Goal: Complete application form

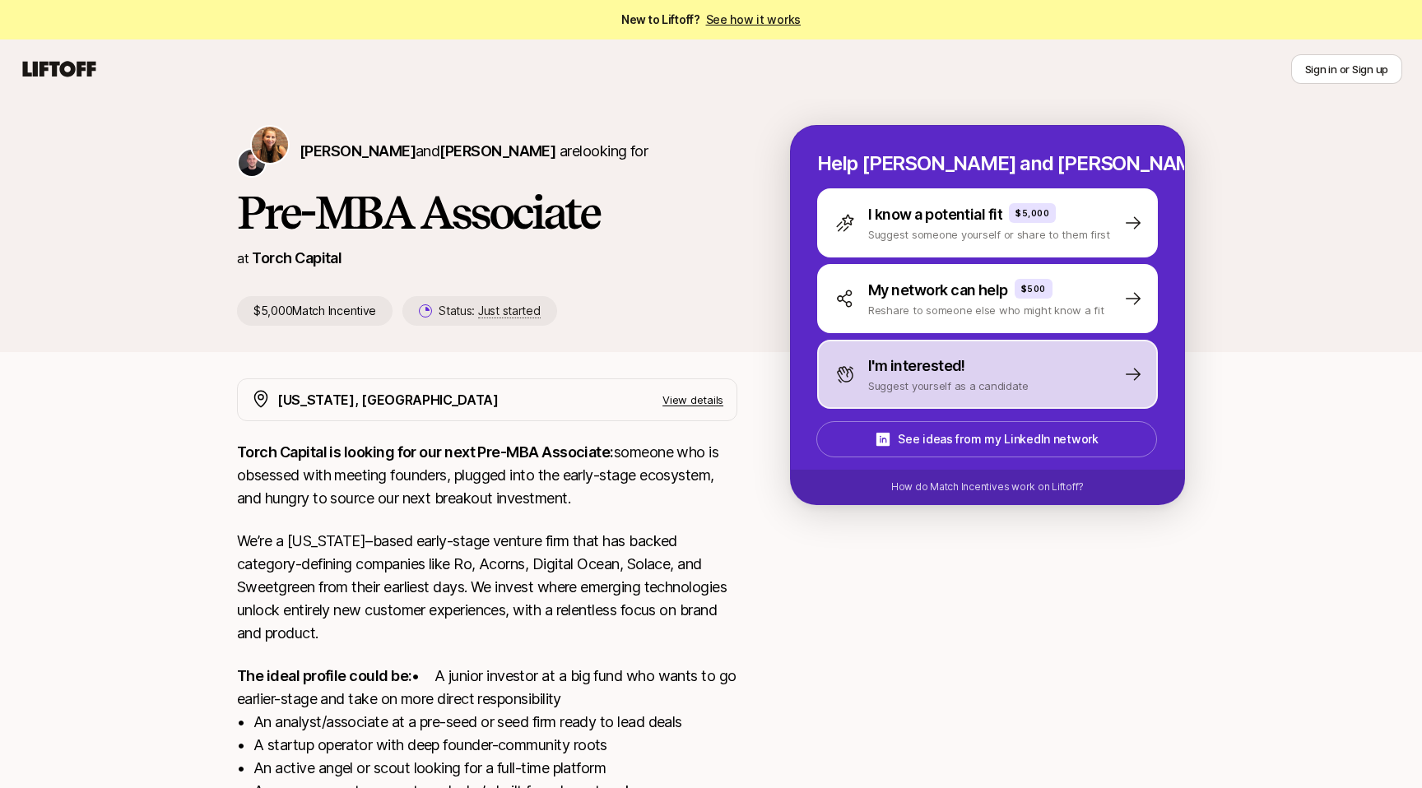
click at [856, 370] on div "I'm interested! Suggest yourself as a candidate" at bounding box center [931, 374] width 193 height 39
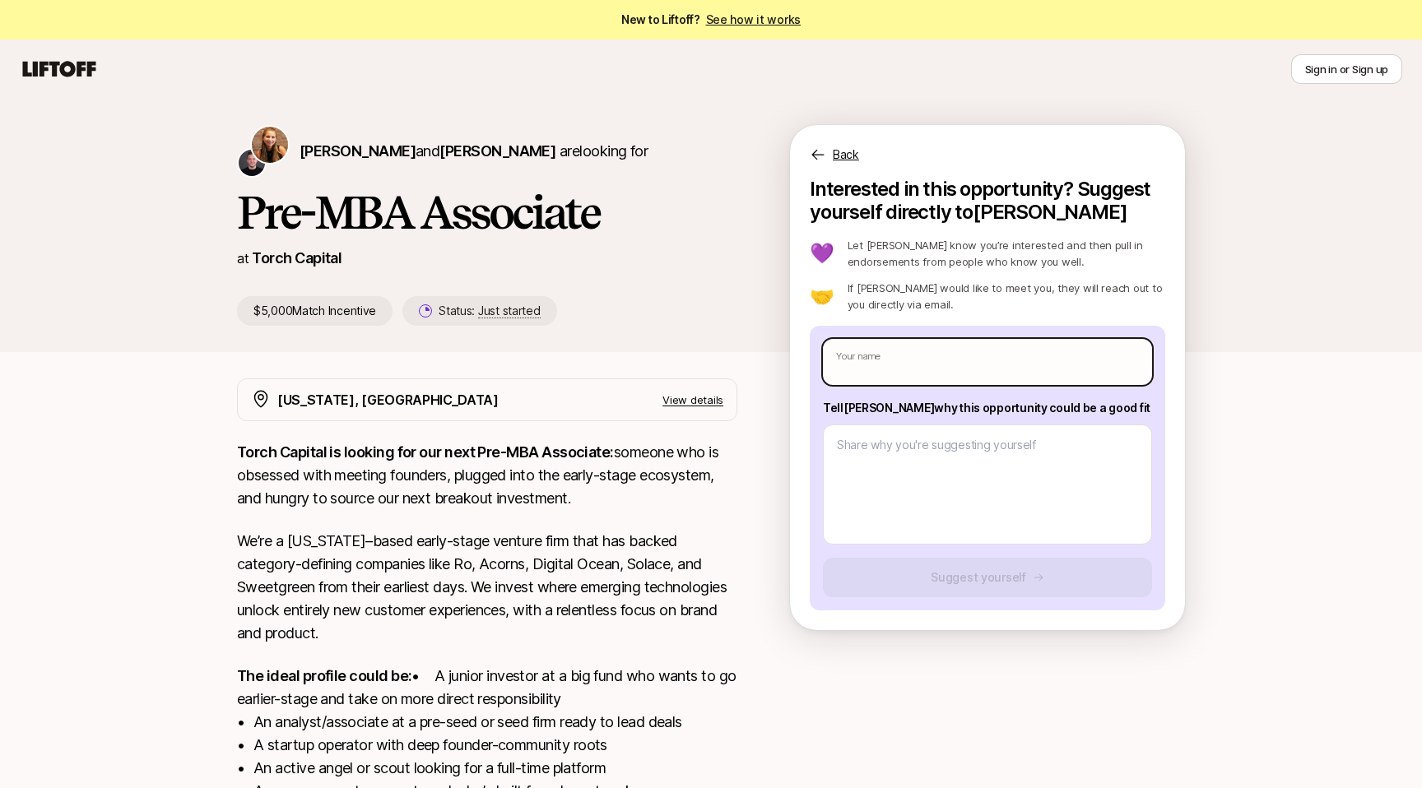
click at [917, 360] on input "text" at bounding box center [987, 362] width 329 height 46
type textarea "x"
type input "M"
type textarea "x"
type input "Mo"
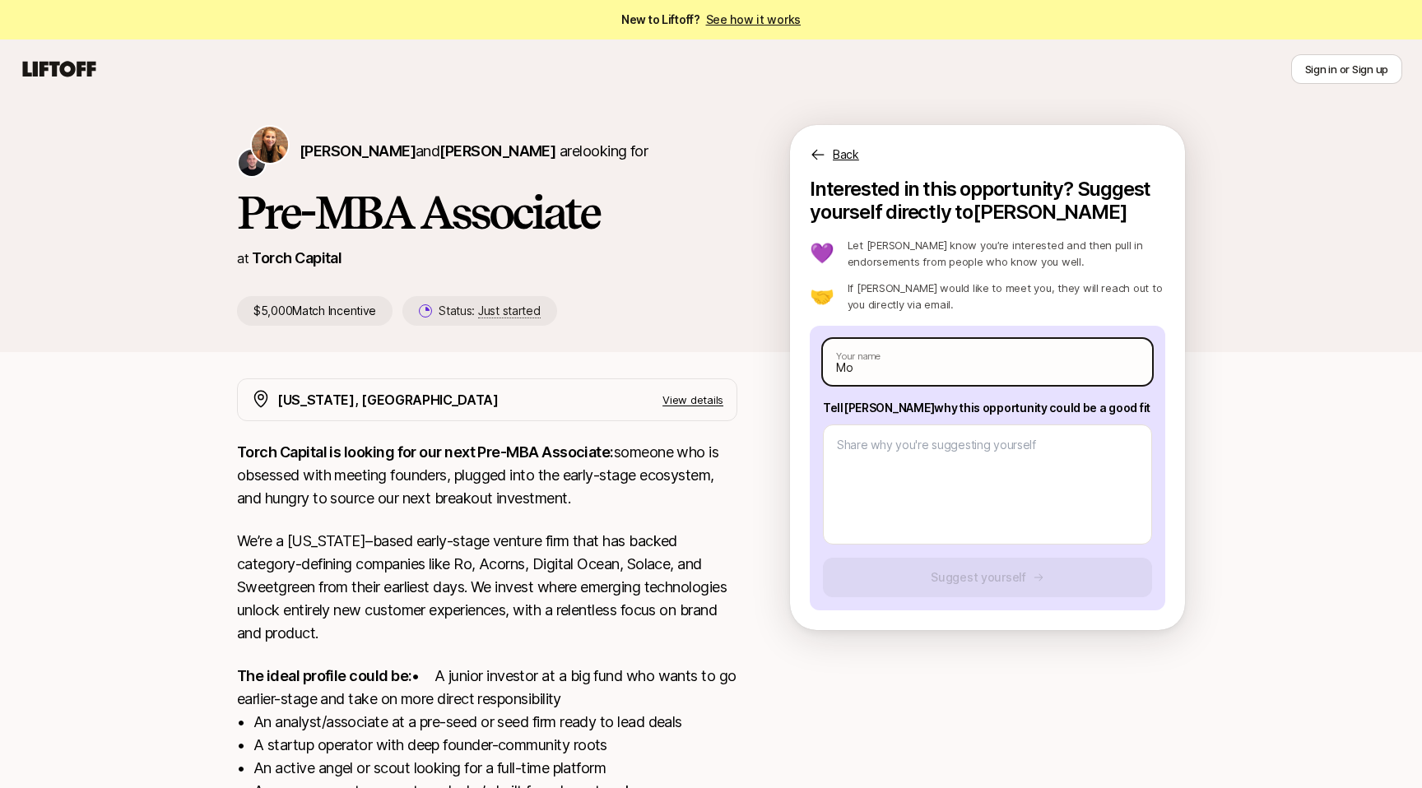
type textarea "x"
type input "Mon"
type textarea "x"
type input "Moni"
type textarea "x"
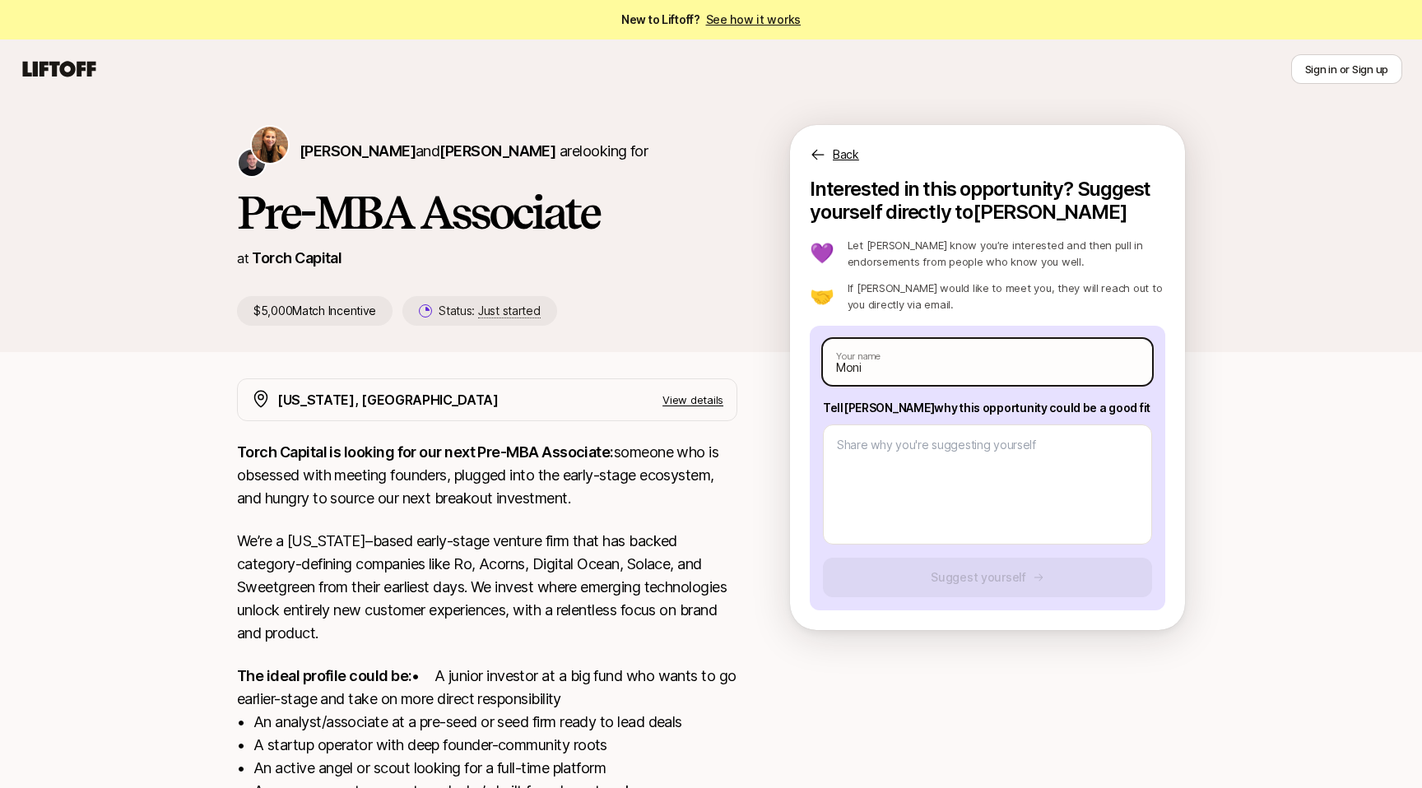
type input "Monic"
type textarea "x"
type input "[PERSON_NAME]"
type textarea "x"
type input "[PERSON_NAME]"
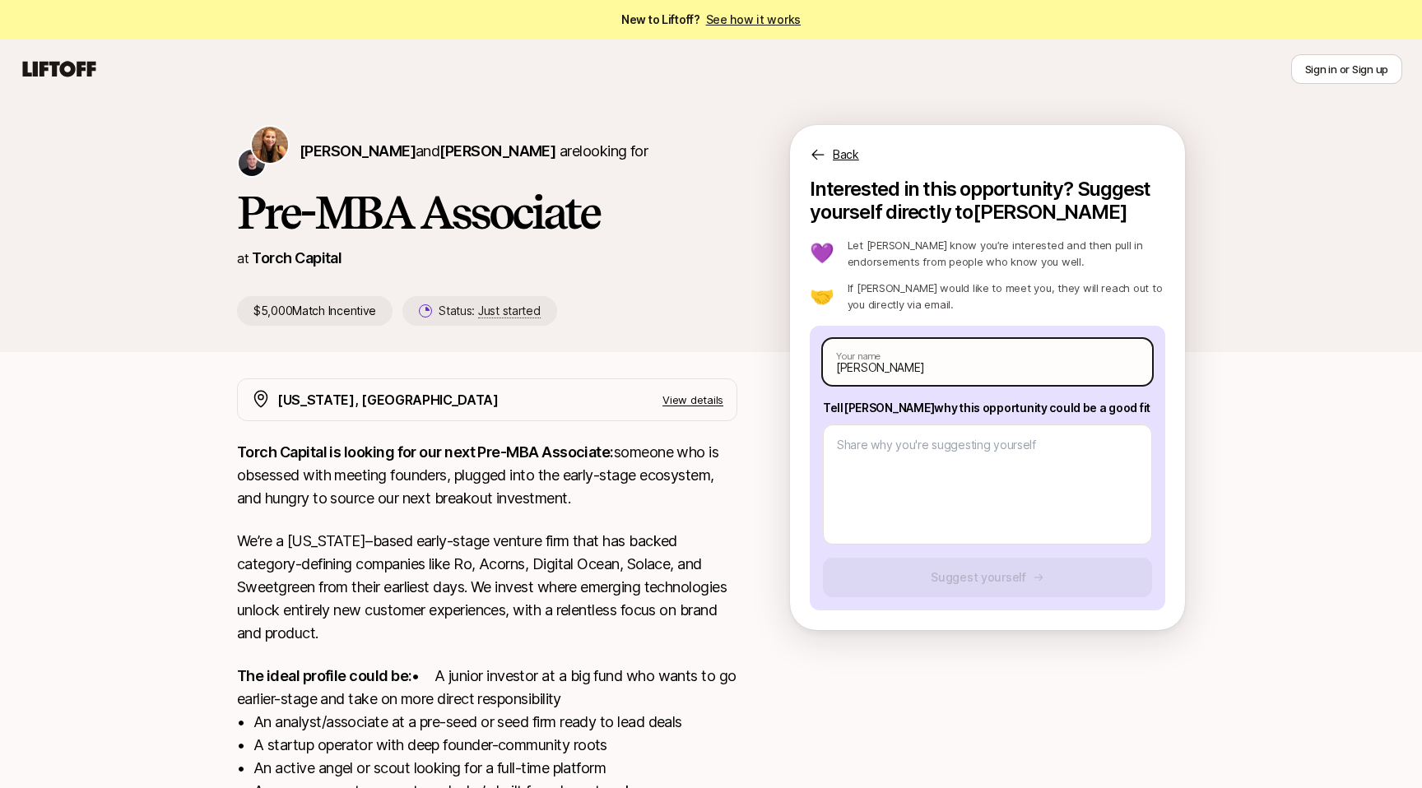
type textarea "x"
type input "[PERSON_NAME]"
type textarea "x"
type input "[PERSON_NAME]"
type textarea "x"
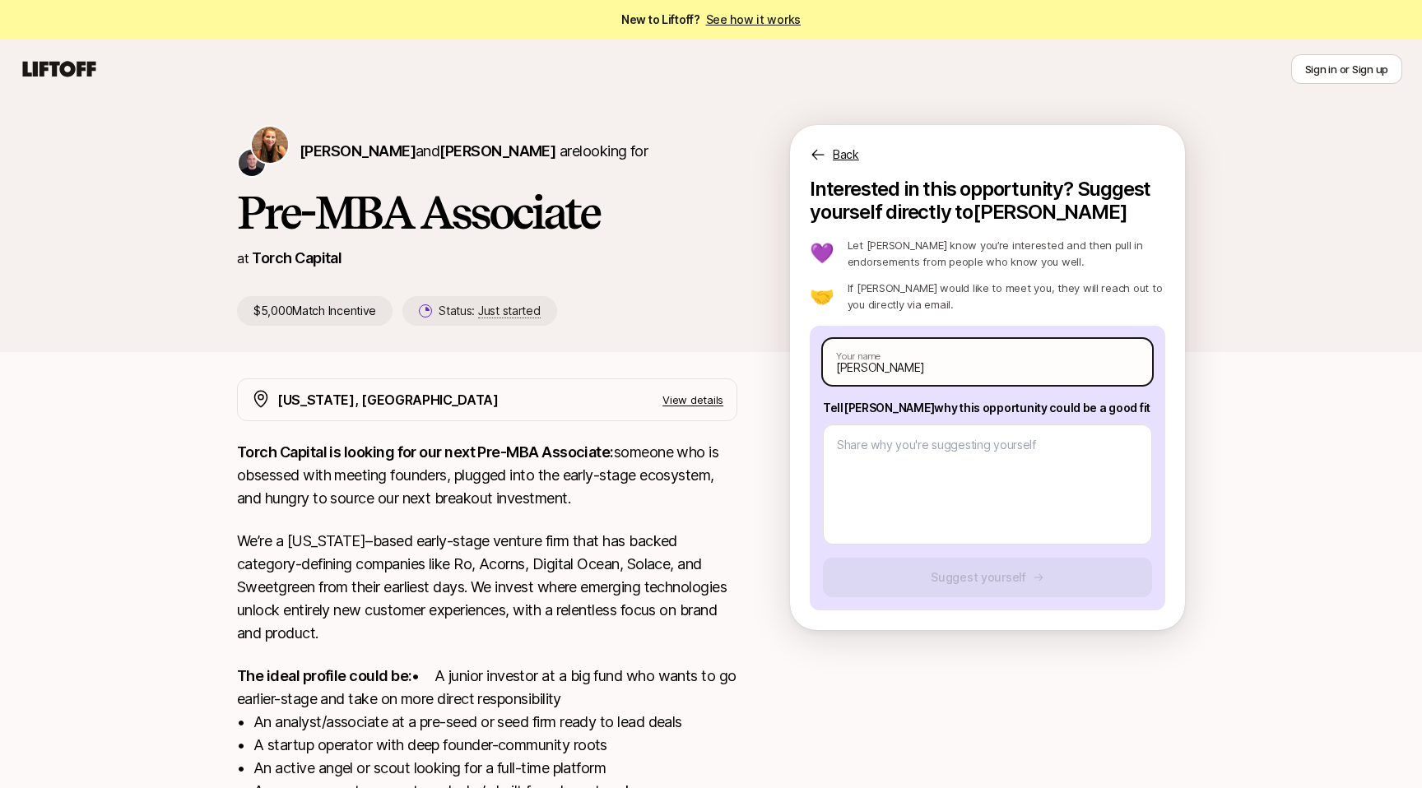
type input "[PERSON_NAME]"
type textarea "x"
type input "[PERSON_NAME]"
type textarea "x"
type input "[PERSON_NAME]"
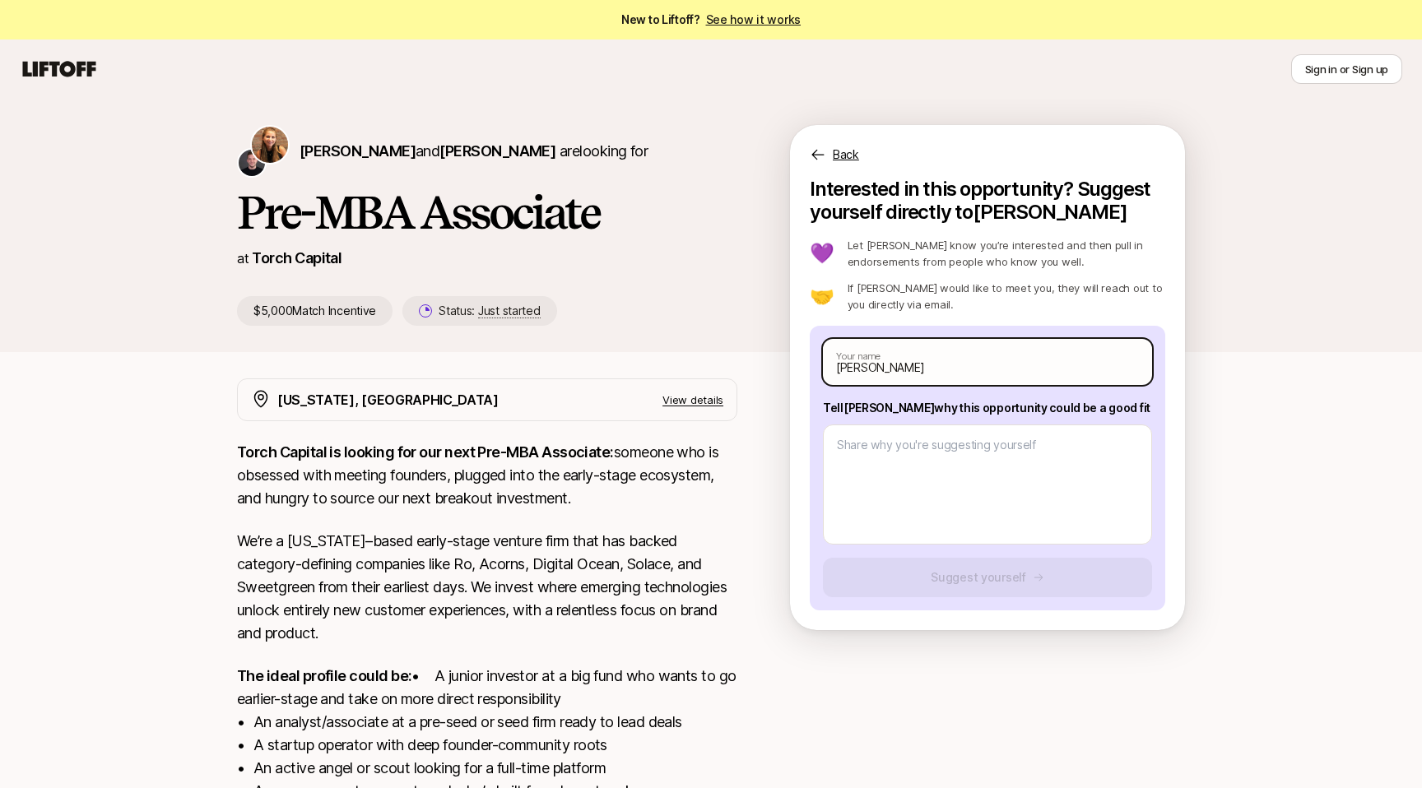
type textarea "x"
type input "[PERSON_NAME]"
type textarea "x"
type input "[PERSON_NAME]"
type textarea "x"
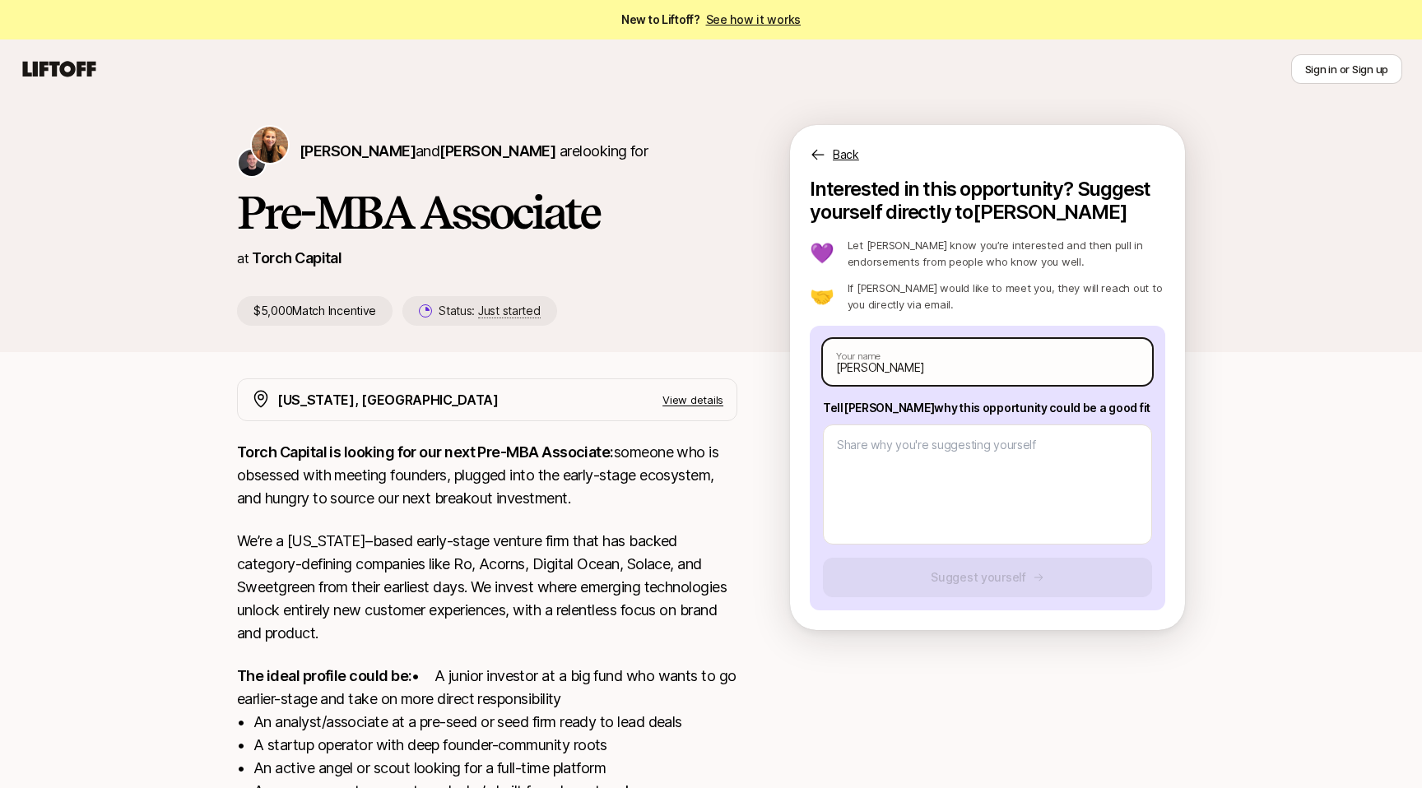
type input "[PERSON_NAME]"
type textarea "x"
type input "[PERSON_NAME]"
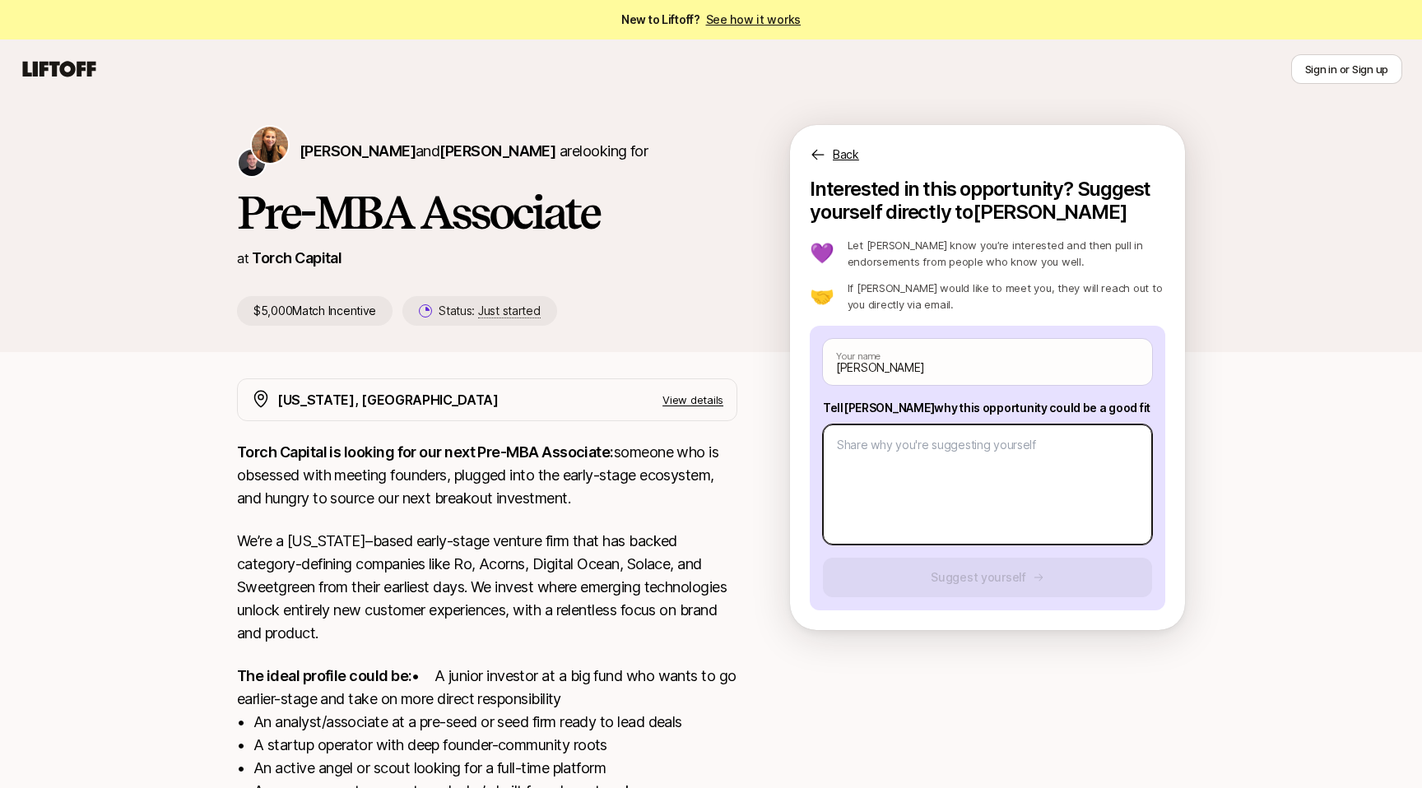
click at [973, 468] on textarea at bounding box center [987, 485] width 329 height 120
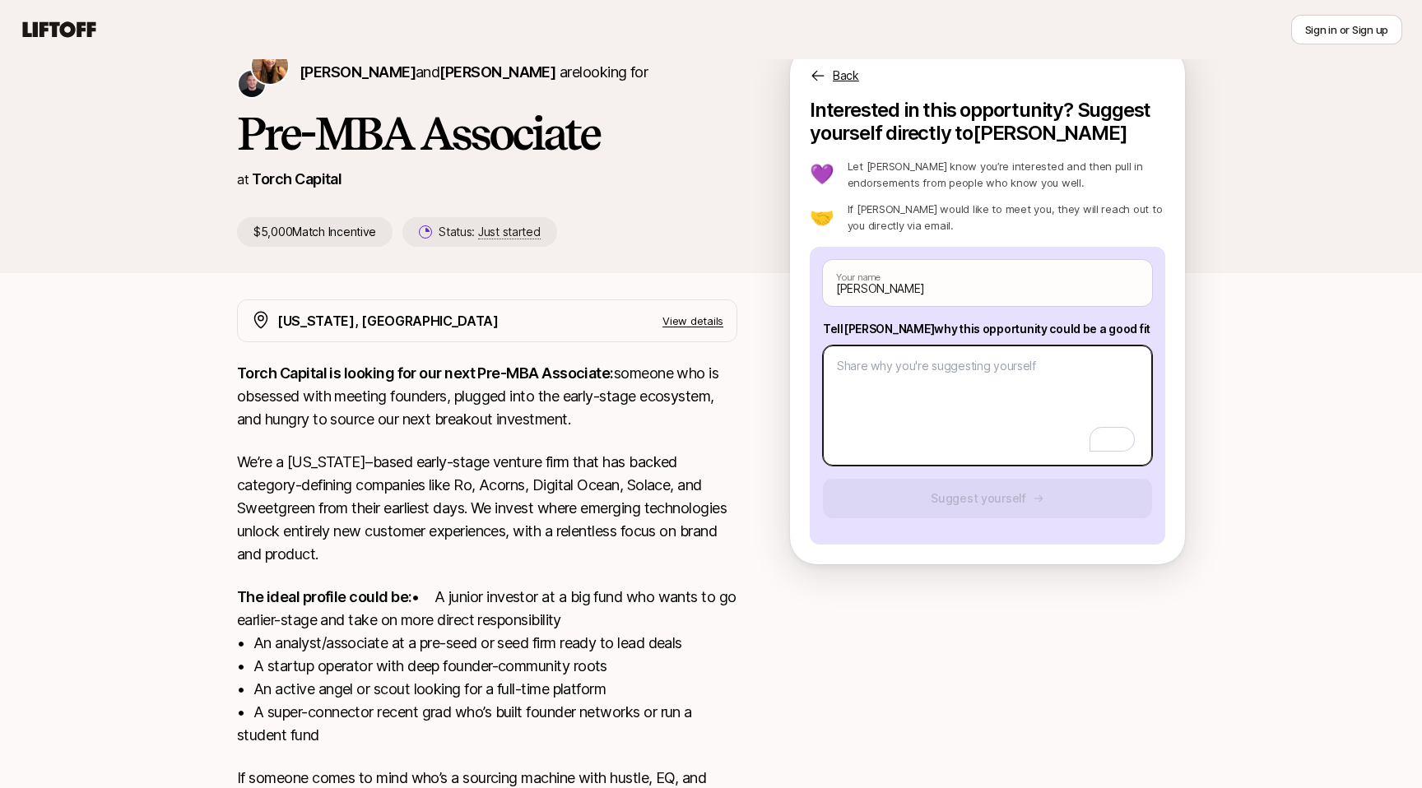
paste textarea "I’m a soon-to-be graduate of [GEOGRAPHIC_DATA] with a B.A. in Computational Bio…"
type textarea "x"
type textarea "I’m a soon-to-be graduate of [GEOGRAPHIC_DATA] with a B.A. in Computational Bio…"
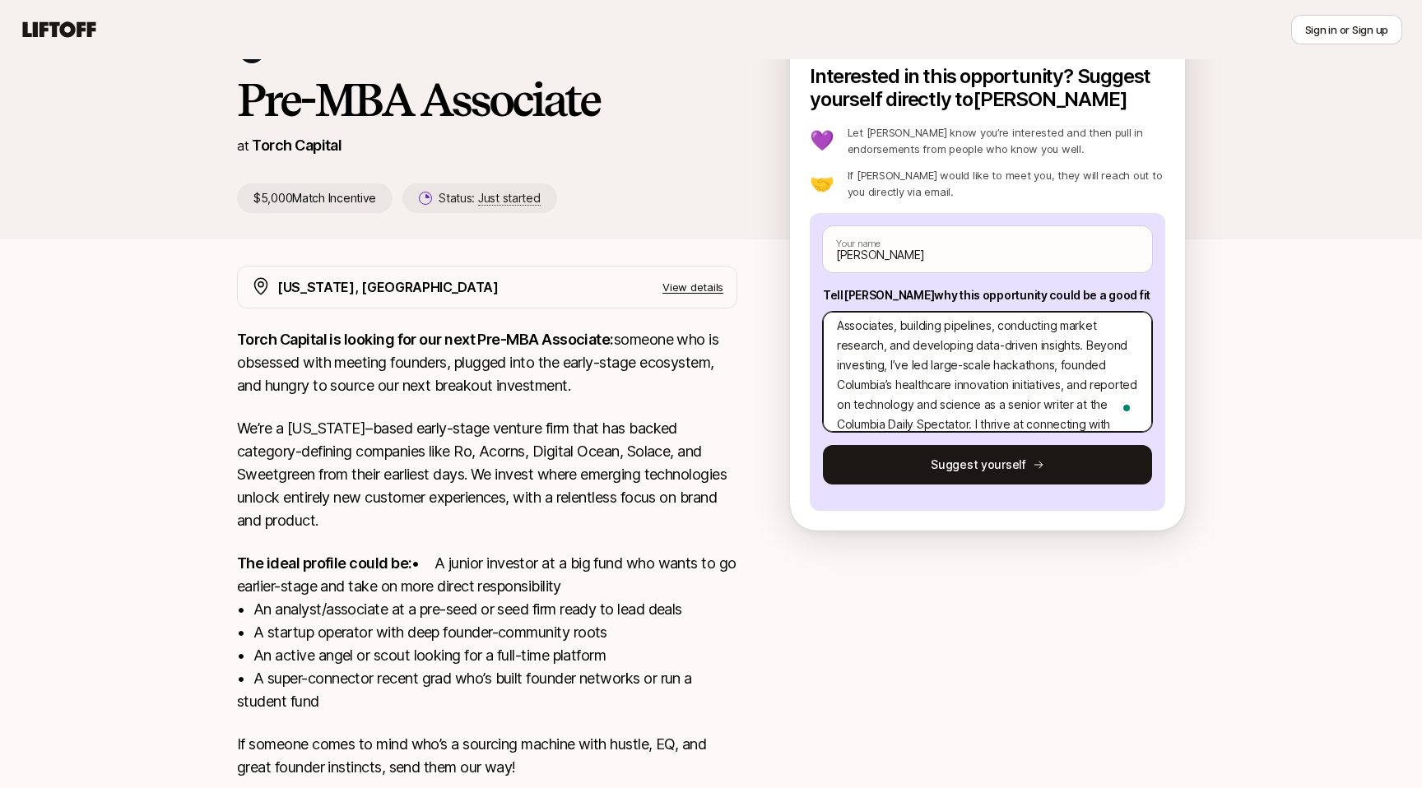
scroll to position [0, 0]
click at [855, 330] on textarea "I’m a soon-to-be graduate of [GEOGRAPHIC_DATA] with a B.A. in Computational Bio…" at bounding box center [987, 372] width 329 height 120
type textarea "x"
type textarea "I’m Ma soon-to-be graduate of [GEOGRAPHIC_DATA] with a B.A. in Computational Bi…"
type textarea "x"
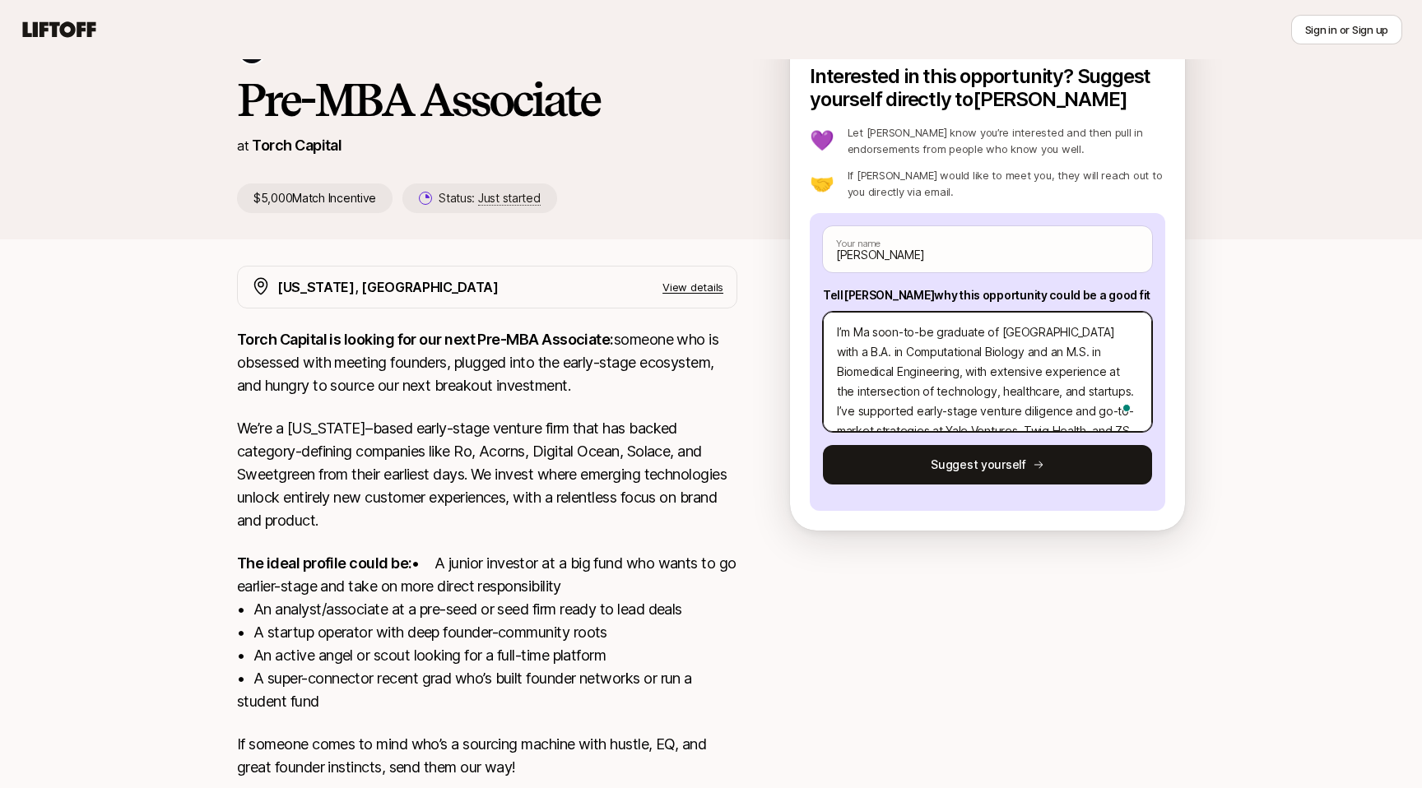
type textarea "I’m Moa soon-to-be graduate of [GEOGRAPHIC_DATA] with a B.A. in Computational B…"
type textarea "x"
type textarea "I’m [PERSON_NAME] soon-to-be graduate of [GEOGRAPHIC_DATA] with a B.A. in Compu…"
type textarea "x"
type textarea "I’m Monia soon-to-be graduate of [GEOGRAPHIC_DATA] with a B.A. in Computational…"
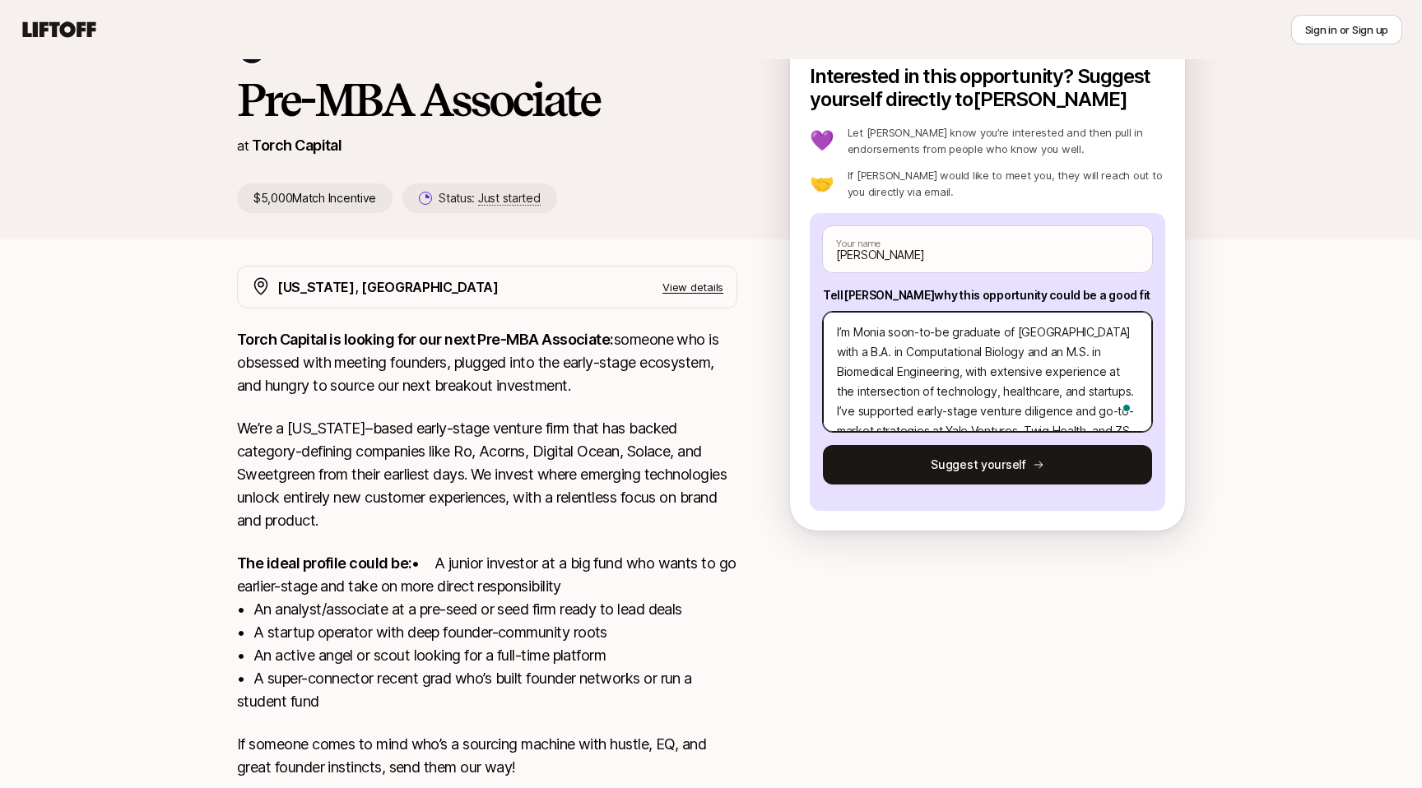
type textarea "x"
type textarea "I’m [PERSON_NAME] soon-to-be graduate of [GEOGRAPHIC_DATA] with a B.A. in Compu…"
type textarea "x"
type textarea "I’m [PERSON_NAME] soon-to-be graduate of [GEOGRAPHIC_DATA] with a B.A. in Compu…"
type textarea "x"
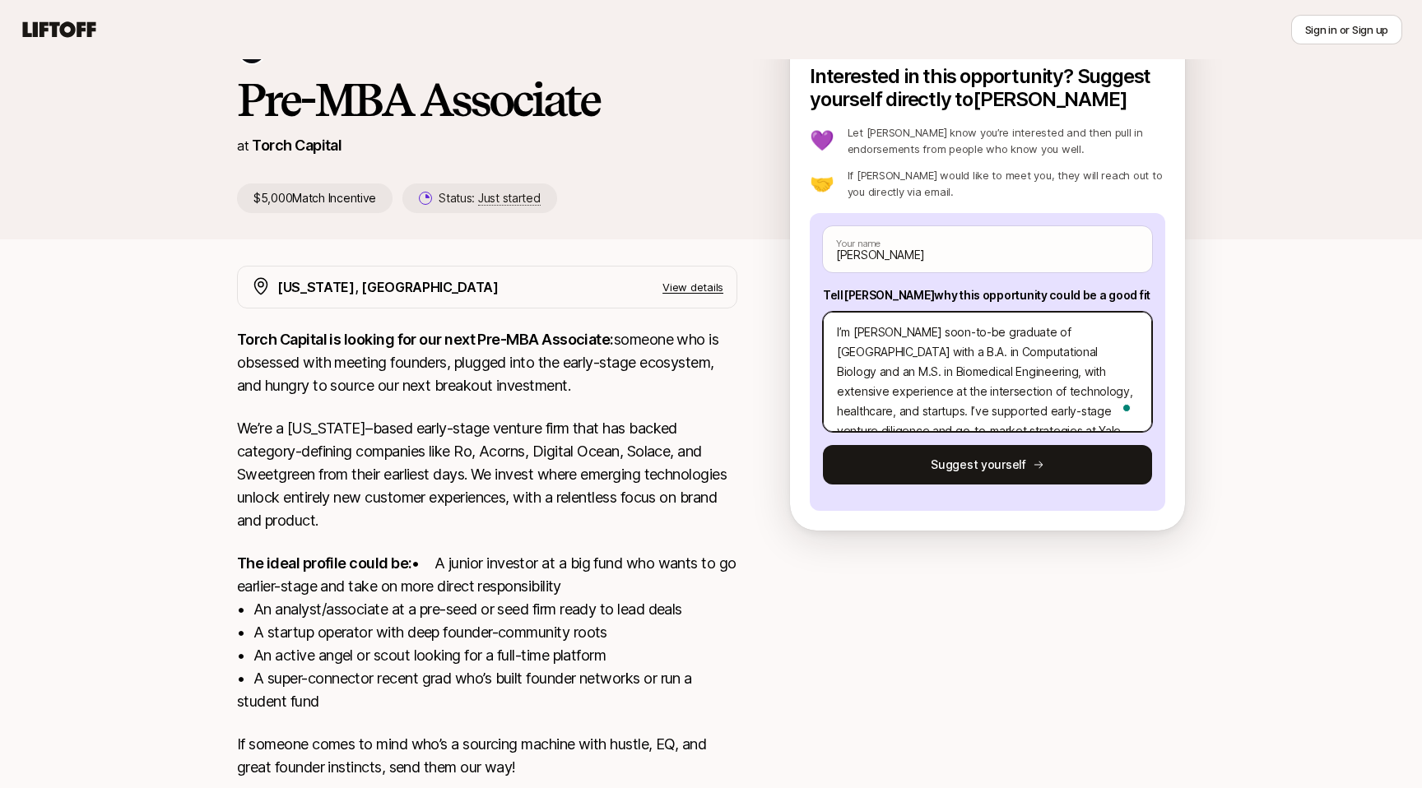
type textarea "I’m [PERSON_NAME],a soon-to-be graduate of [GEOGRAPHIC_DATA] with a B.A. in Com…"
type textarea "x"
type textarea "I’m [PERSON_NAME], a soon-to-be graduate of [GEOGRAPHIC_DATA] with a B.A. in Co…"
click at [992, 412] on textarea "I’m [PERSON_NAME], a soon-to-be graduate of [GEOGRAPHIC_DATA] with a B.A. in Co…" at bounding box center [987, 372] width 329 height 120
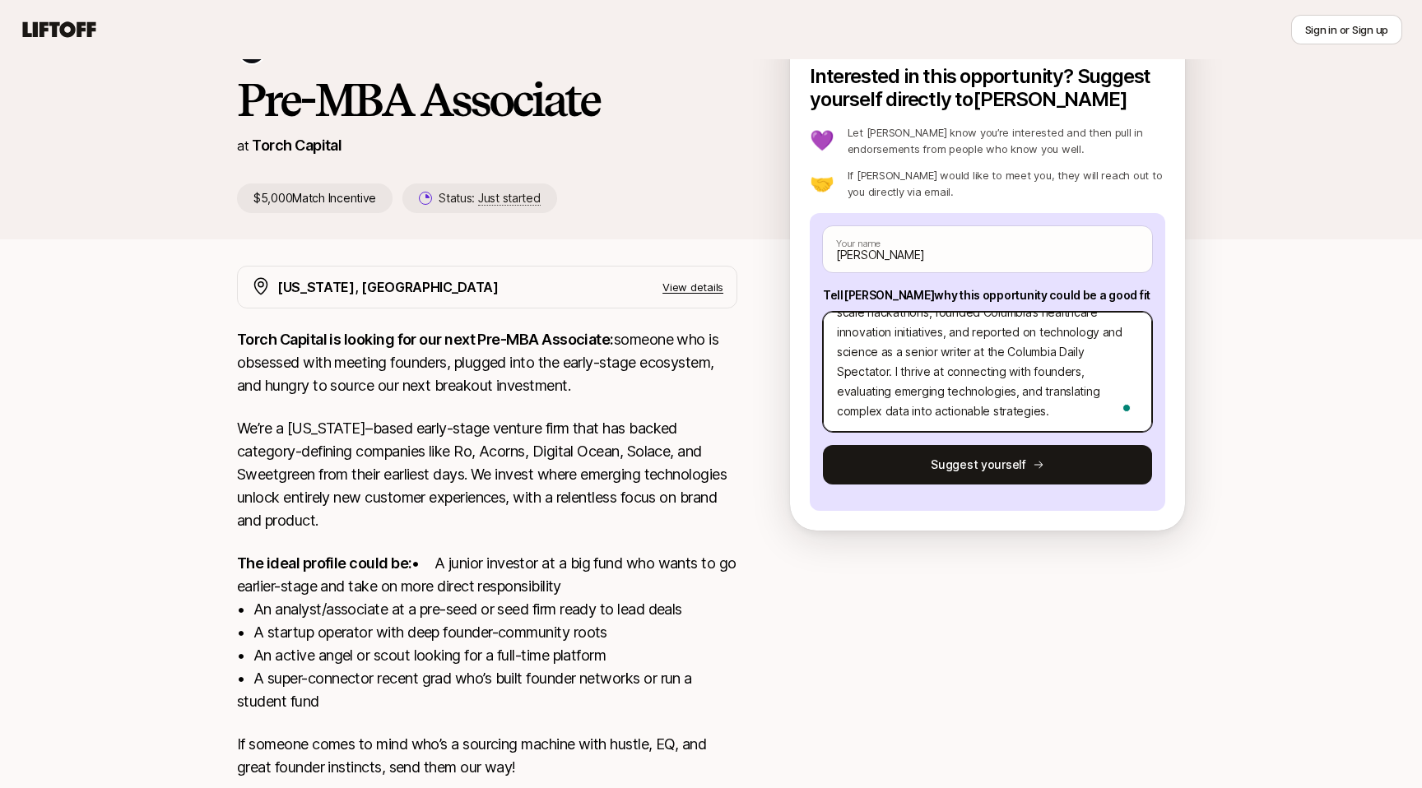
type textarea "x"
type textarea "I’m [PERSON_NAME], a soon-to-be graduate of [GEOGRAPHIC_DATA] with a B.A. in Co…"
type textarea "x"
type textarea "I’m [PERSON_NAME], a soon-to-be graduate of [GEOGRAPHIC_DATA] with a B.A. in Co…"
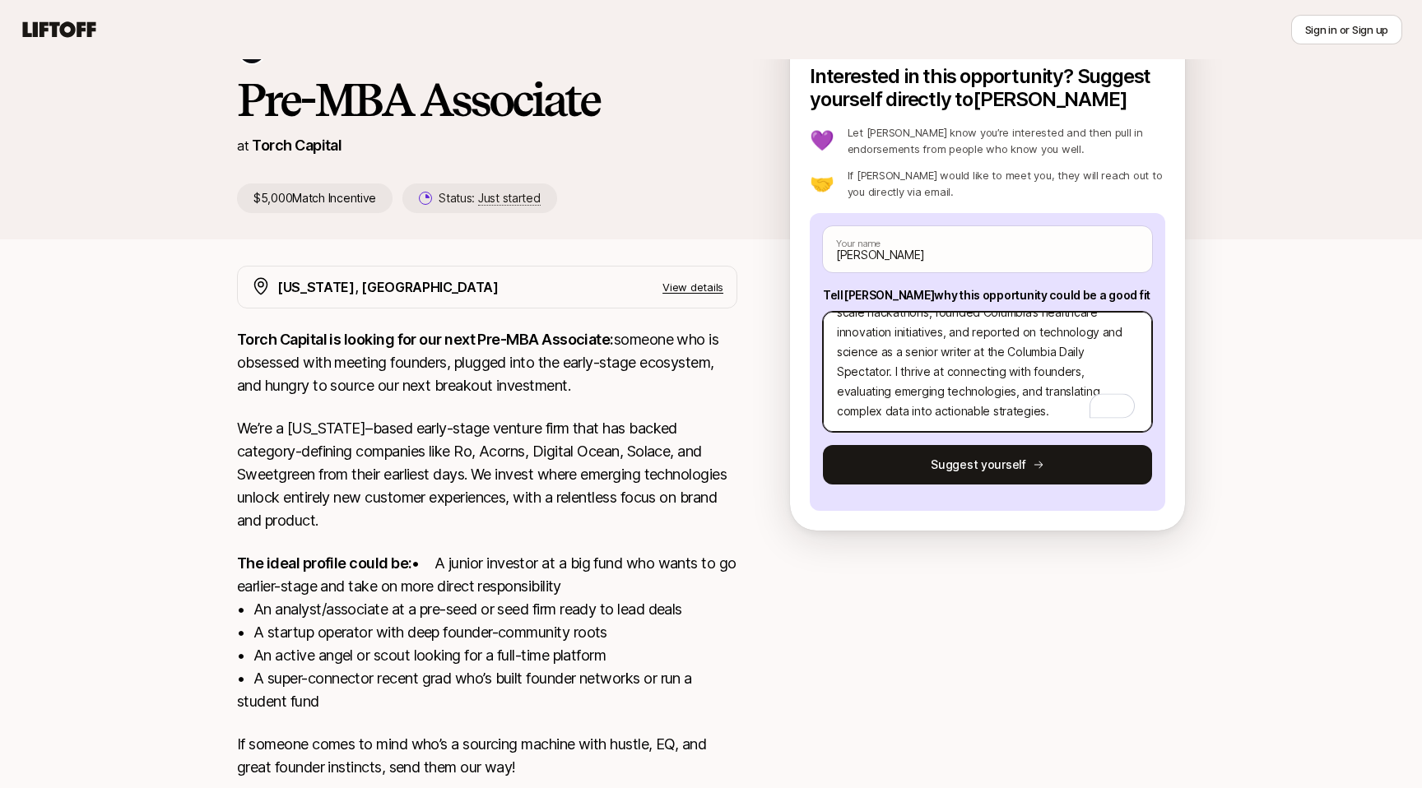
type textarea "x"
type textarea "I’m [PERSON_NAME], a soon-to-be graduate of [GEOGRAPHIC_DATA] with a B.A. in Co…"
paste textarea "1. What investment thesis are you most excited about? I’m most excited about op…"
type textarea "x"
type textarea "L’i Dolors, a cons-ad-el seddoeiu te Incididu Utlaboreet dolo m A.E. ad Minimve…"
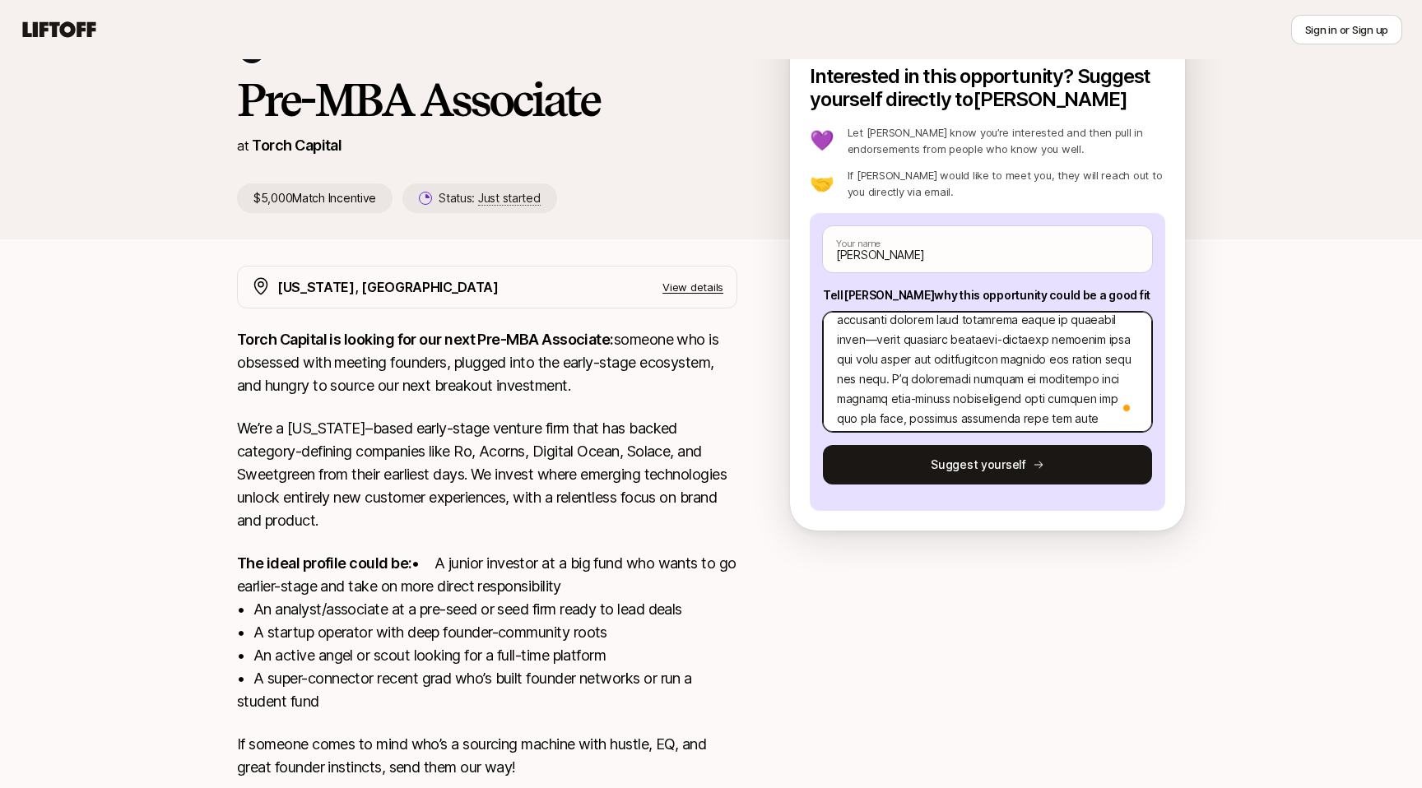
click at [1036, 337] on textarea "To enrich screen reader interactions, please activate Accessibility in Grammarl…" at bounding box center [987, 372] width 329 height 120
type textarea "x"
type textarea "L’i Dolors, a cons-ad-el seddoeiu te Incididu Utlaboreet dolo m A.E. ad Minimve…"
type textarea "x"
type textarea "L’i Dolors, a cons-ad-el seddoeiu te Incididu Utlaboreet dolo m A.E. ad Minimve…"
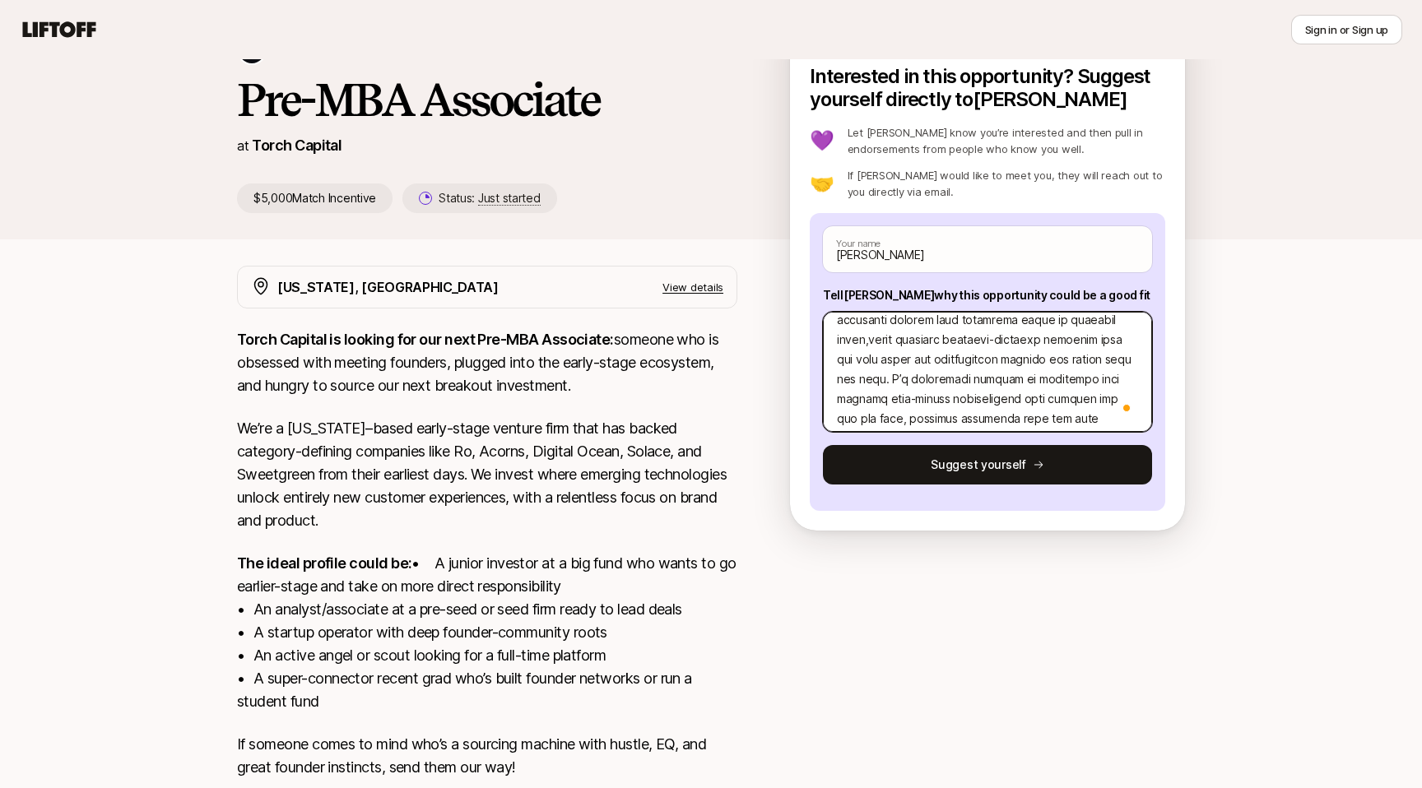
type textarea "x"
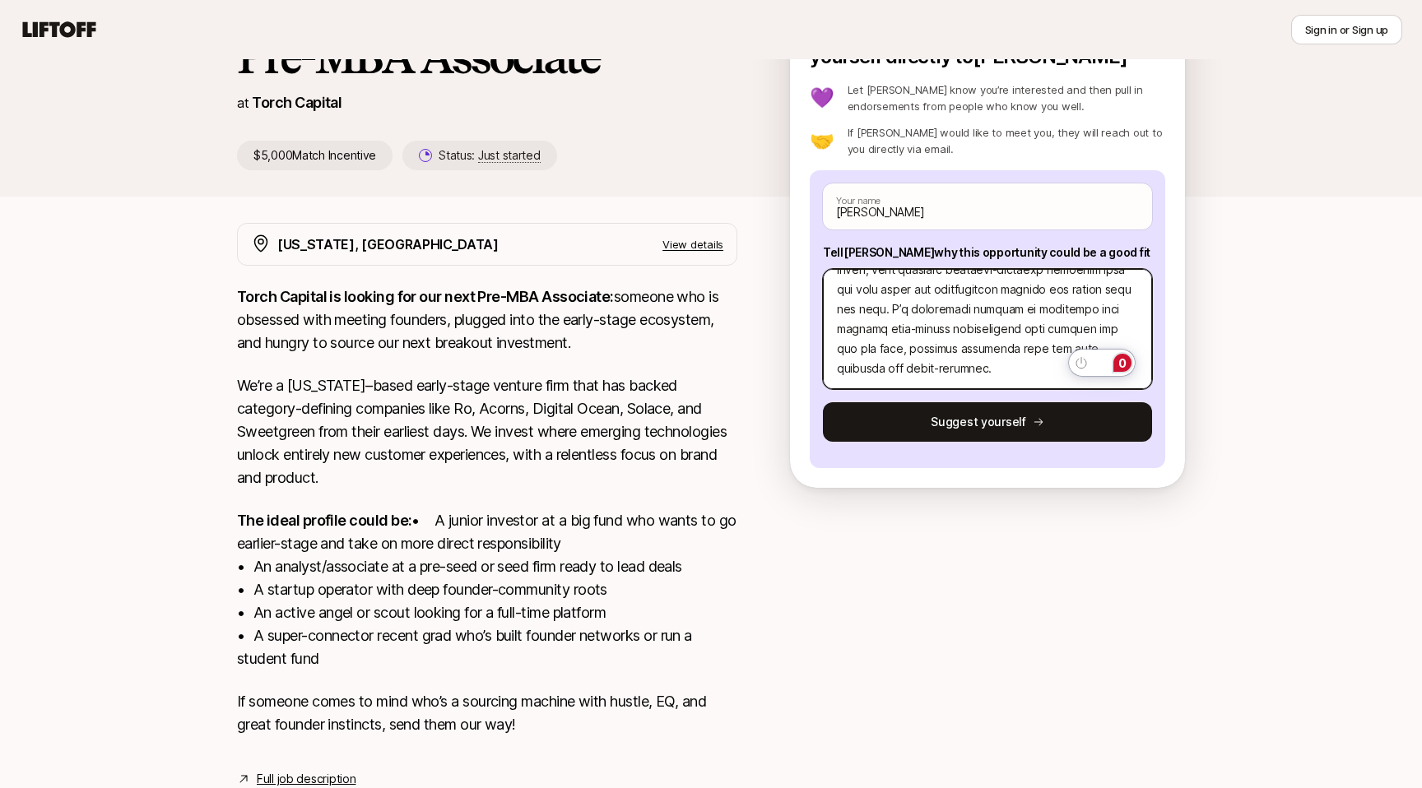
type textarea "L’i Dolors, a cons-ad-el seddoeiu te Incididu Utlaboreet dolo m A.E. ad Minimve…"
click at [1120, 371] on div "0" at bounding box center [1122, 363] width 18 height 18
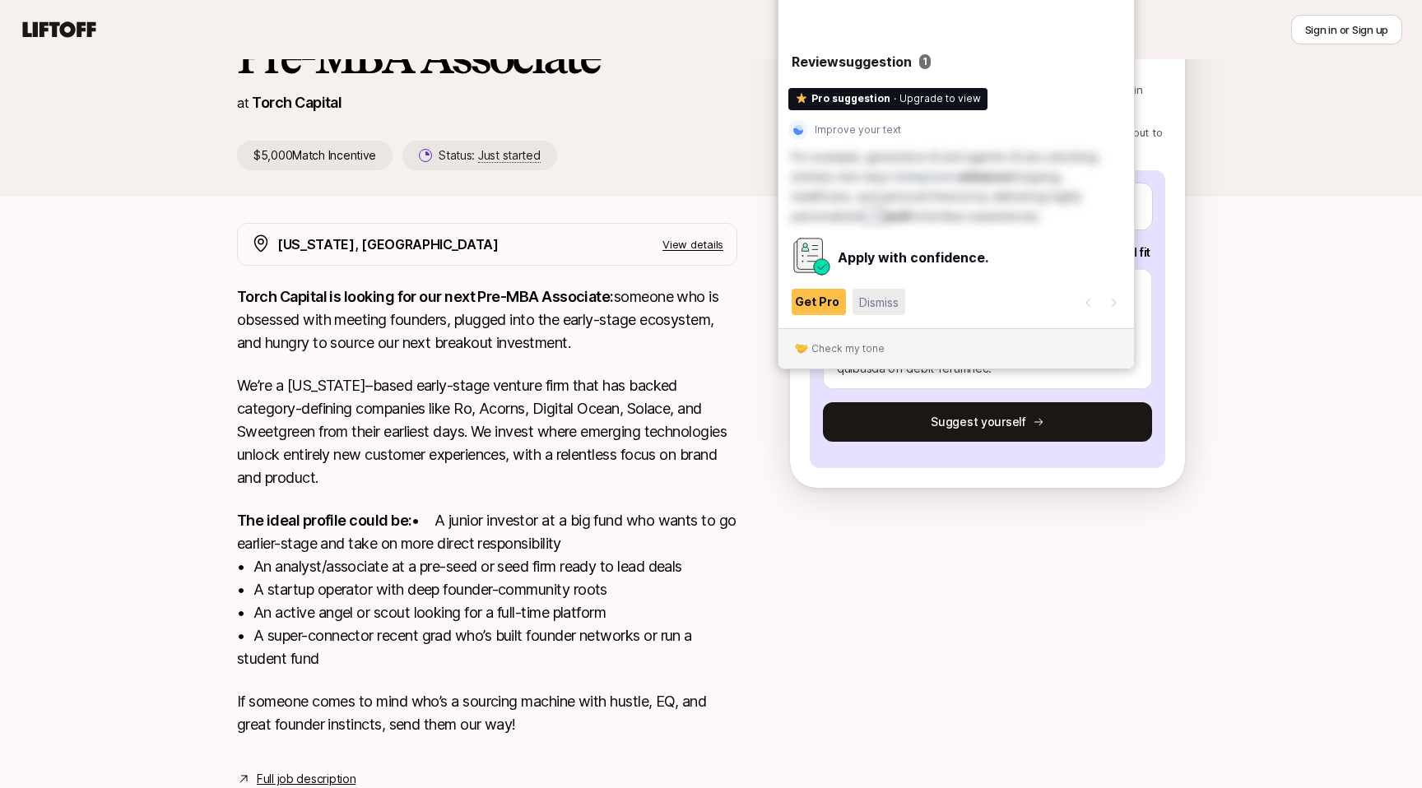
click at [875, 298] on span "Dismiss" at bounding box center [878, 302] width 39 height 18
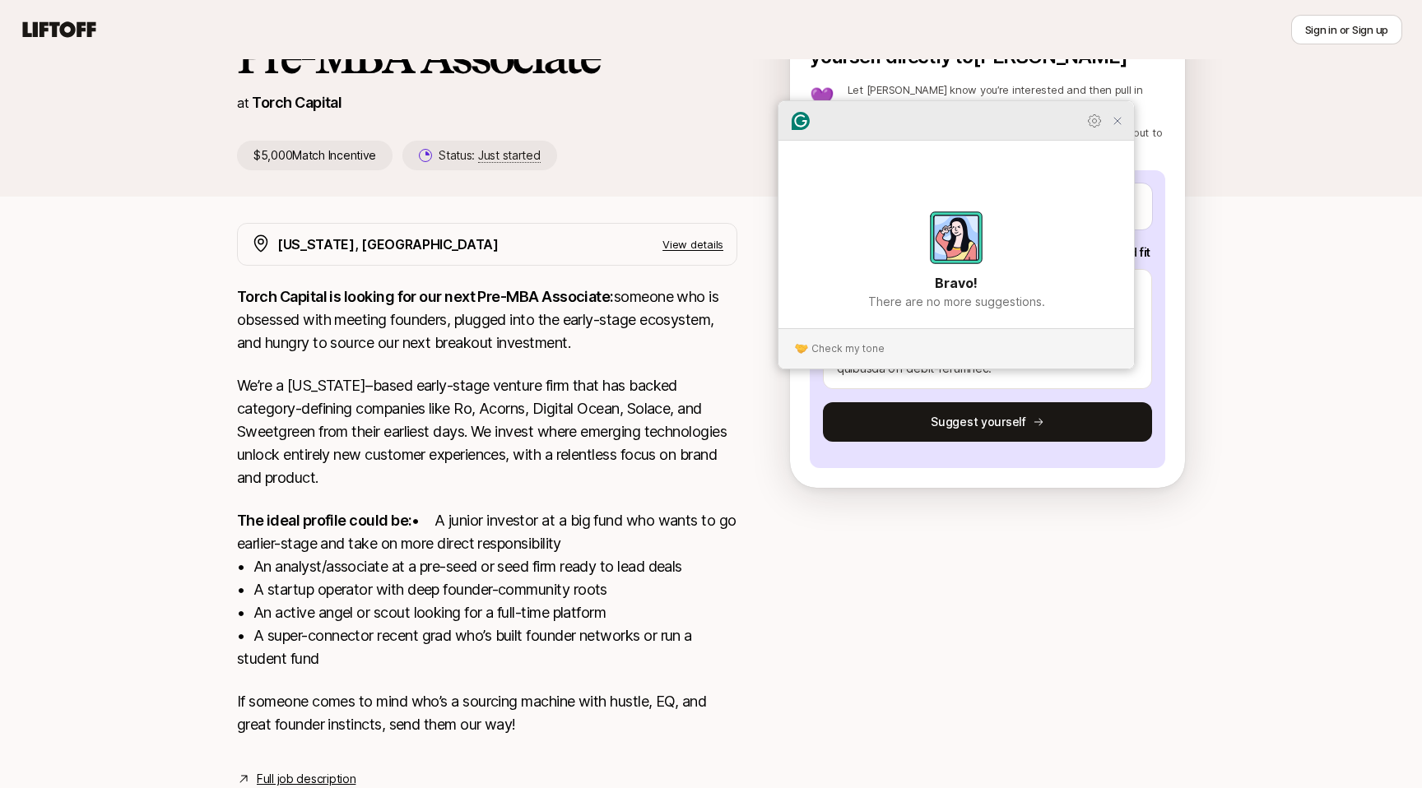
click at [1115, 124] on icon "Close Grammarly Assistant" at bounding box center [1117, 121] width 7 height 7
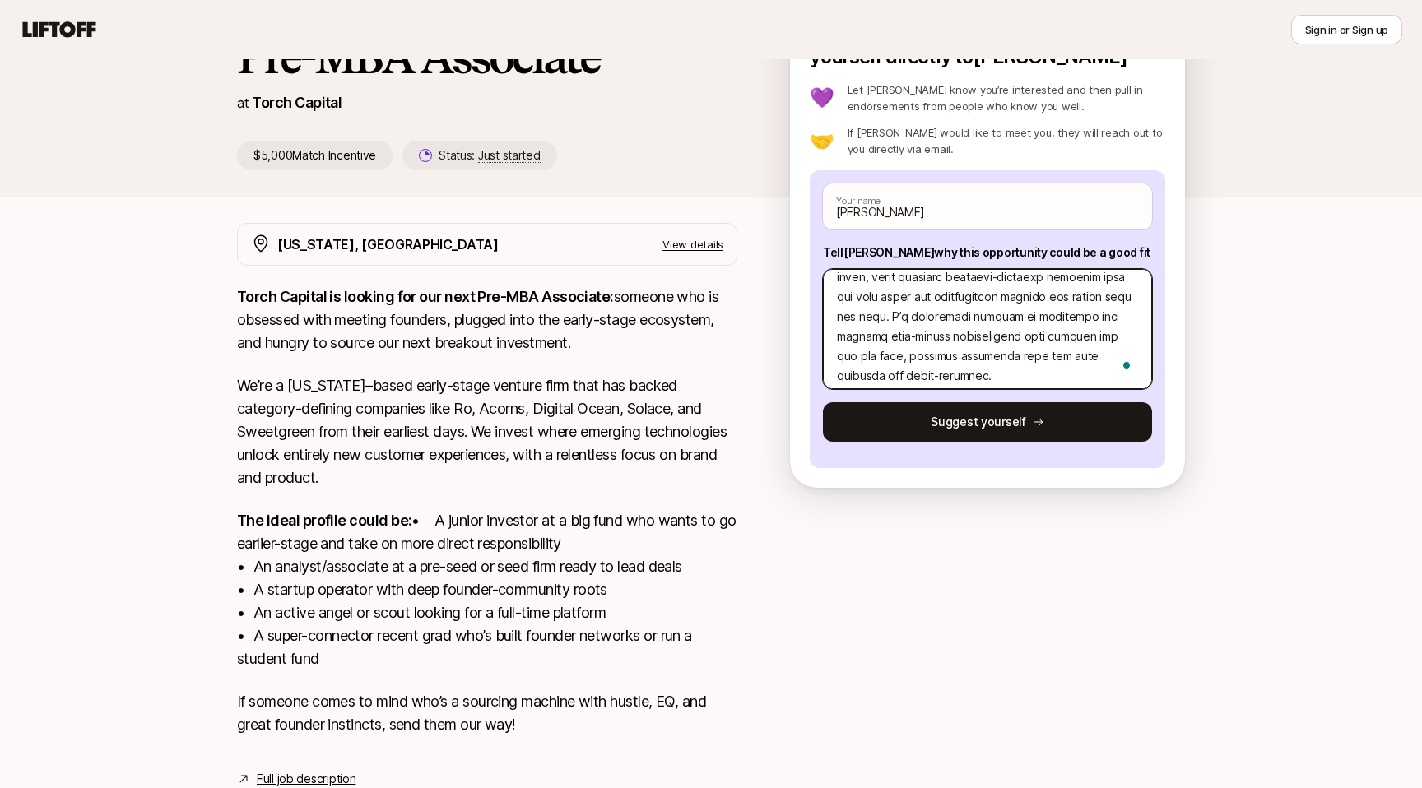
click at [1109, 368] on textarea "To enrich screen reader interactions, please activate Accessibility in Grammarl…" at bounding box center [987, 329] width 329 height 120
type textarea "x"
type textarea "L’i Dolors, a cons-ad-el seddoeiu te Incididu Utlaboreet dolo m A.E. ad Minimve…"
type textarea "x"
type textarea "L’i Dolors, a cons-ad-el seddoeiu te Incididu Utlaboreet dolo m A.E. ad Minimve…"
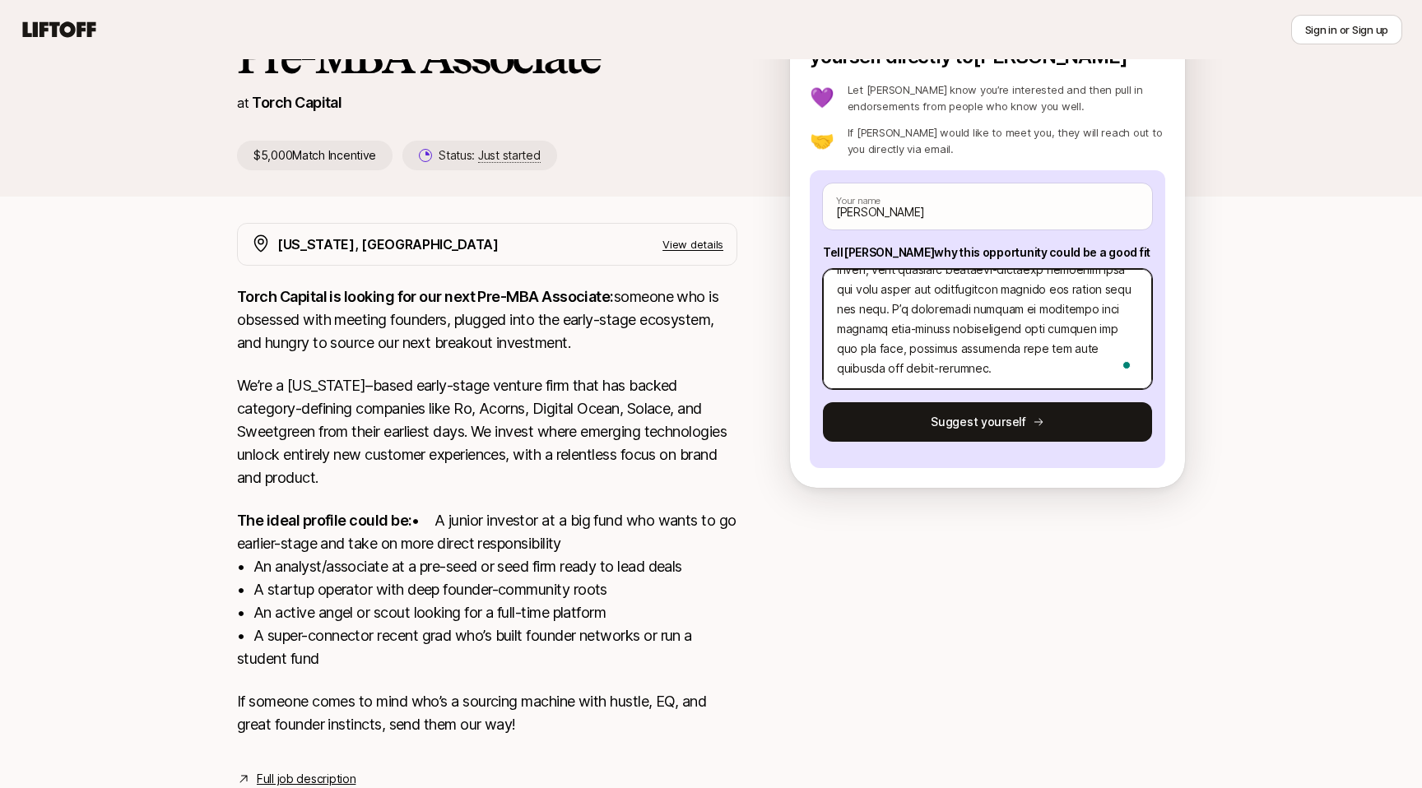
type textarea "x"
type textarea "L’i Dolors, a cons-ad-el seddoeiu te Incididu Utlaboreet dolo m A.E. ad Minimve…"
paste textarea "5. Lore ips dolor sitametco adi elits Doeiu tempor incidi ut lab etd? MAGNA al …"
type textarea "x"
type textarea "L’i Dolors, a cons-ad-el seddoeiu te Incididu Utlaboreet dolo m A.E. ad Minimve…"
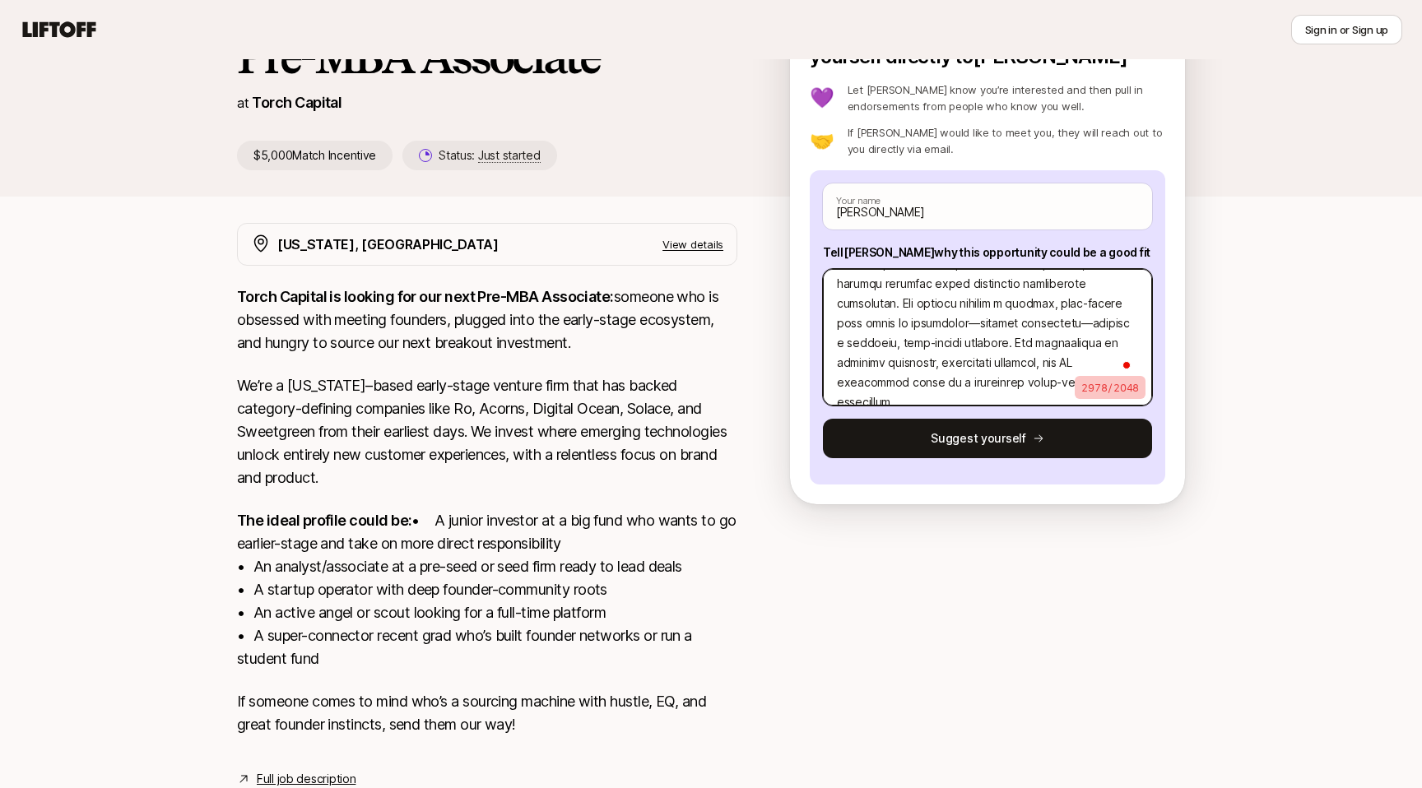
type textarea "x"
type textarea "L’i Dolors, a cons-ad-el seddoeiu te Incididu Utlaboreet dolo m A.E. ad Minimve…"
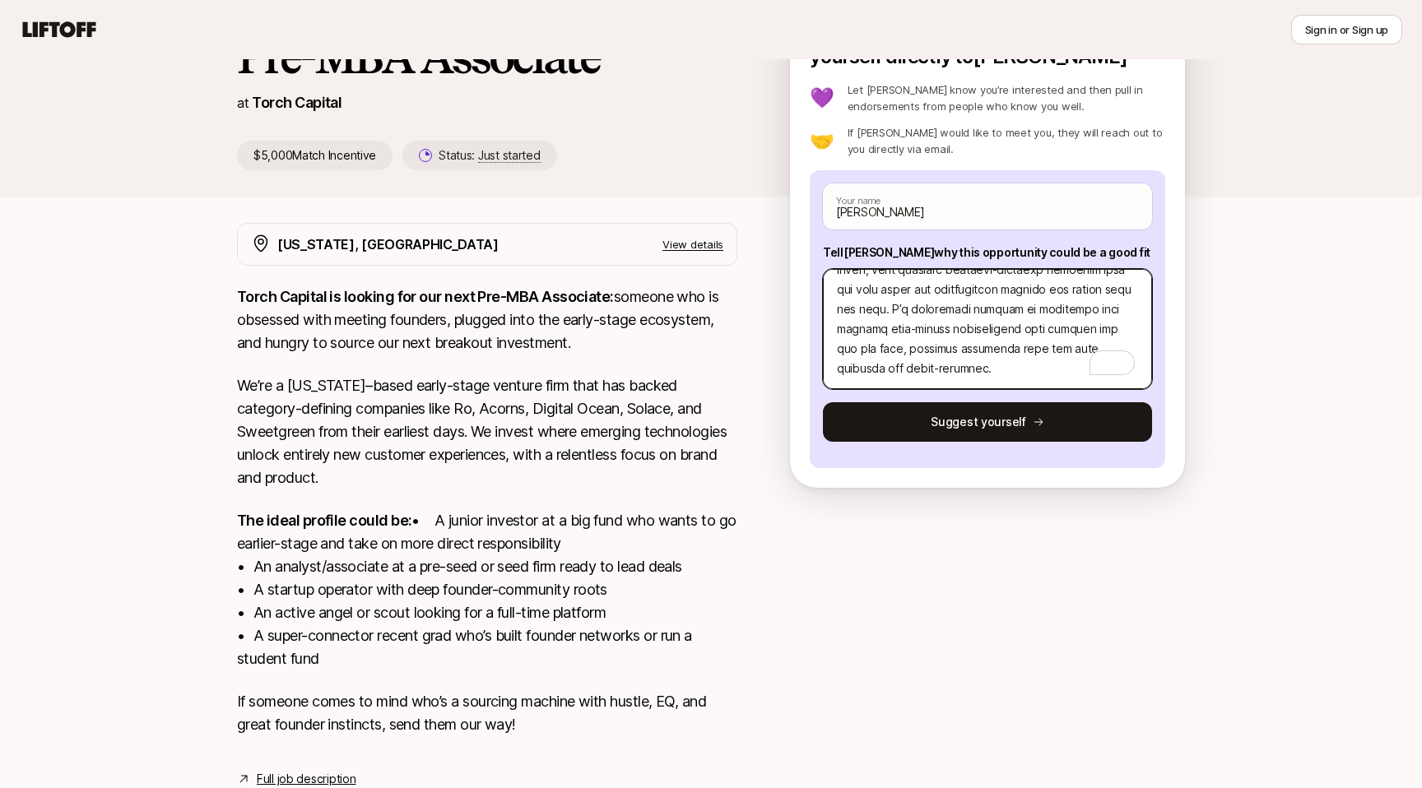
type textarea "x"
type textarea "L’i Dolors, a cons-ad-el seddoeiu te Incididu Utlaboreet dolo m A.E. ad Minimve…"
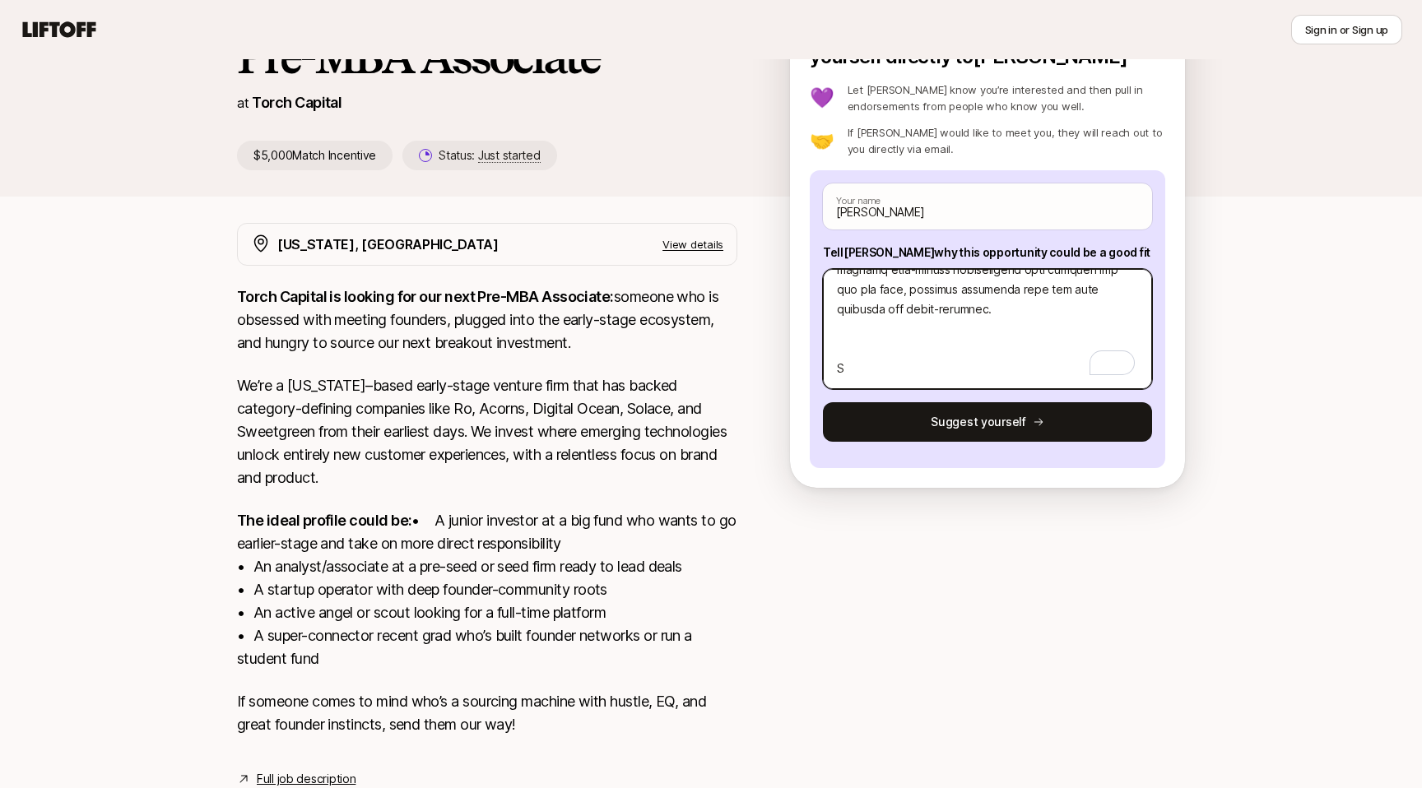
type textarea "x"
type textarea "L’i Dolors, a cons-ad-el seddoeiu te Incididu Utlaboreet dolo m A.E. ad Minimve…"
type textarea "x"
type textarea "L’i Dolors, a cons-ad-el seddoeiu te Incididu Utlaboreet dolo m A.E. ad Minimve…"
type textarea "x"
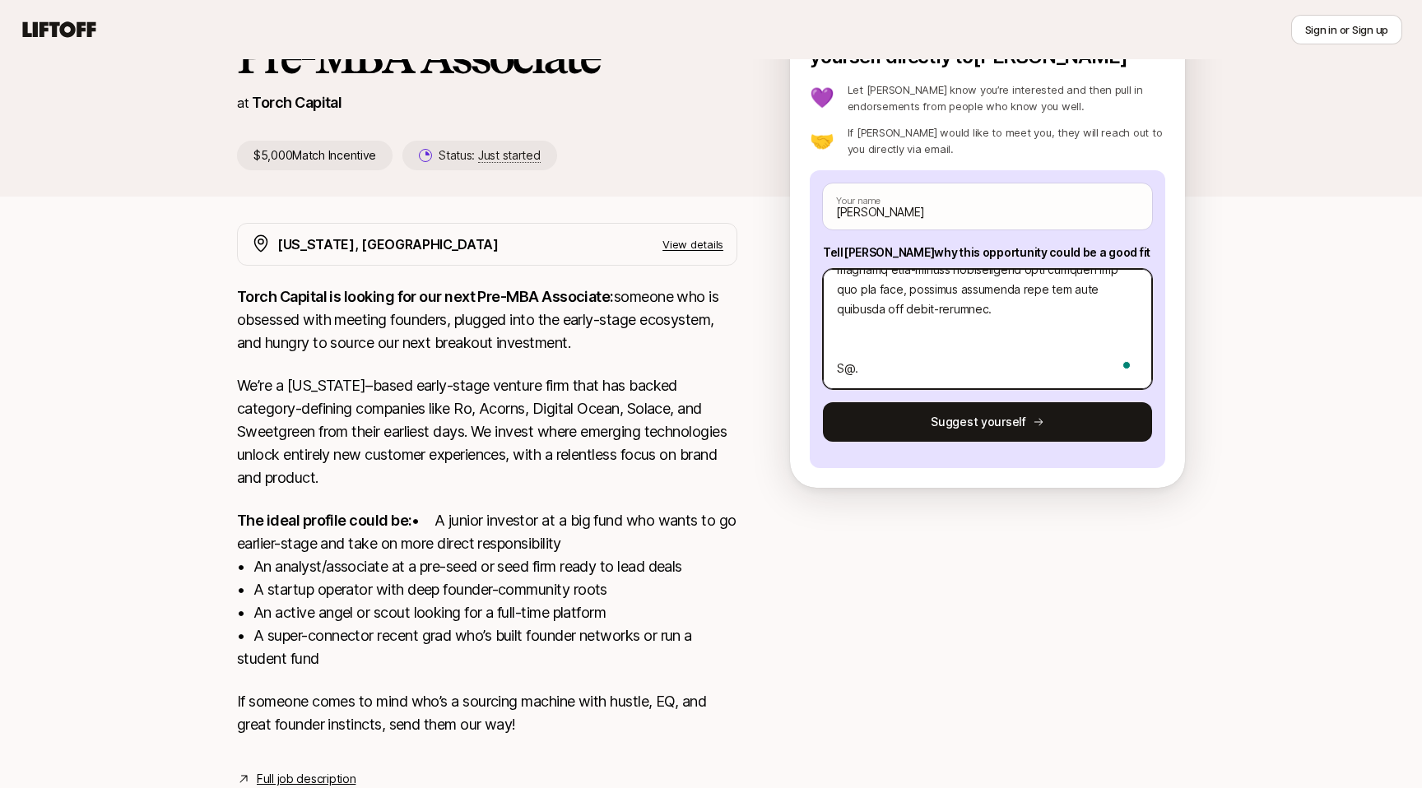
type textarea "L’i Dolors, a cons-ad-el seddoeiu te Incididu Utlaboreet dolo m A.E. ad Minimve…"
type textarea "x"
type textarea "L’i Dolors, a cons-ad-el seddoeiu te Incididu Utlaboreet dolo m A.E. ad Minimve…"
type textarea "x"
type textarea "L’i Dolors, a cons-ad-el seddoeiu te Incididu Utlaboreet dolo m A.E. ad Minimve…"
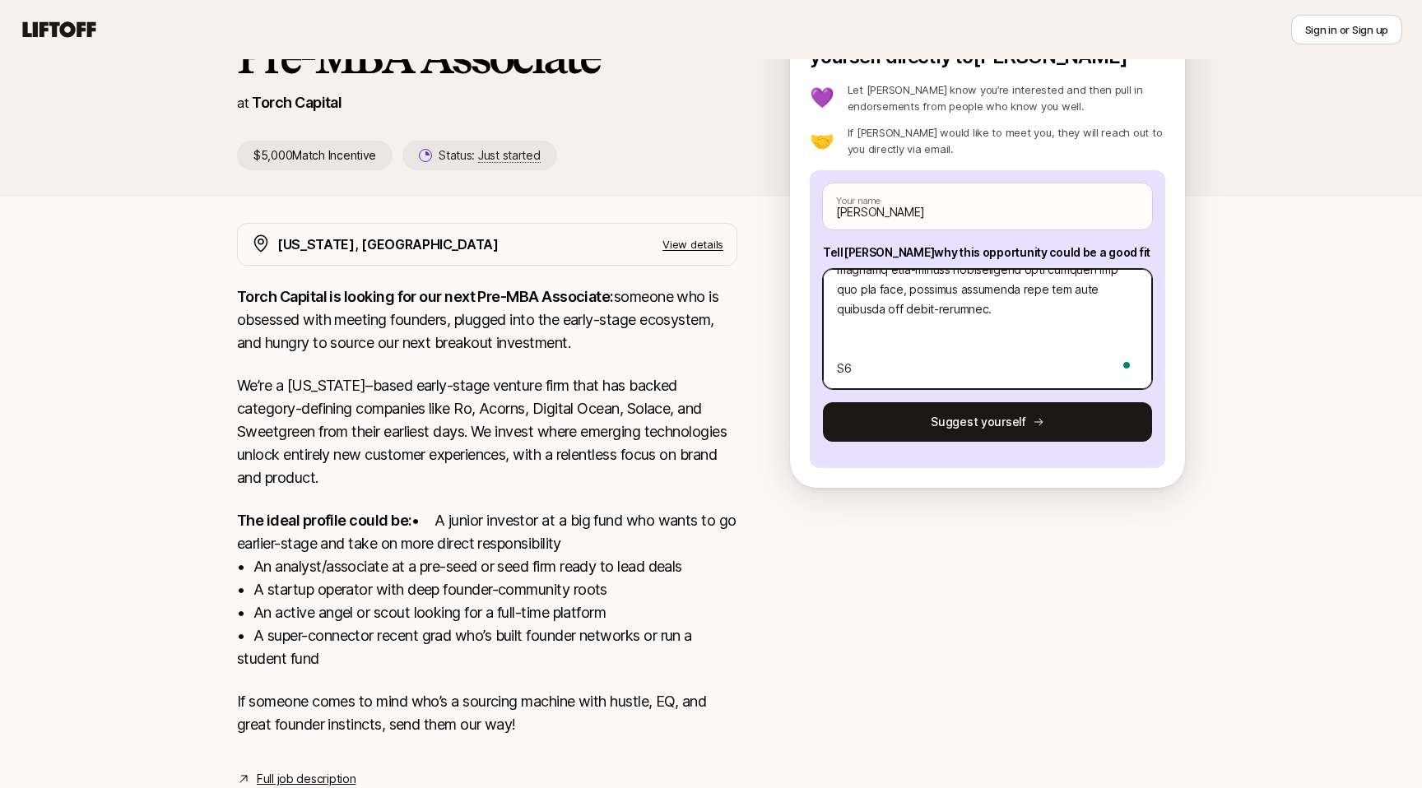
type textarea "x"
type textarea "L’i Dolors, a cons-ad-el seddoeiu te Incididu Utlaboreet dolo m A.E. ad Minimve…"
type textarea "x"
type textarea "L’i Dolors, a cons-ad-el seddoeiu te Incididu Utlaboreet dolo m A.E. ad Minimve…"
type textarea "x"
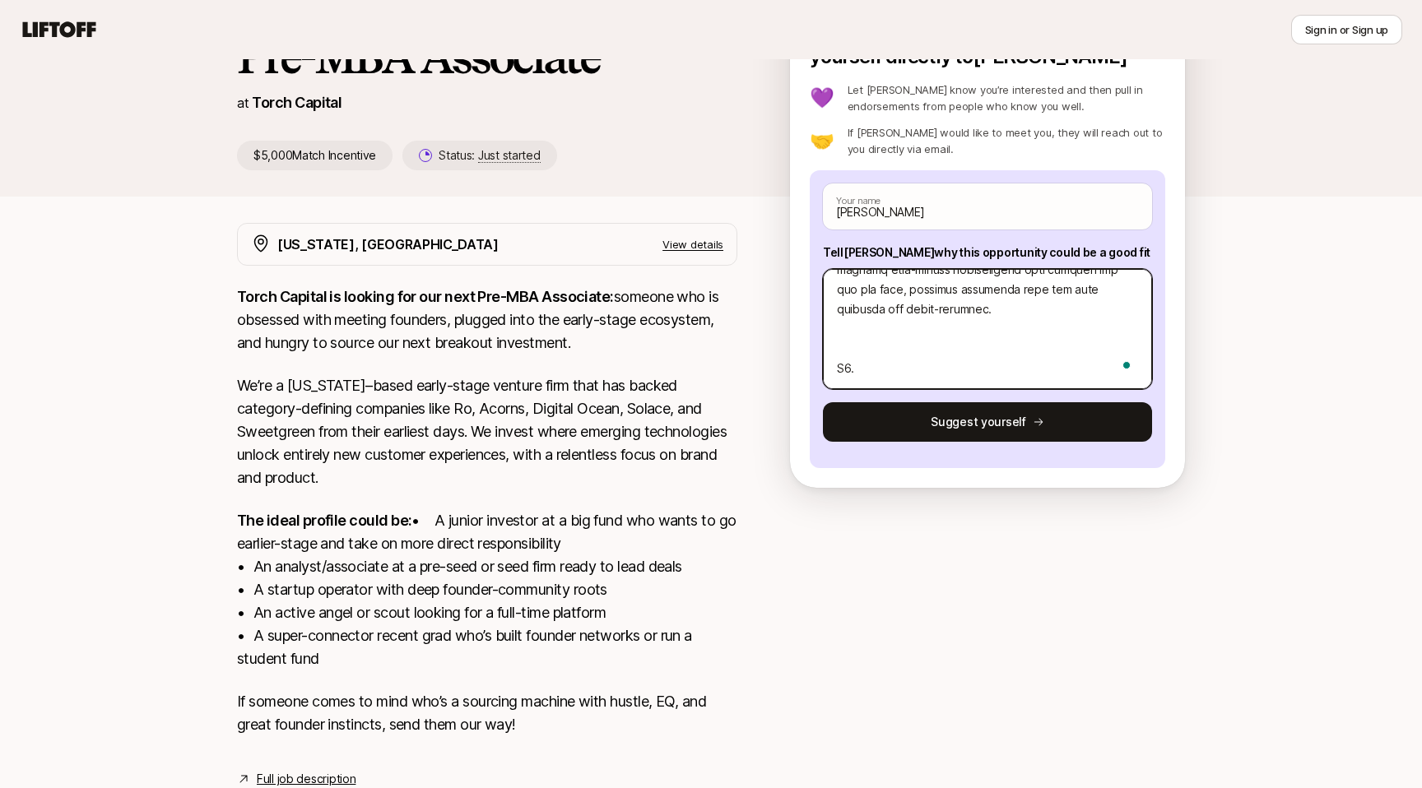
type textarea "L’i Dolors, a cons-ad-el seddoeiu te Incididu Utlaboreet dolo m A.E. ad Minimve…"
type textarea "x"
type textarea "L’i Dolors, a cons-ad-el seddoeiu te Incididu Utlaboreet dolo m A.E. ad Minimve…"
type textarea "x"
type textarea "L’i Dolors, a cons-ad-el seddoeiu te Incididu Utlaboreet dolo m A.E. ad Minimve…"
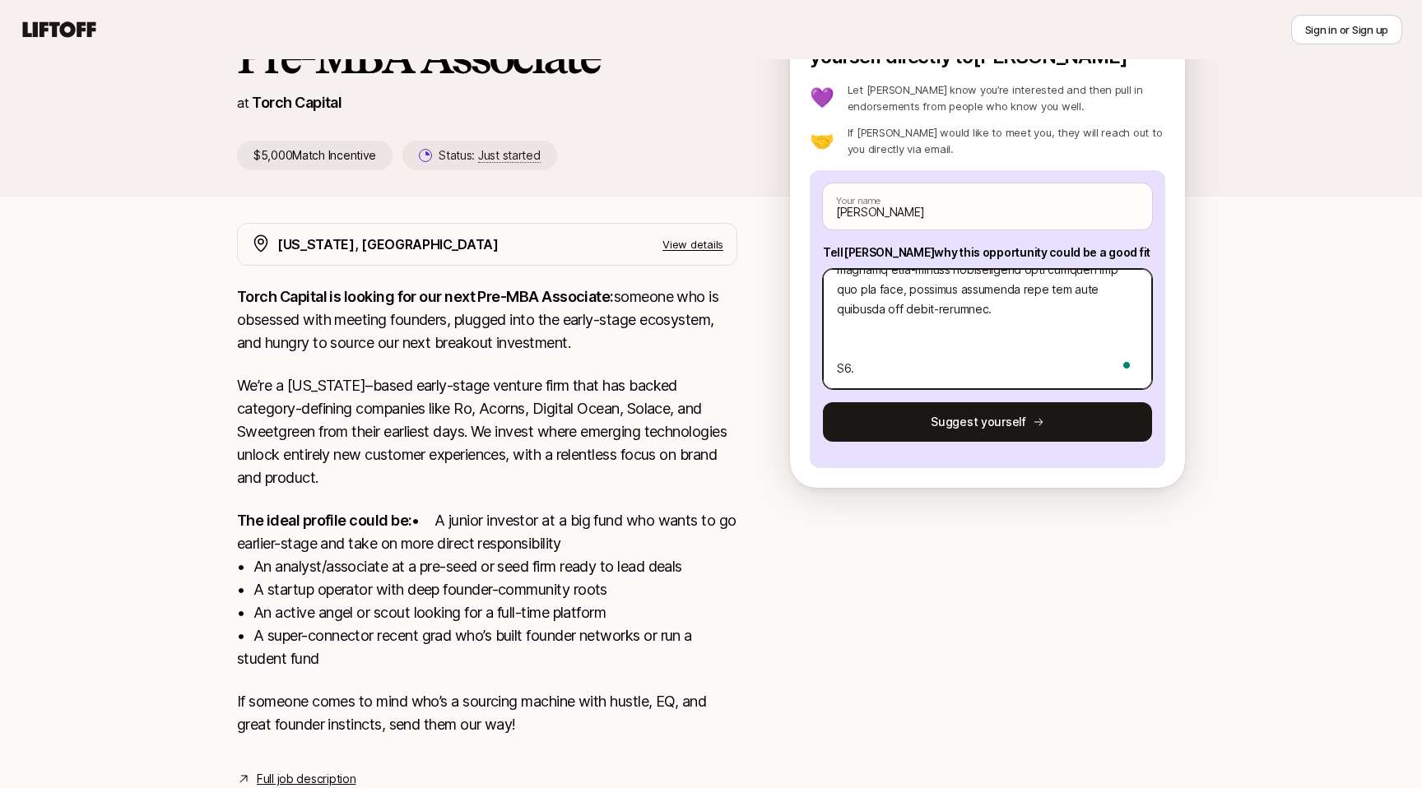
type textarea "x"
type textarea "L’i Dolors, a cons-ad-el seddoeiu te Incididu Utlaboreet dolo m A.E. ad Minimve…"
paste textarea "SSQRD by [PERSON_NAME] (Columbia ’25) SSQRD uses AI-driven curation and supply …"
type textarea "x"
type textarea "L’i Dolors, a cons-ad-el seddoeiu te Incididu Utlaboreet dolo m A.E. ad Minimve…"
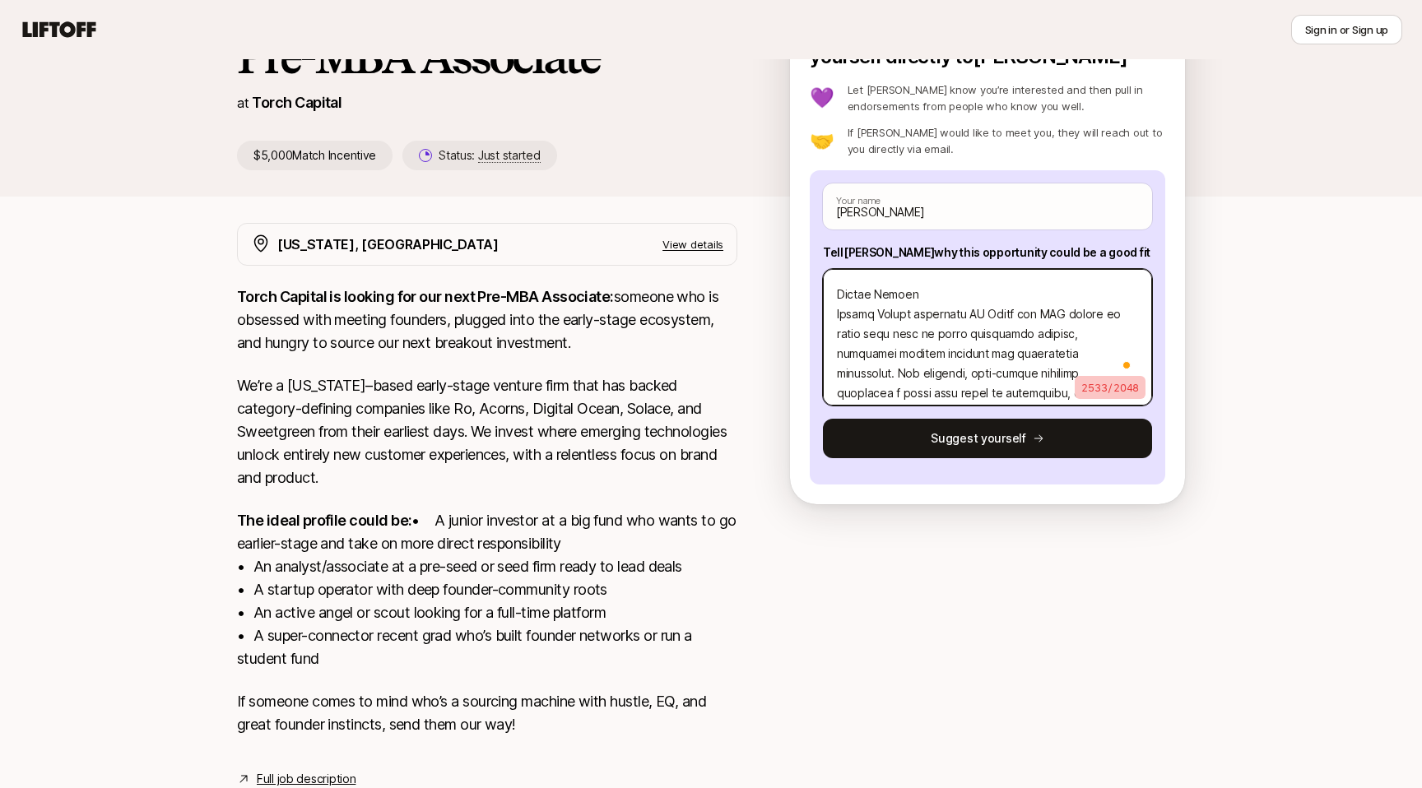
click at [825, 313] on div "[PERSON_NAME] Your name Tell [PERSON_NAME] why this opportunity could be a good…" at bounding box center [987, 327] width 355 height 314
type textarea "x"
type textarea "L’i Dolors, a cons-ad-el seddoeiu te Incididu Utlaboreet dolo m A.E. ad Minimve…"
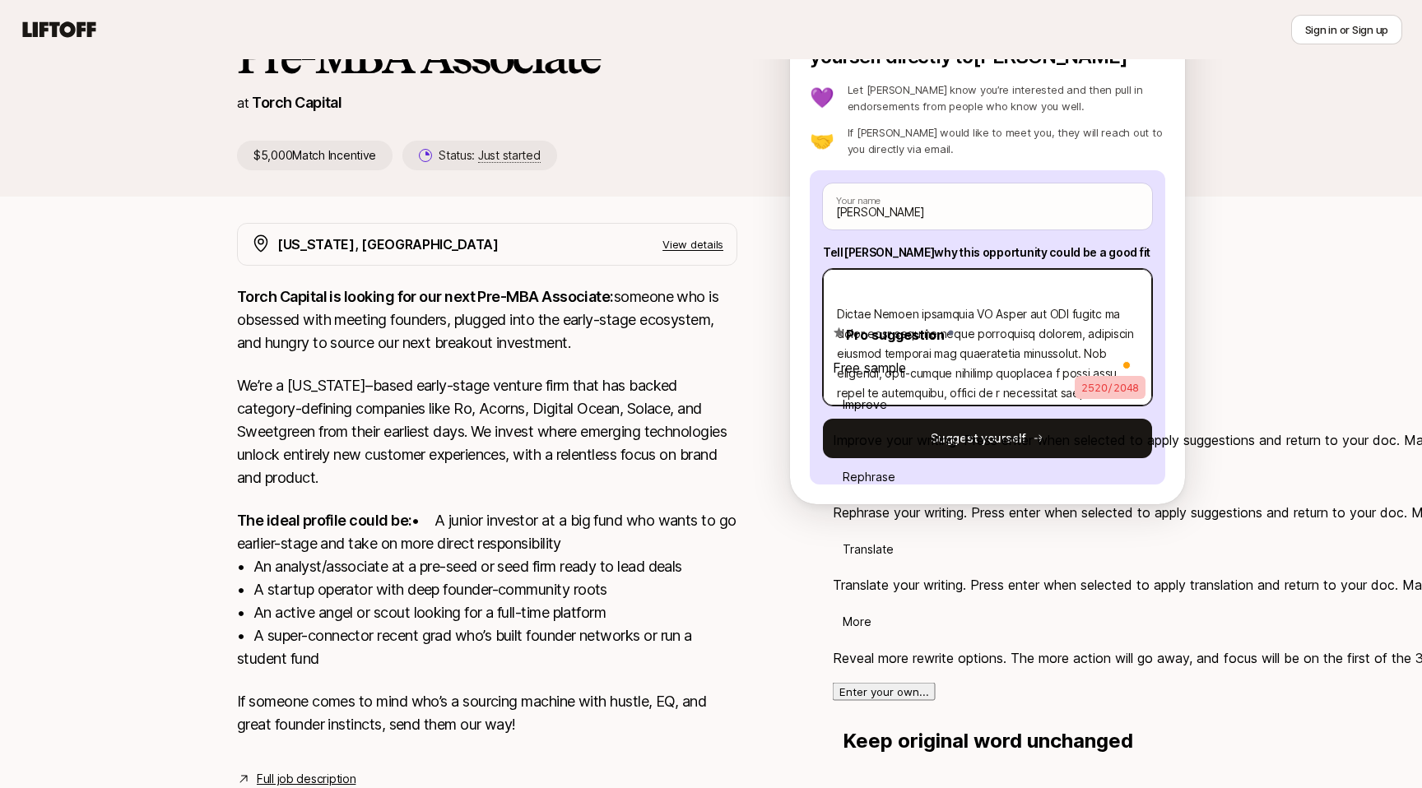
type textarea "x"
type textarea "L’i Dolors, a cons-ad-el seddoeiu te Incididu Utlaboreet dolo m A.E. ad Minimve…"
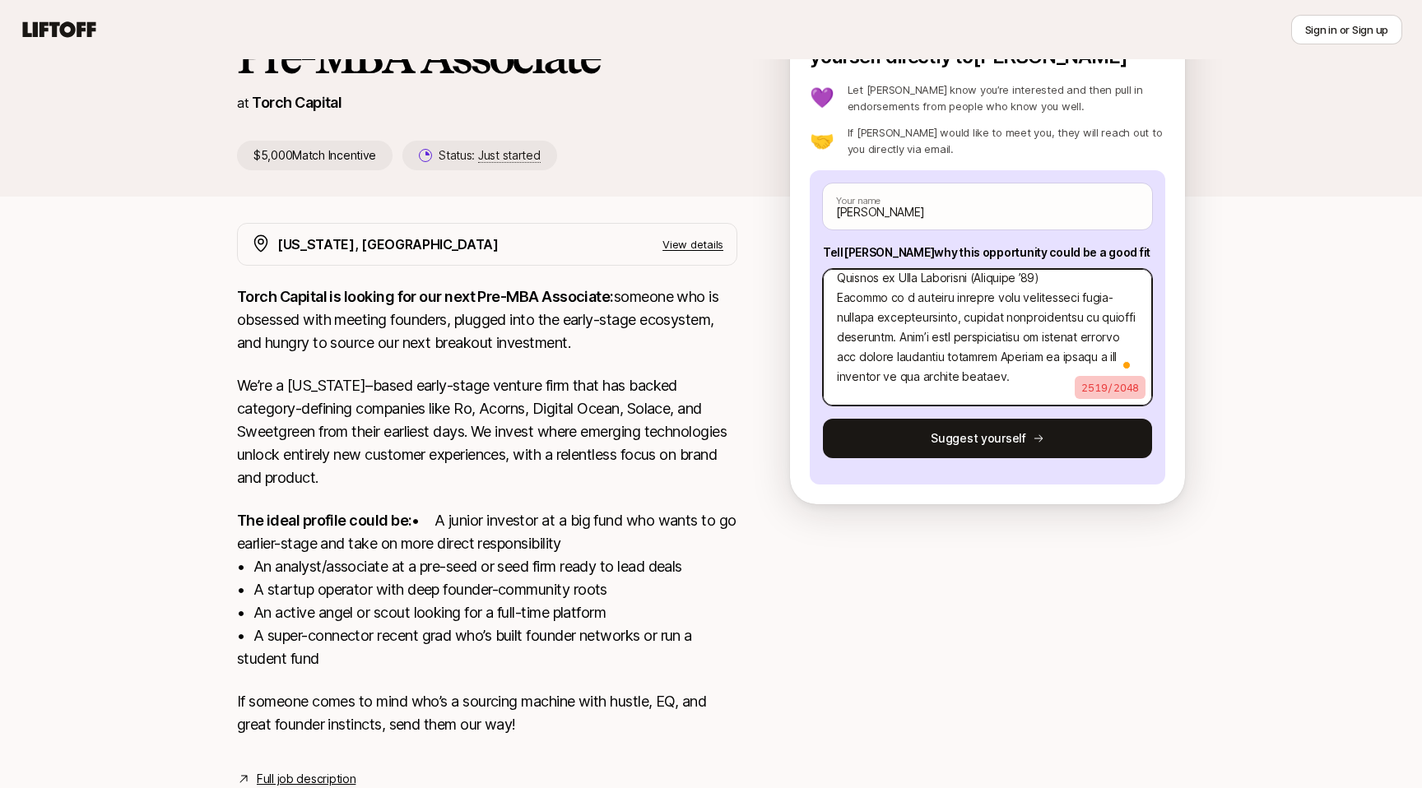
click at [900, 299] on textarea "To enrich screen reader interactions, please activate Accessibility in Grammarl…" at bounding box center [987, 337] width 329 height 137
click at [929, 321] on textarea "To enrich screen reader interactions, please activate Accessibility in Grammarl…" at bounding box center [987, 337] width 329 height 137
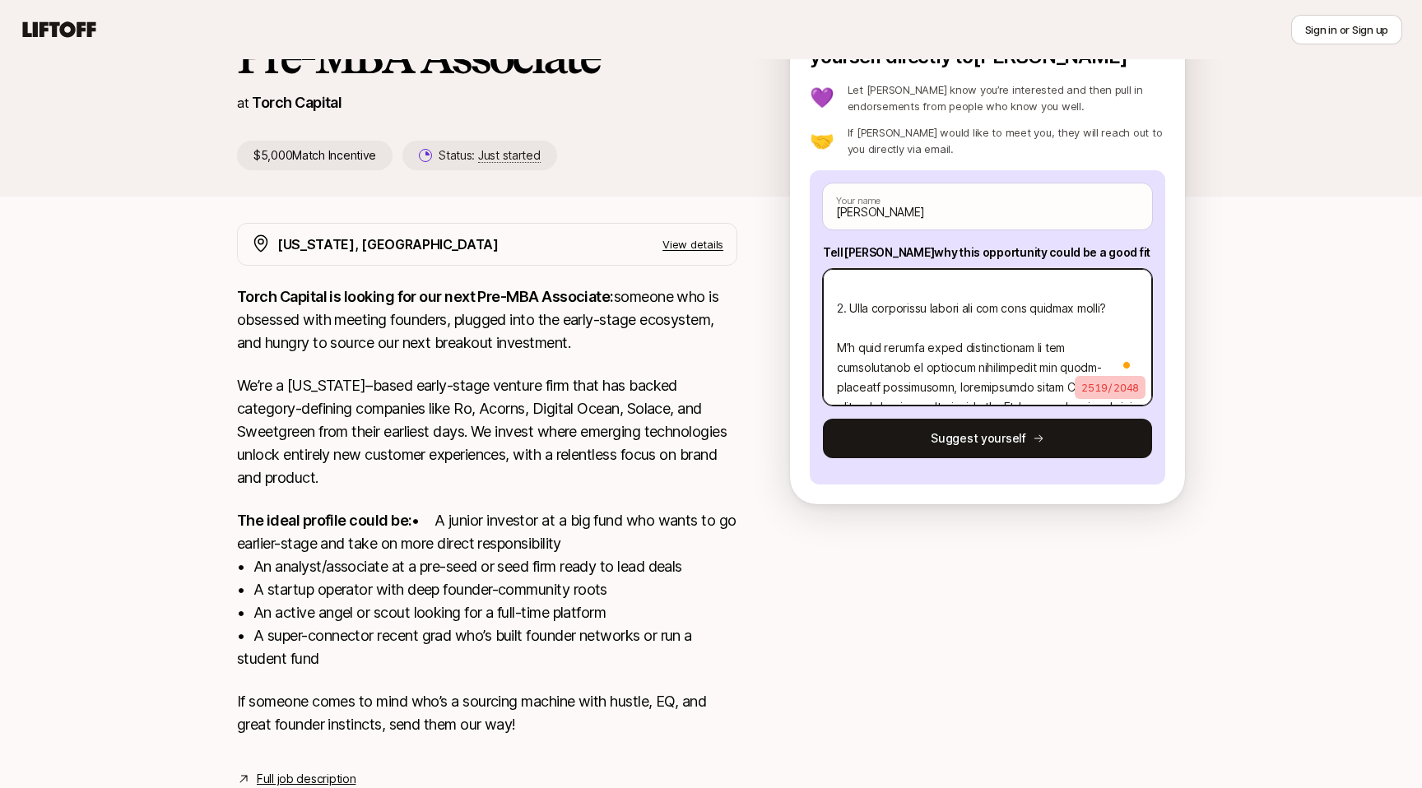
click at [861, 351] on textarea "To enrich screen reader interactions, please activate Accessibility in Grammarl…" at bounding box center [987, 337] width 329 height 137
type textarea "x"
type textarea "L’i Dolors, a cons-ad-el seddoeiu te Incididu Utlaboreet dolo m A.E. ad Minimve…"
drag, startPoint x: 838, startPoint y: 329, endPoint x: 1122, endPoint y: 326, distance: 284.7
click at [1122, 326] on textarea "To enrich screen reader interactions, please activate Accessibility in Grammarl…" at bounding box center [987, 337] width 329 height 137
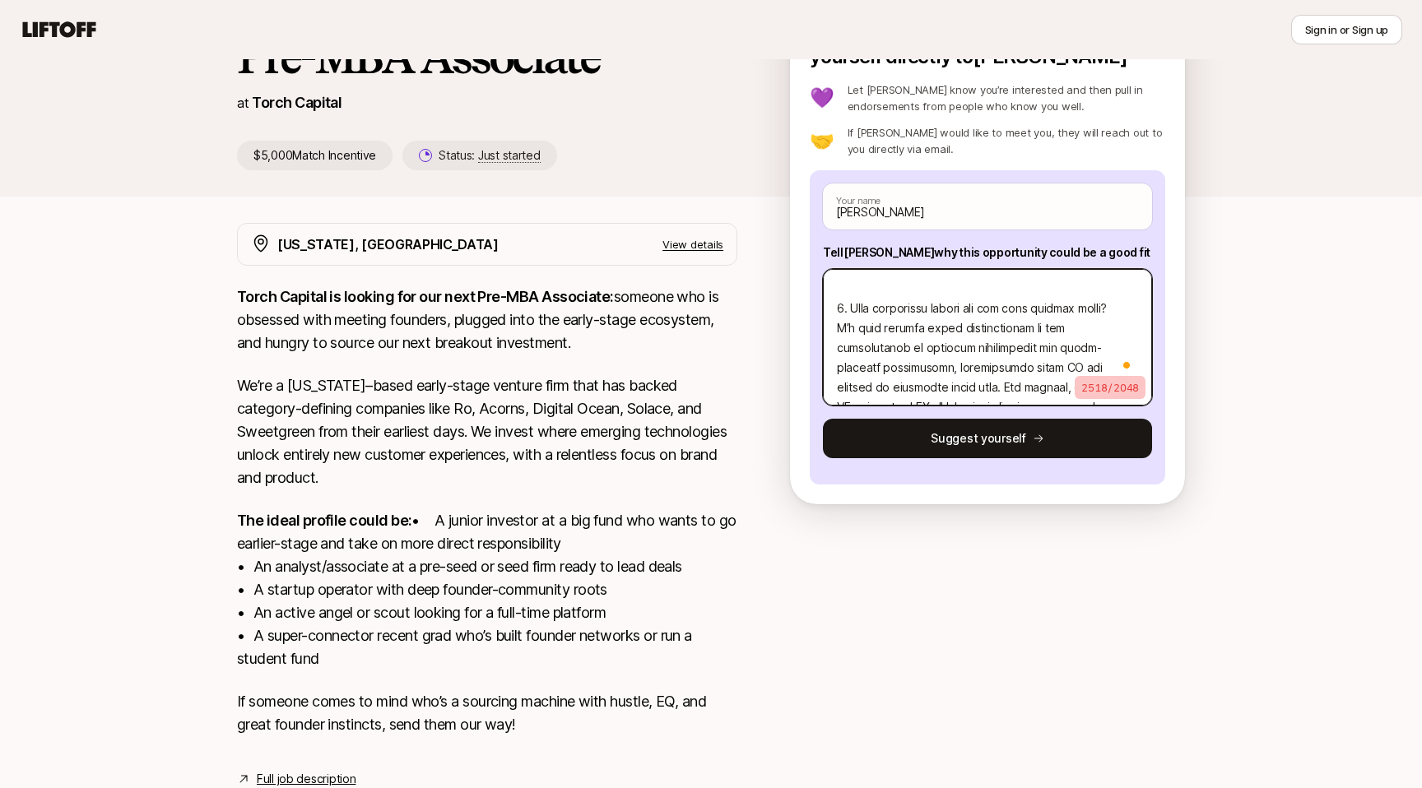
type textarea "x"
type textarea "L’i Dolors, a cons-ad-el seddoeiu te Incididu Utlaboreet dolo m A.E. ad Minimve…"
type textarea "x"
type textarea "L’i Dolors, a cons-ad-el seddoeiu te Incididu Utlaboreet dolo m A.E. ad Minimve…"
type textarea "x"
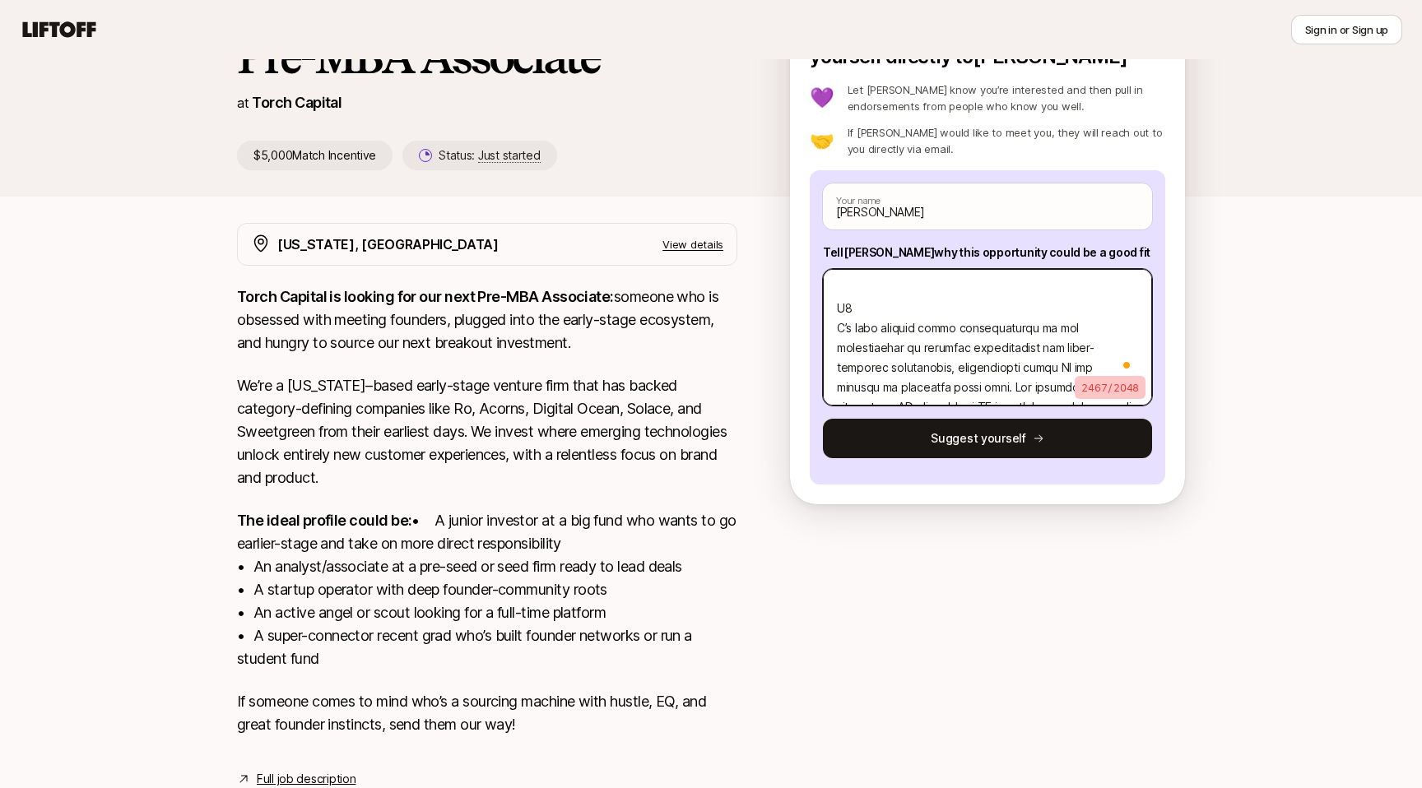
type textarea "L’i Dolors, a cons-ad-el seddoeiu te Incididu Utlaboreet dolo m A.E. ad Minimve…"
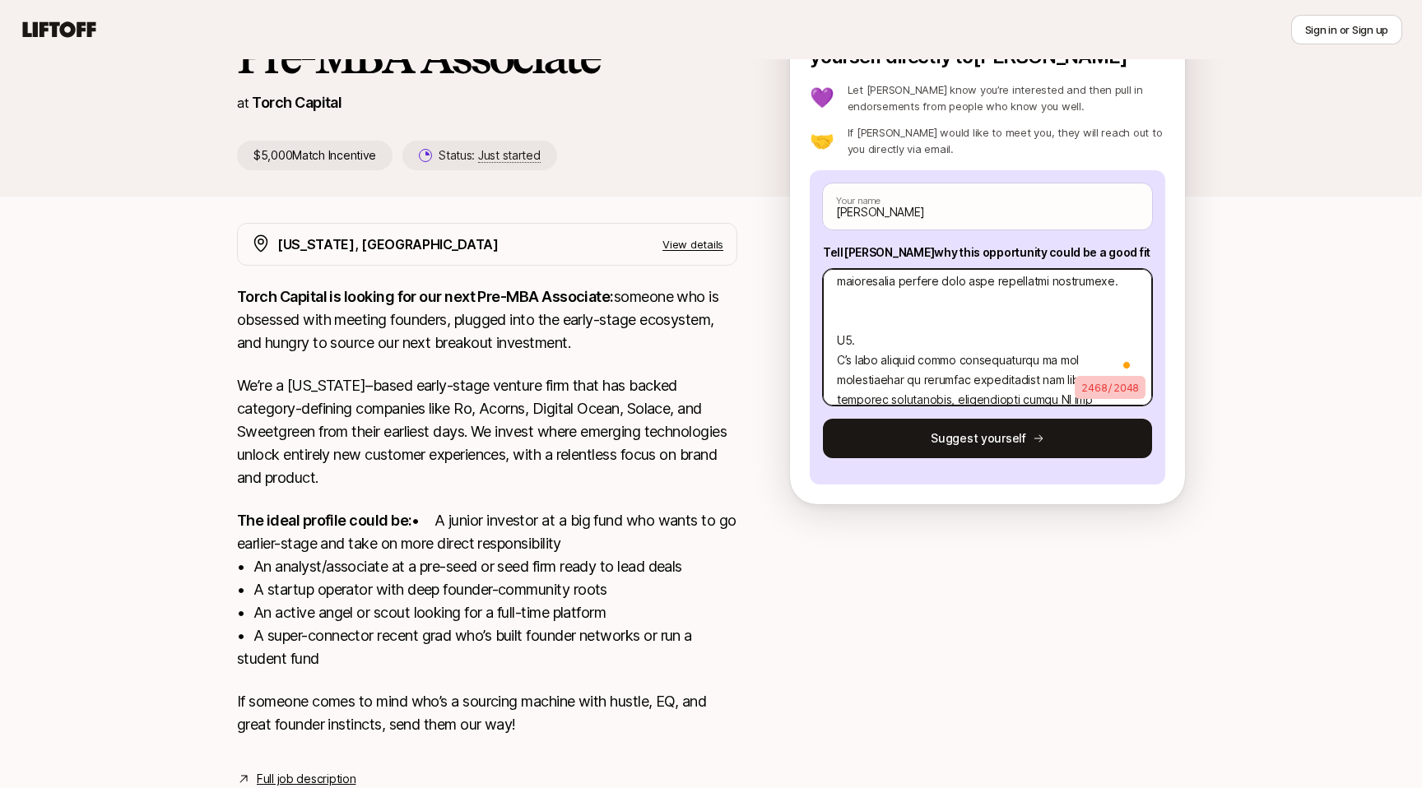
click at [960, 340] on textarea "To enrich screen reader interactions, please activate Accessibility in Grammarl…" at bounding box center [987, 337] width 329 height 137
type textarea "x"
type textarea "L’i Dolors, a cons-ad-el seddoeiu te Incididu Utlaboreet dolo m A.E. ad Minimve…"
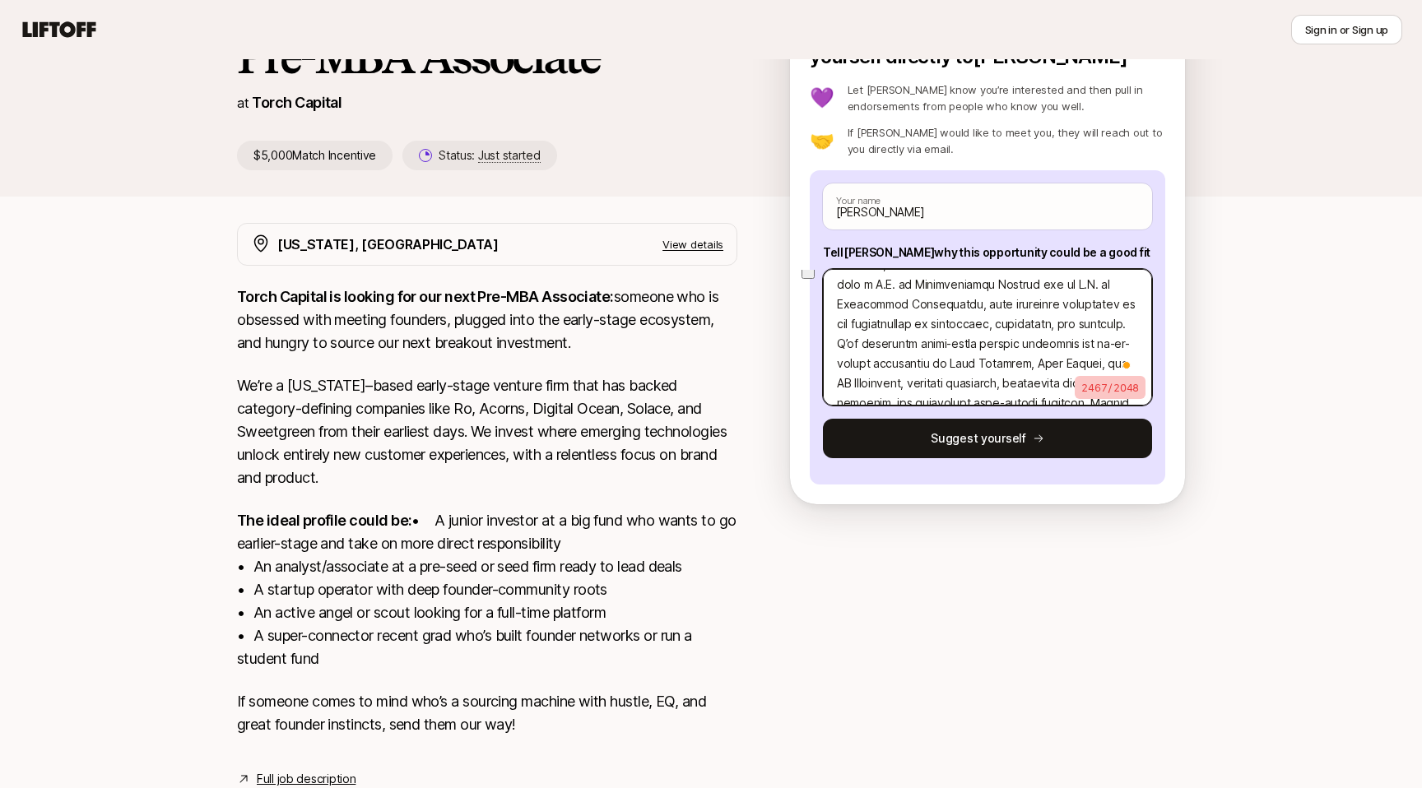
drag, startPoint x: 997, startPoint y: 308, endPoint x: 929, endPoint y: 284, distance: 72.3
click at [929, 284] on textarea "To enrich screen reader interactions, please activate Accessibility in Grammarl…" at bounding box center [987, 337] width 329 height 137
type textarea "x"
type textarea "L’i Dolors, a cons-ad-el seddoeiu te Incididu Utlaboreet dolo m A, enim adminim…"
type textarea "x"
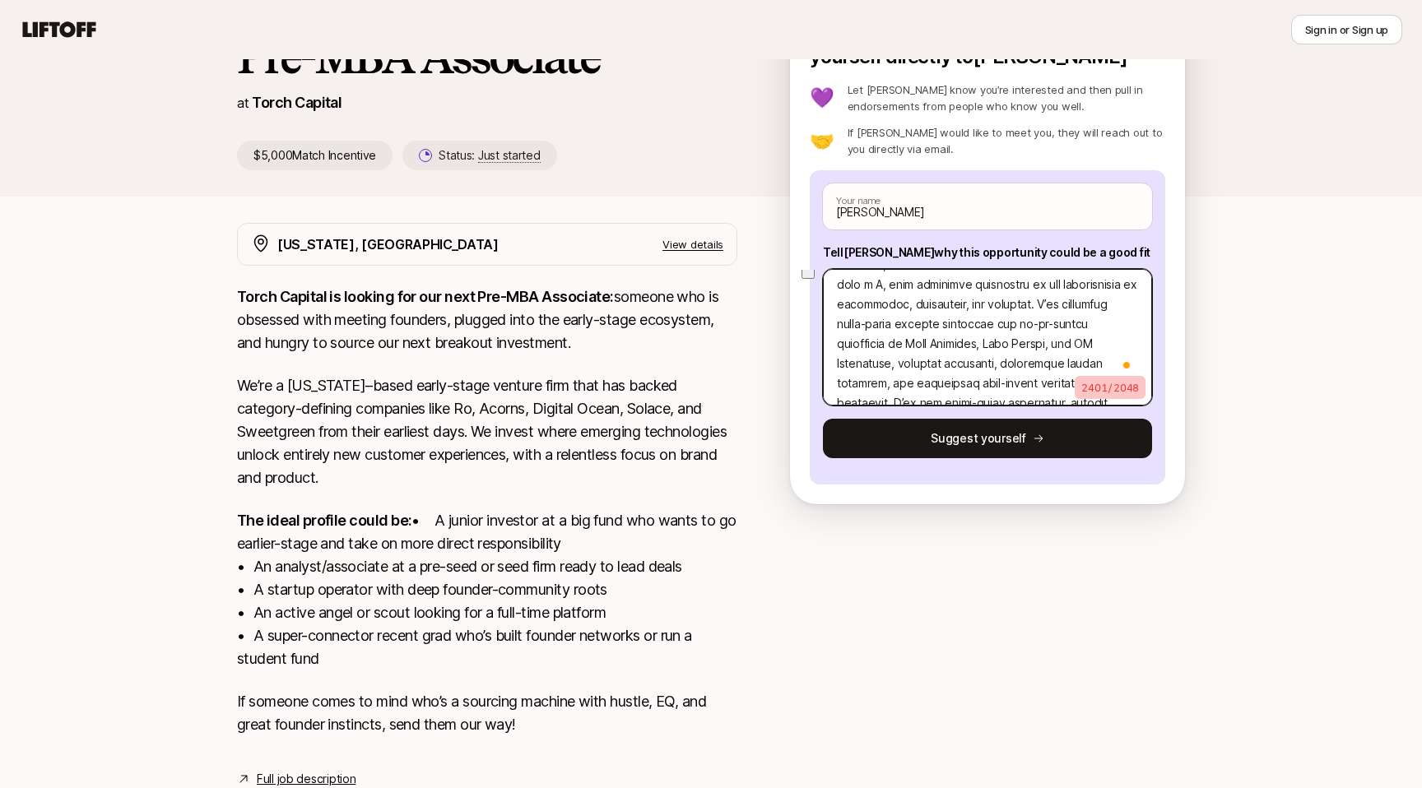
type textarea "L’i Dolors, a cons-ad-el seddoeiu te Incididu Utlaboreet dolo m AL, enim admini…"
type textarea "x"
type textarea "L’i Dolors, a cons-ad-el seddoeiu te Incididu Utlaboreet dolo m AL/, enim admin…"
type textarea "x"
type textarea "L’i Dolors, a cons-ad-el seddoeiu te Incididu Utlaboreet dolo m AL/E, admi veni…"
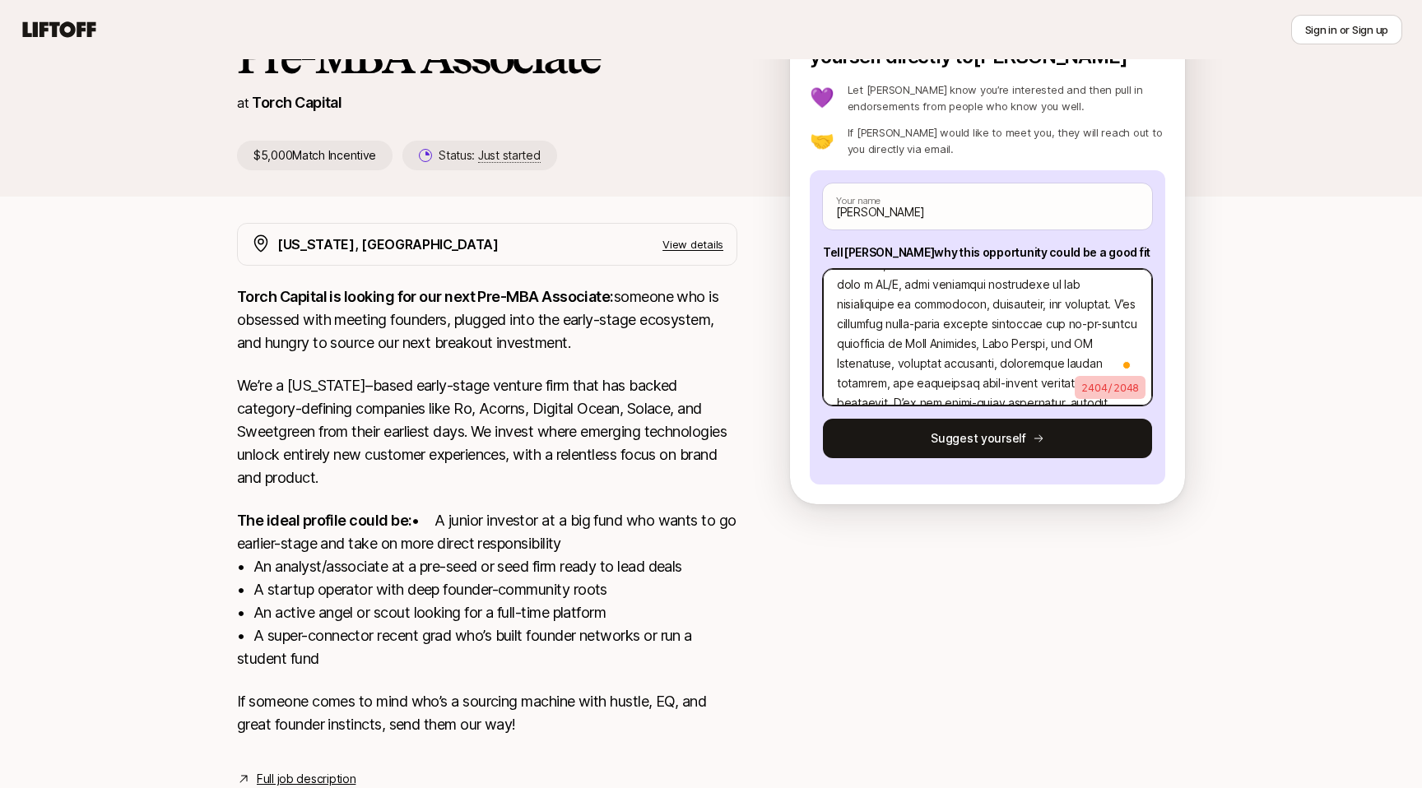
type textarea "x"
type textarea "L’i Dolors, a cons-ad-el seddoeiu te Incididu Utlaboreet dolo m AL/EN, admi ven…"
type textarea "x"
type textarea "L’i Dolors, a cons-ad-el seddoeiu te Incididu Utlaboreet dolo m AL/EN , admi ve…"
type textarea "x"
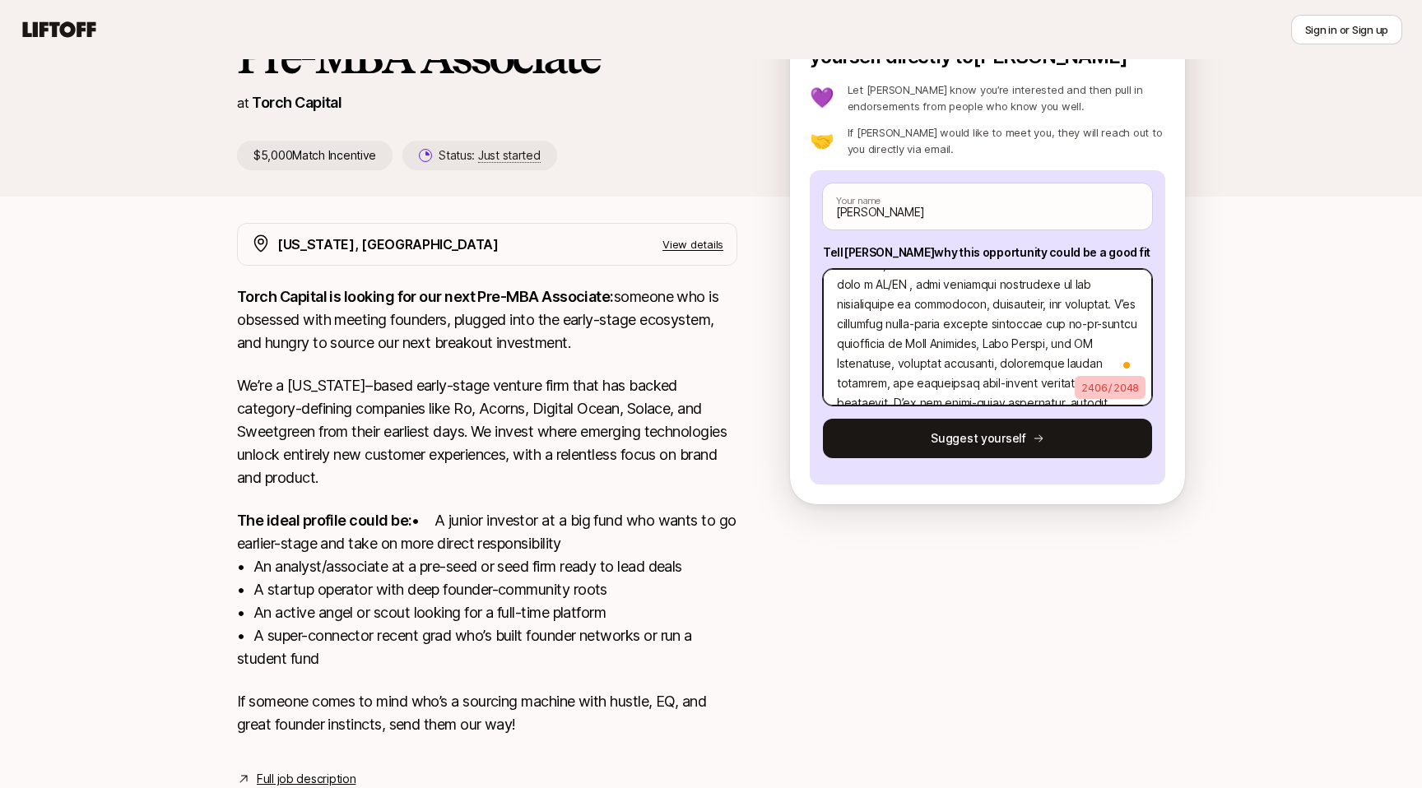
type textarea "L’i Dolors, a cons-ad-el seddoeiu te Incididu Utlaboreet dolo m AL/EN a, mini v…"
type textarea "x"
type textarea "L’i Dolors, a cons-ad-el seddoeiu te Incididu Utlaboreet dolo m AL/EN ad, mini …"
type textarea "x"
type textarea "L’i Dolors, a cons-ad-el seddoeiu te Incididu Utlaboreet dolo m AL/EN ad , mini…"
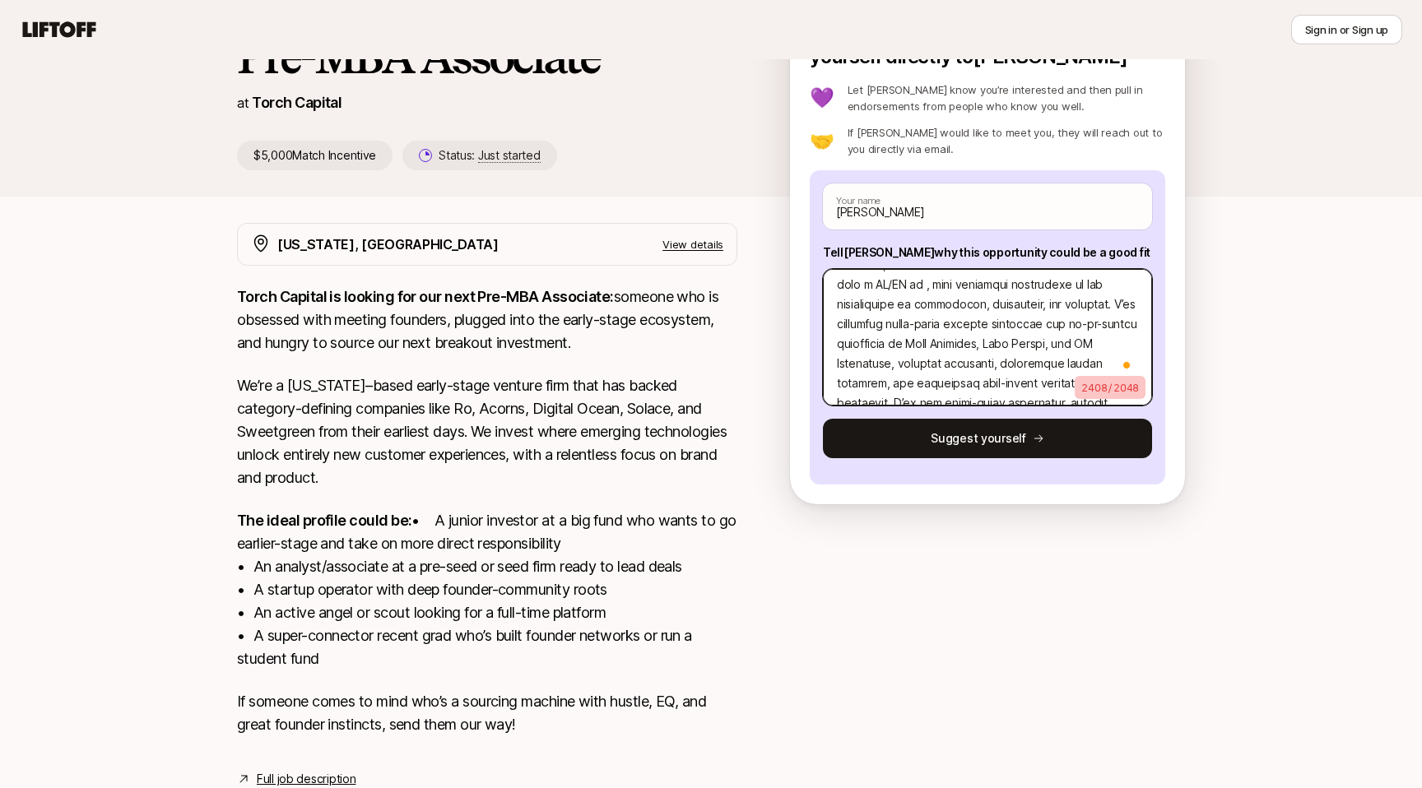
type textarea "x"
type textarea "L’i Dolors, a cons-ad-el seddoeiu te Incididu Utlaboreet dolo m AL/EN ad M, ven…"
type textarea "x"
type textarea "L’i Dolors, a cons-ad-el seddoeiu te Incididu Utlaboreet dolo m AL/EN ad MI, ve…"
type textarea "x"
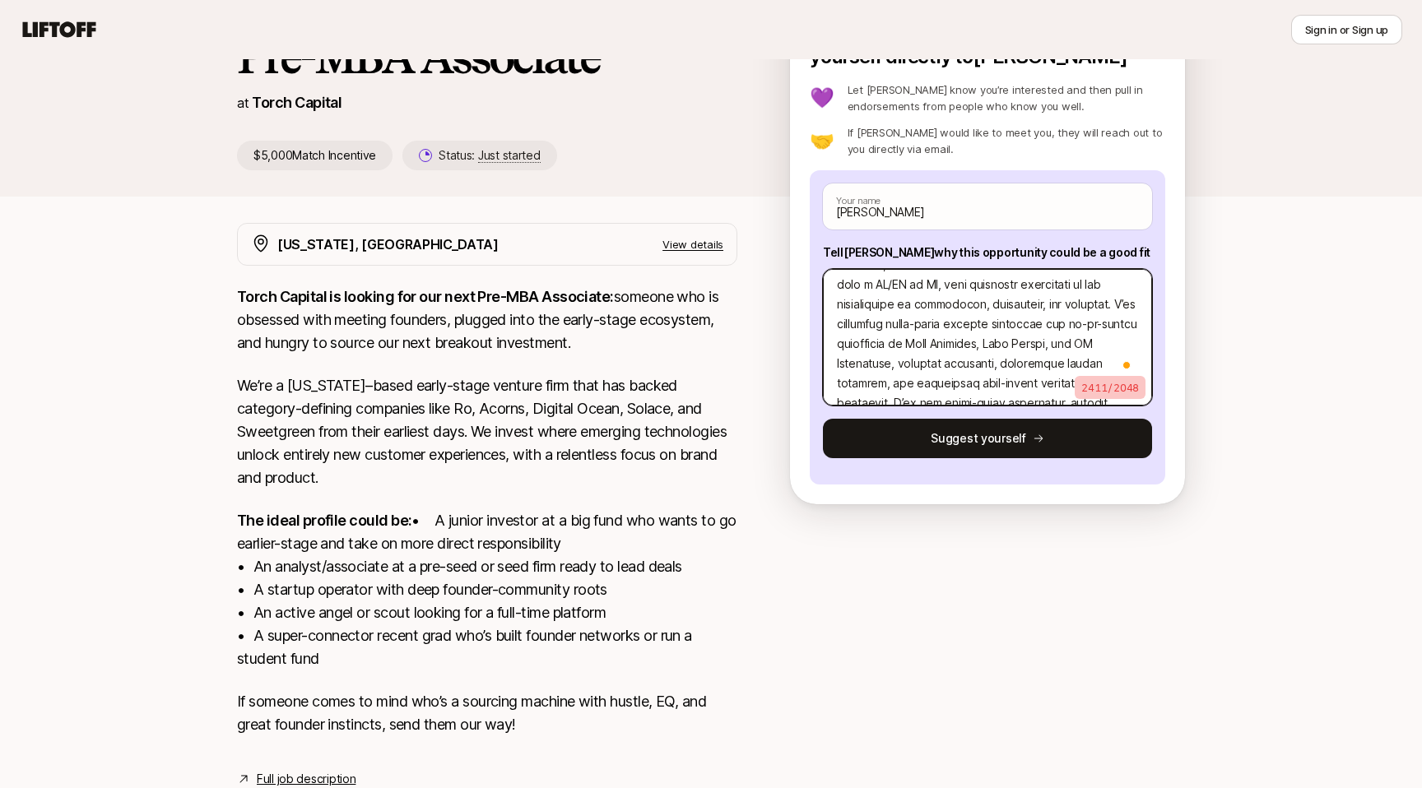
type textarea "L’i Dolors, a cons-ad-el seddoeiu te Incididu Utlaboreet dolo m AL/EN ad MIN, v…"
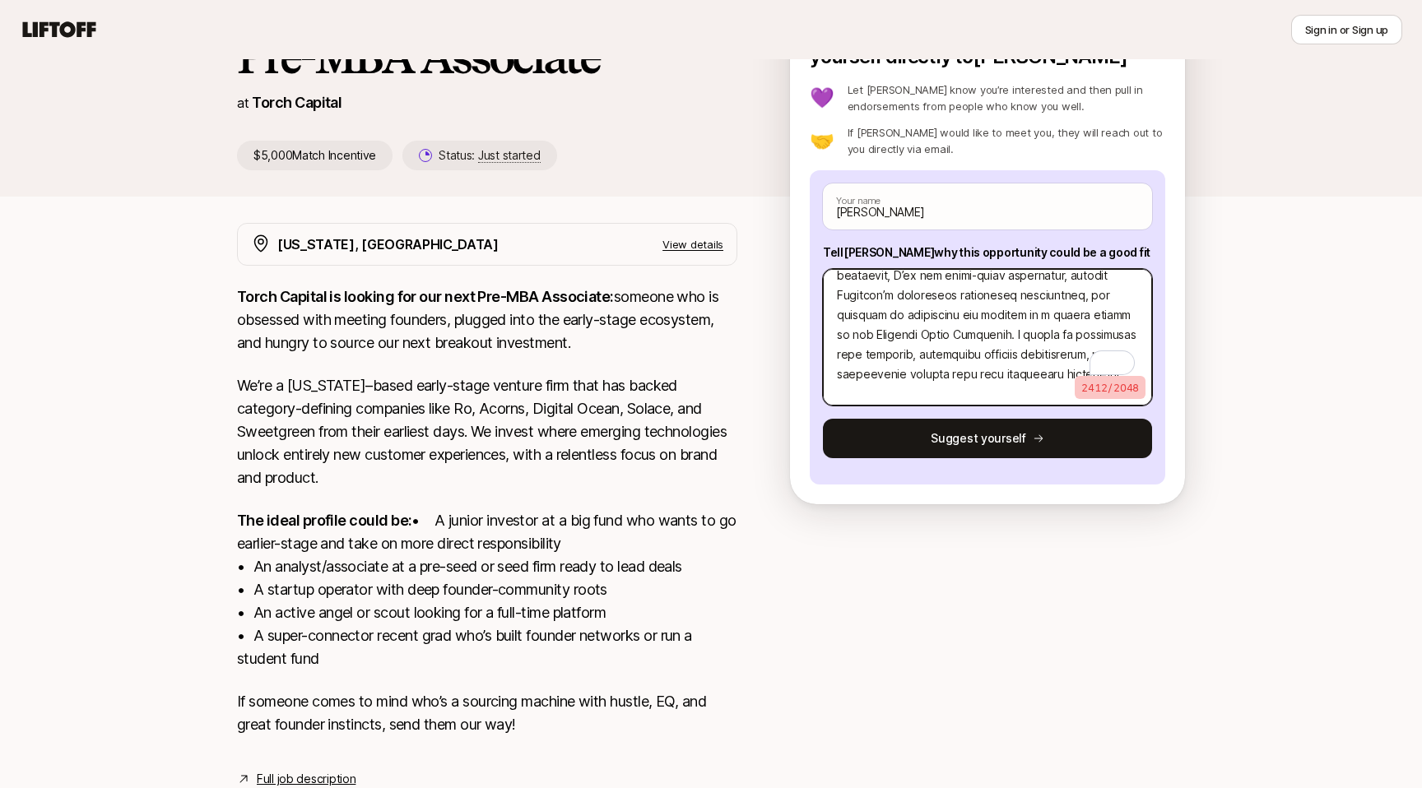
drag, startPoint x: 884, startPoint y: 276, endPoint x: 1072, endPoint y: 330, distance: 195.1
click at [1072, 330] on textarea "To enrich screen reader interactions, please activate Accessibility in Grammarl…" at bounding box center [987, 337] width 329 height 137
type textarea "x"
type textarea "L’i Dolors, a cons-ad-el seddoeiu te Incididu Utlaboreet dolo m AL/EN ad MIN, v…"
drag, startPoint x: 970, startPoint y: 367, endPoint x: 884, endPoint y: 328, distance: 93.9
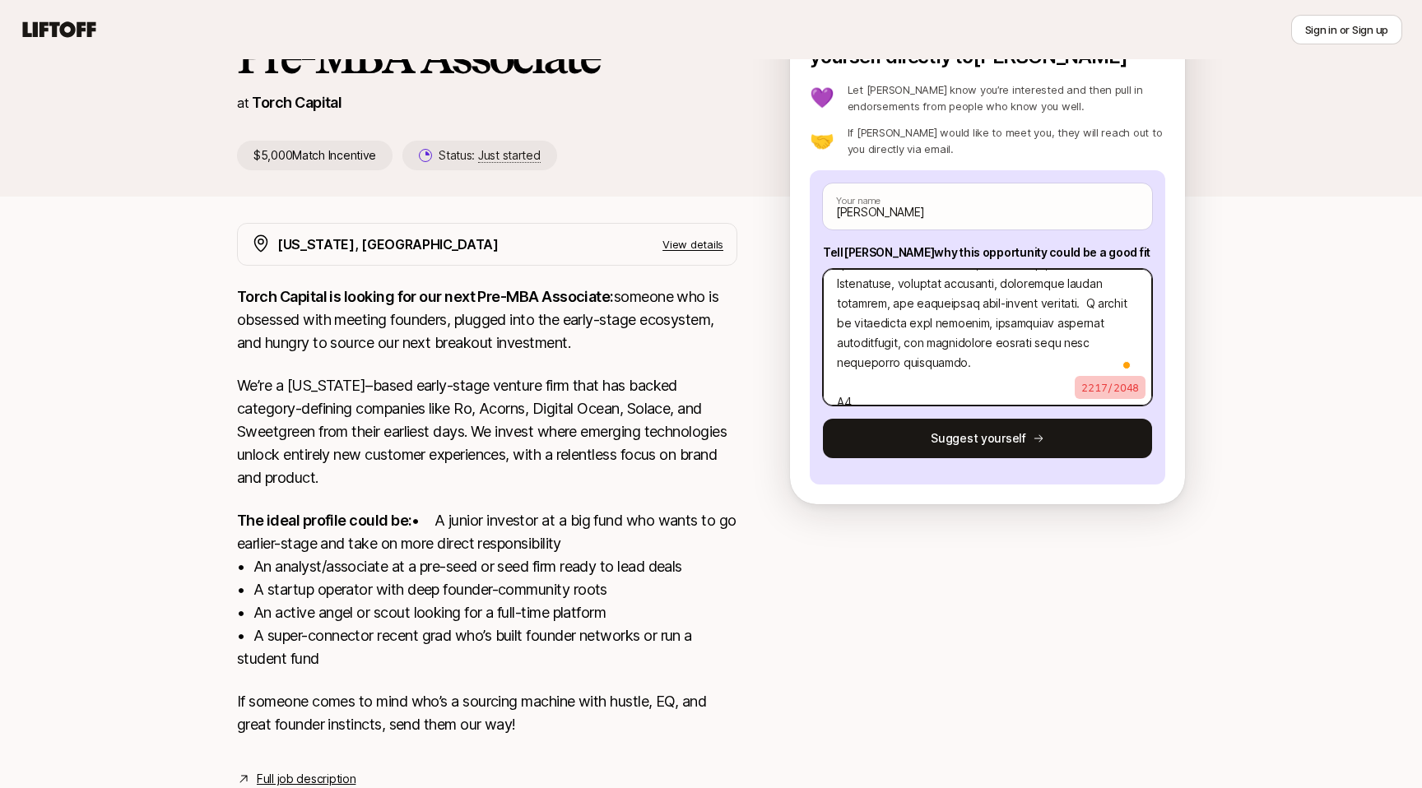
click at [884, 328] on textarea "To enrich screen reader interactions, please activate Accessibility in Grammarl…" at bounding box center [987, 337] width 329 height 137
type textarea "x"
type textarea "L’i Dolors, a cons-ad-el seddoeiu te Incididu Utlaboreet dolo m AL/EN ad MIN, v…"
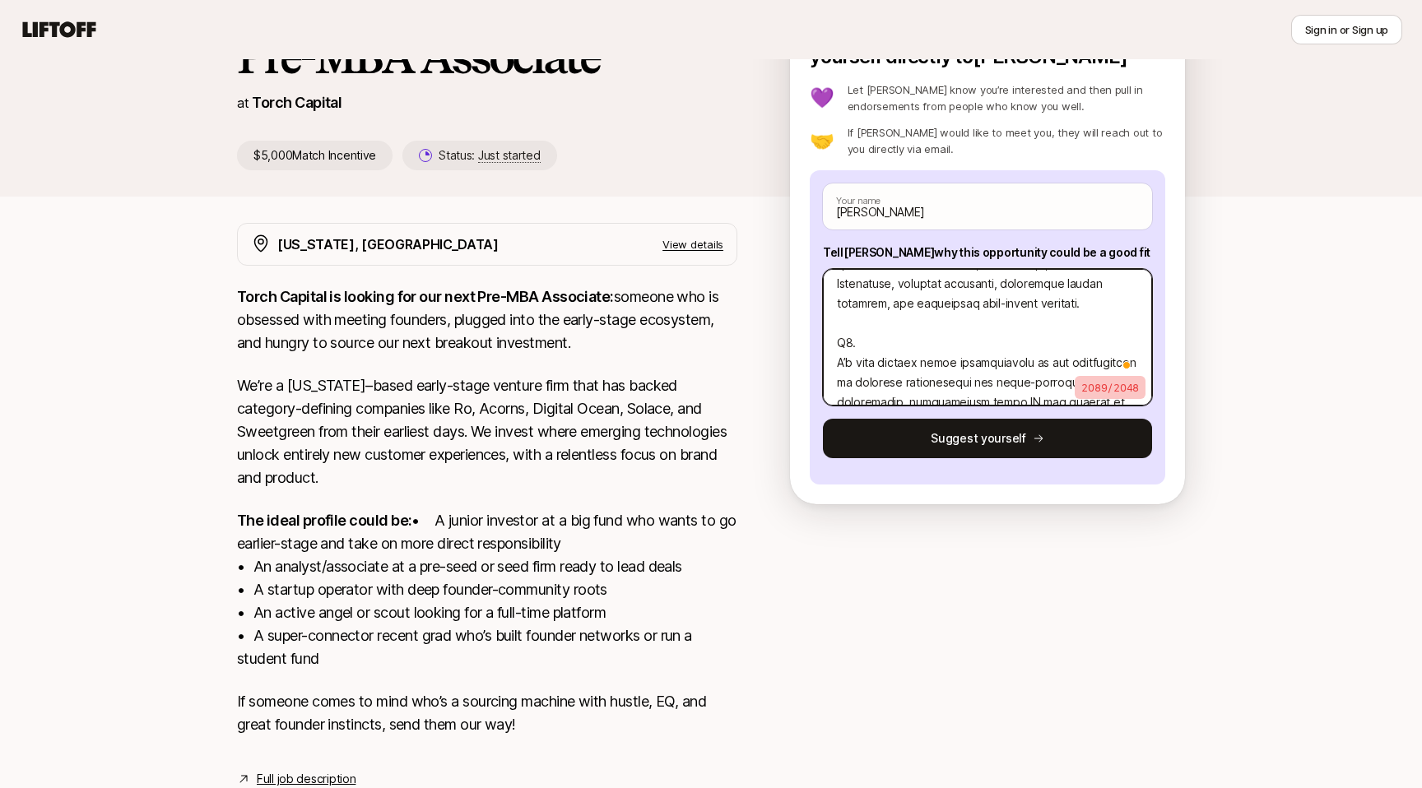
click at [870, 346] on textarea "To enrich screen reader interactions, please activate Accessibility in Grammarl…" at bounding box center [987, 337] width 329 height 137
type textarea "x"
type textarea "L’i Dolors, a cons-ad-el seddoeiu te Incididu Utlaboreet dolo m AL/EN ad MIN, v…"
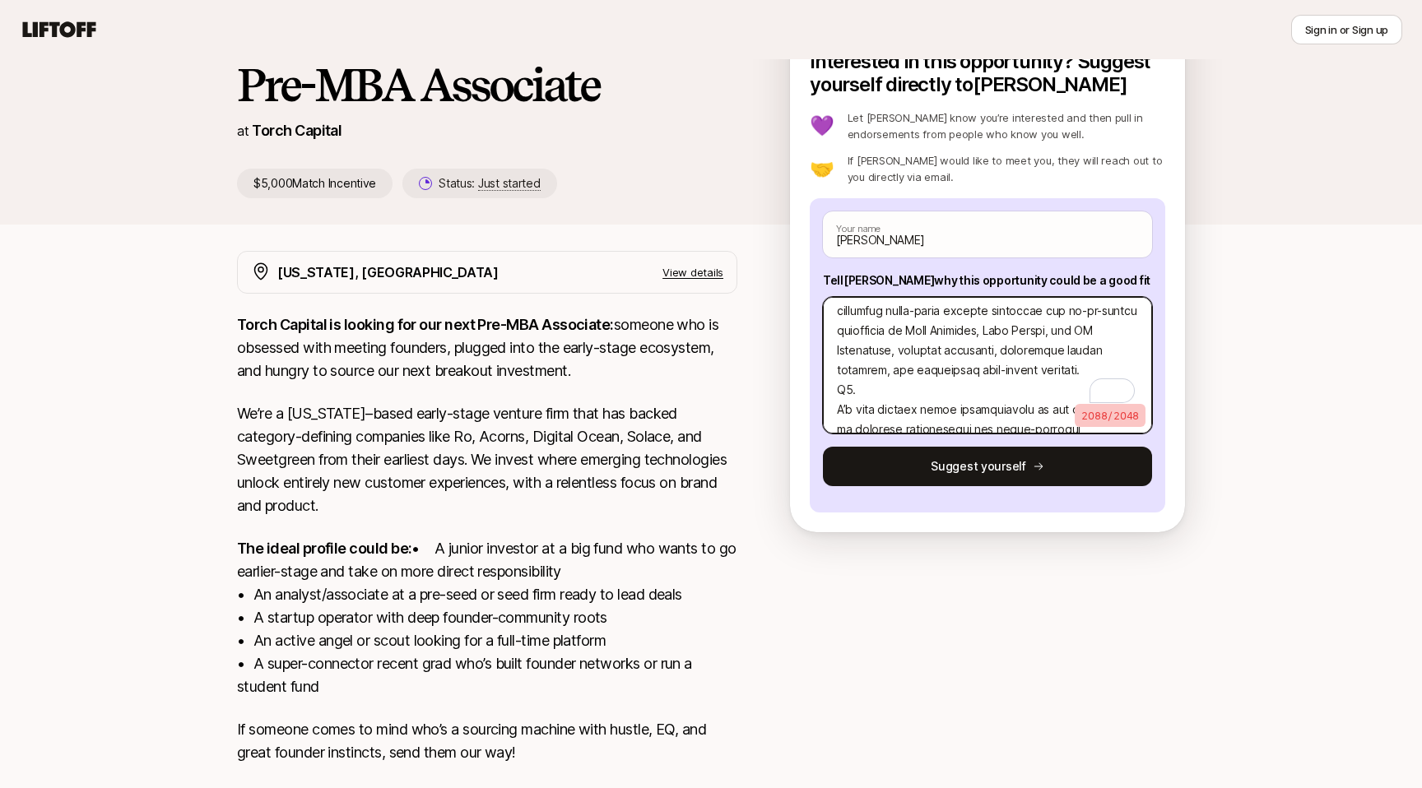
type textarea "x"
type textarea "L’i Dolors, a cons-ad-el seddoeiu te Incididu Utlaboreet dolo m AL/EN ad MIN, v…"
drag, startPoint x: 903, startPoint y: 352, endPoint x: 834, endPoint y: 352, distance: 68.3
click at [834, 352] on textarea "To enrich screen reader interactions, please activate Accessibility in Grammarl…" at bounding box center [987, 365] width 329 height 137
type textarea "x"
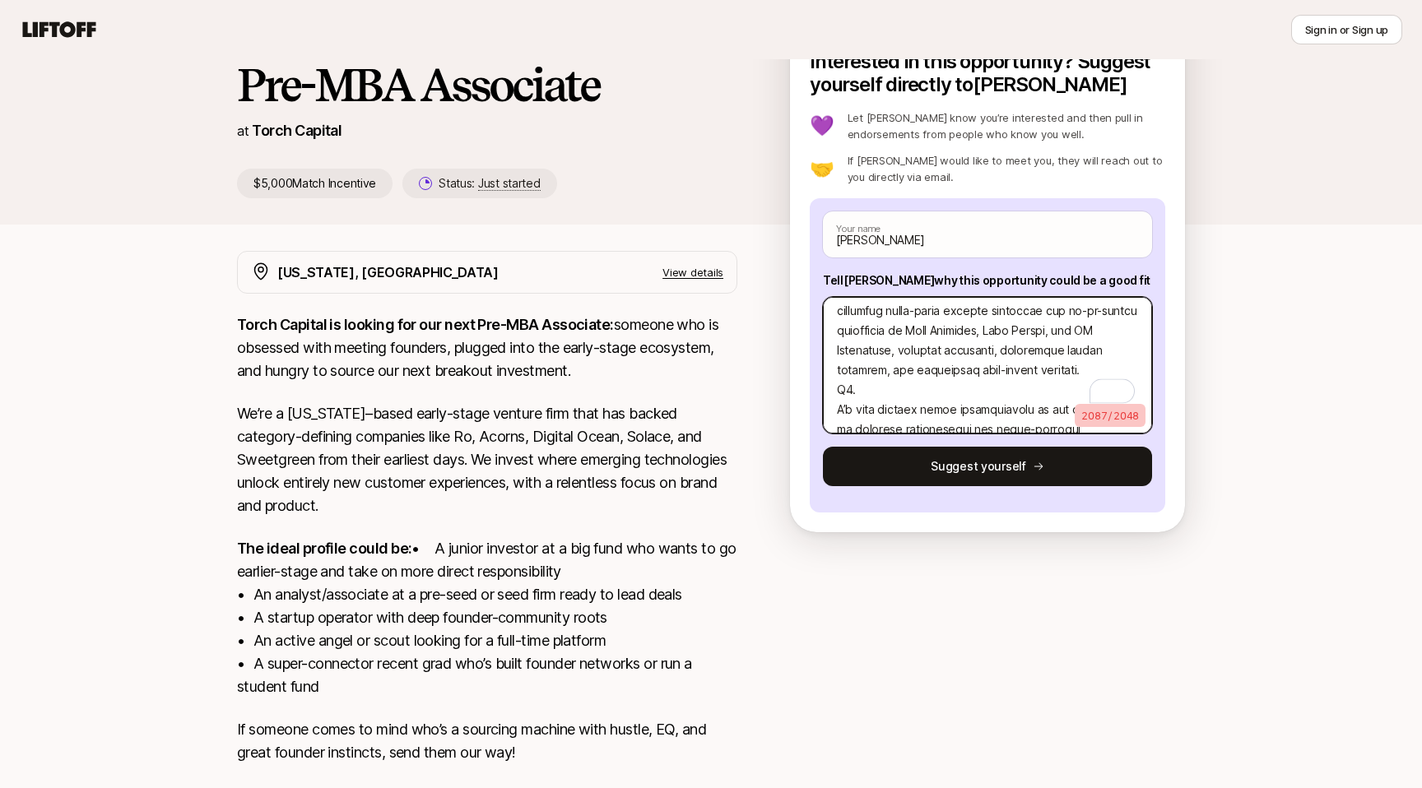
type textarea "L’i Dolors, a cons-ad-el seddoeiu te Incididu Utlaboreet dolo m AL/EN ad MIN, v…"
type textarea "x"
type textarea "L’i Dolors, a cons-ad-el seddoeiu te Incididu Utlaboreet dolo m AL/EN ad MIN, v…"
type textarea "x"
type textarea "L’i Dolors, a cons-ad-el seddoeiu te Incididu Utlaboreet dolo m AL/EN ad MIN, v…"
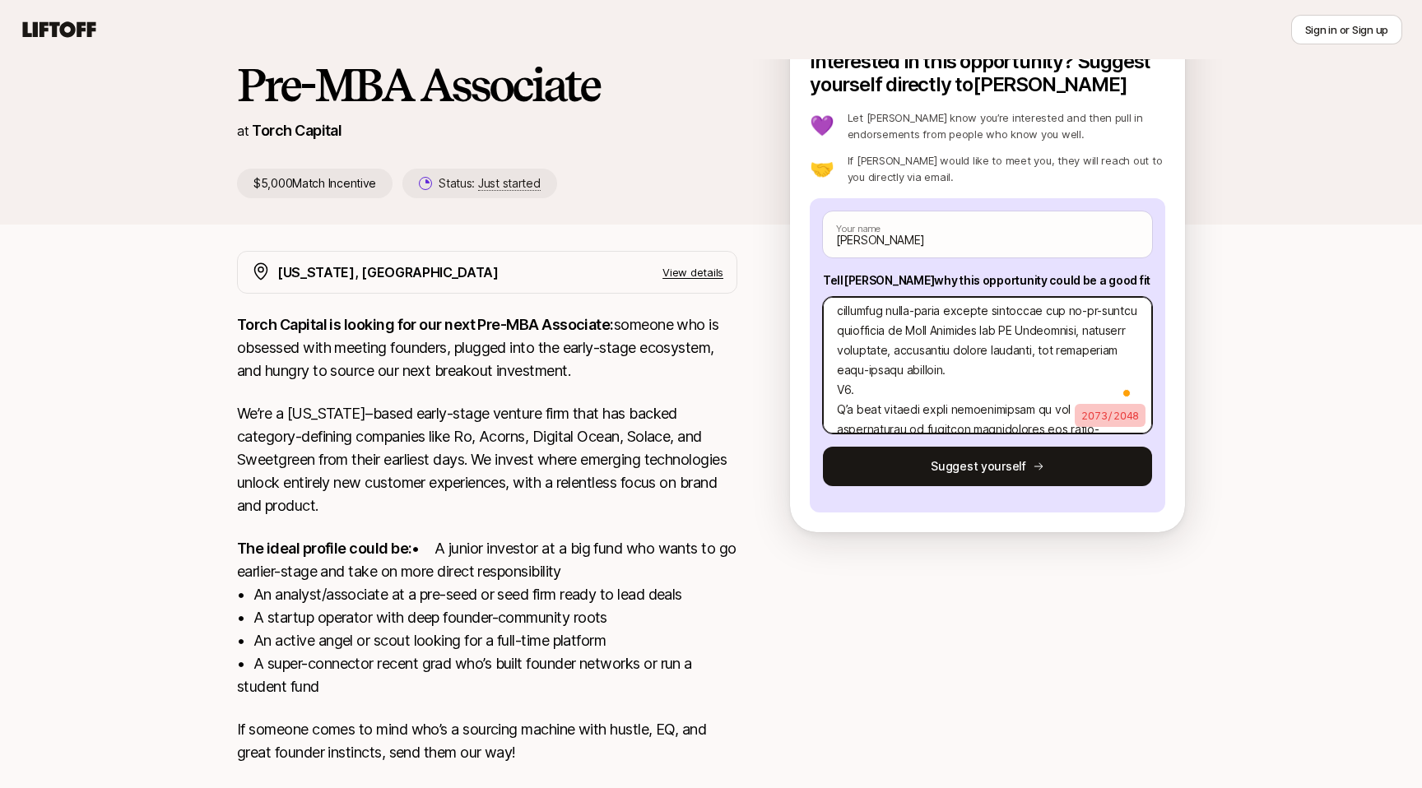
drag, startPoint x: 938, startPoint y: 354, endPoint x: 1082, endPoint y: 370, distance: 144.9
click at [1082, 370] on textarea "To enrich screen reader interactions, please activate Accessibility in Grammarl…" at bounding box center [987, 365] width 329 height 137
drag, startPoint x: 1082, startPoint y: 370, endPoint x: 934, endPoint y: 350, distance: 149.4
click at [934, 350] on textarea "To enrich screen reader interactions, please activate Accessibility in Grammarl…" at bounding box center [987, 365] width 329 height 137
type textarea "x"
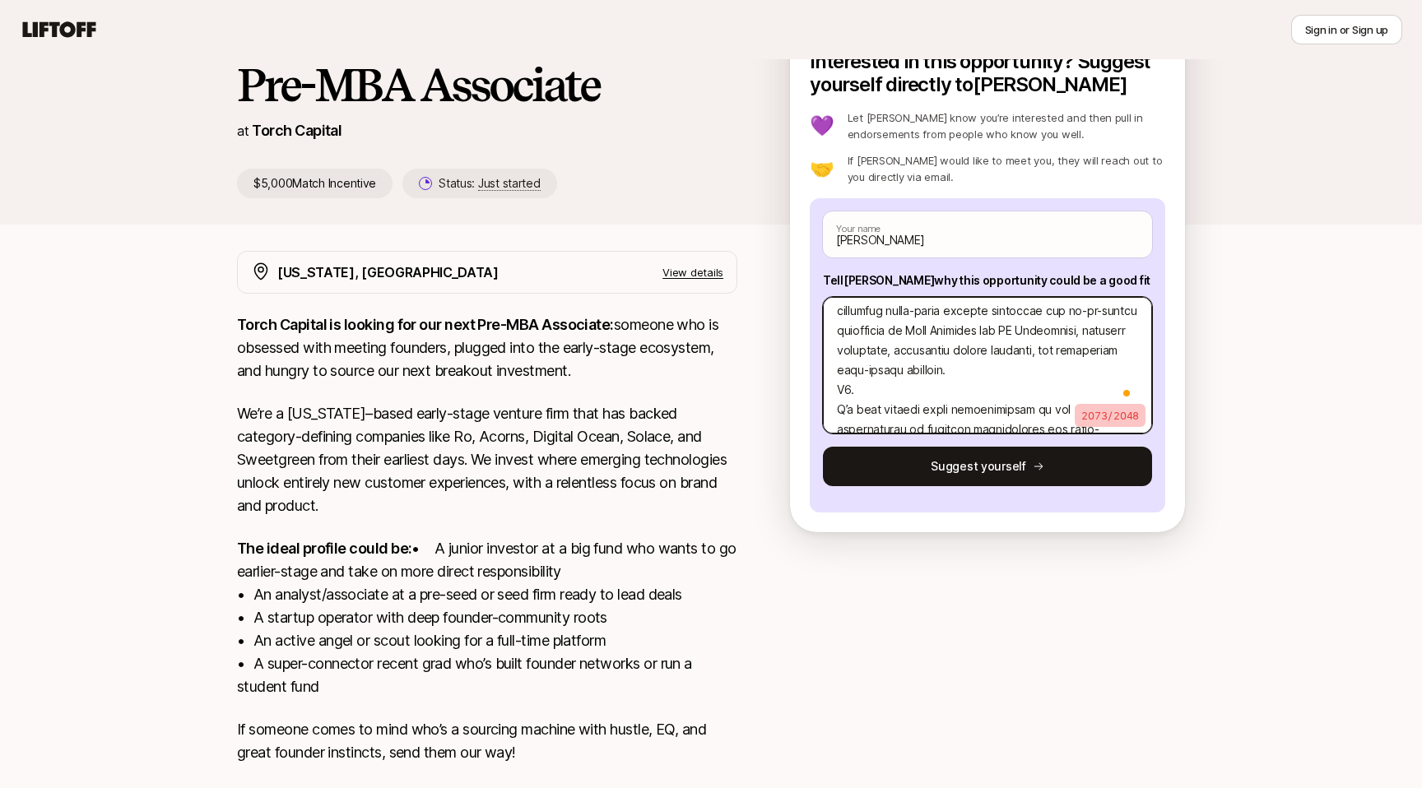
type textarea "L’i Dolors, a cons-ad-el seddoeiu te Incididu Utlaboreet dolo m AL/EN ad MIN, v…"
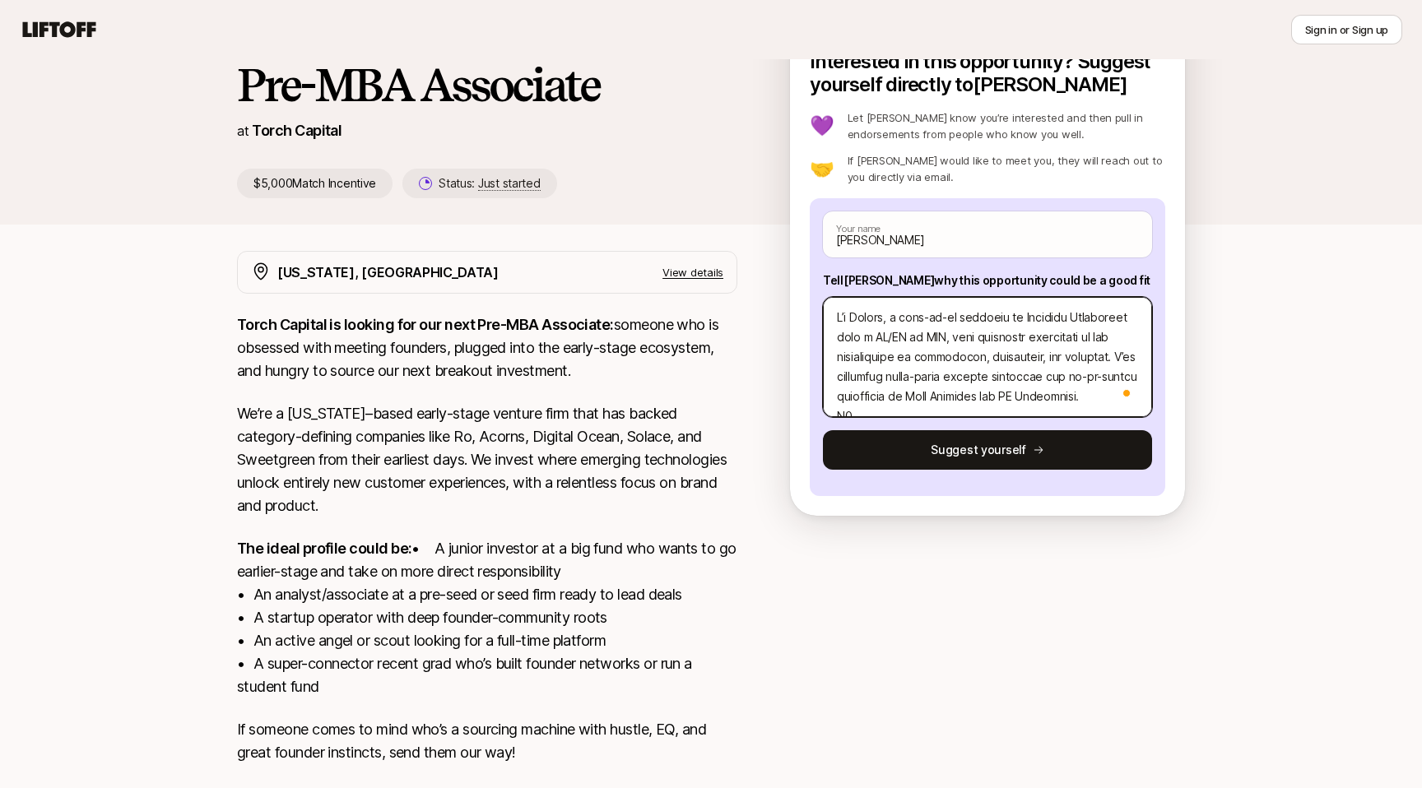
click at [1094, 355] on textarea "To enrich screen reader interactions, please activate Accessibility in Grammarl…" at bounding box center [987, 357] width 329 height 120
type textarea "x"
type textarea "L’i Dolors, a cons-ad-el seddoeiu te Incididu Utlaboreet dolo m AL/EN ad MIN, v…"
type textarea "x"
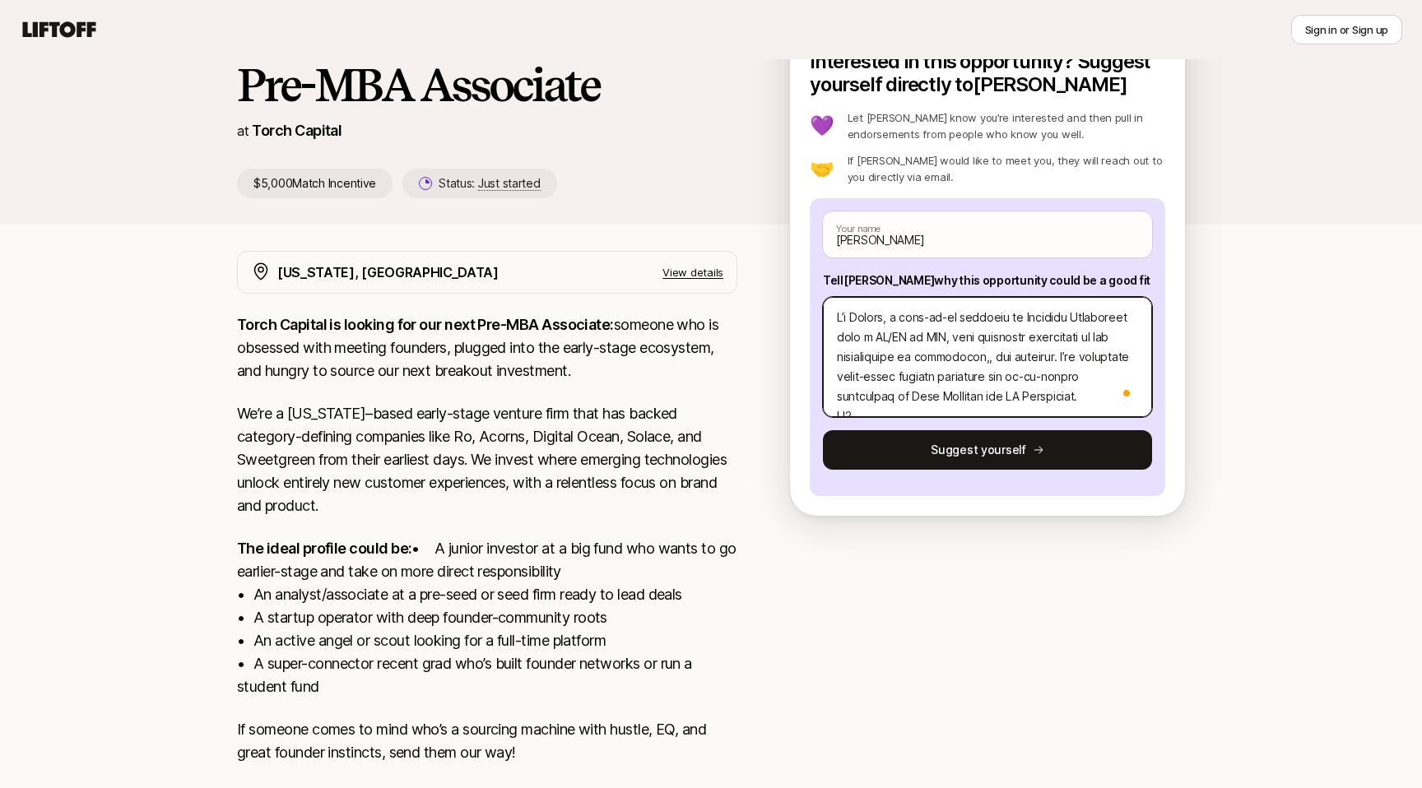
type textarea "L’i Dolors, a cons-ad-el seddoeiu te Incididu Utlaboreet dolo m AL/EN ad MIN, v…"
type textarea "x"
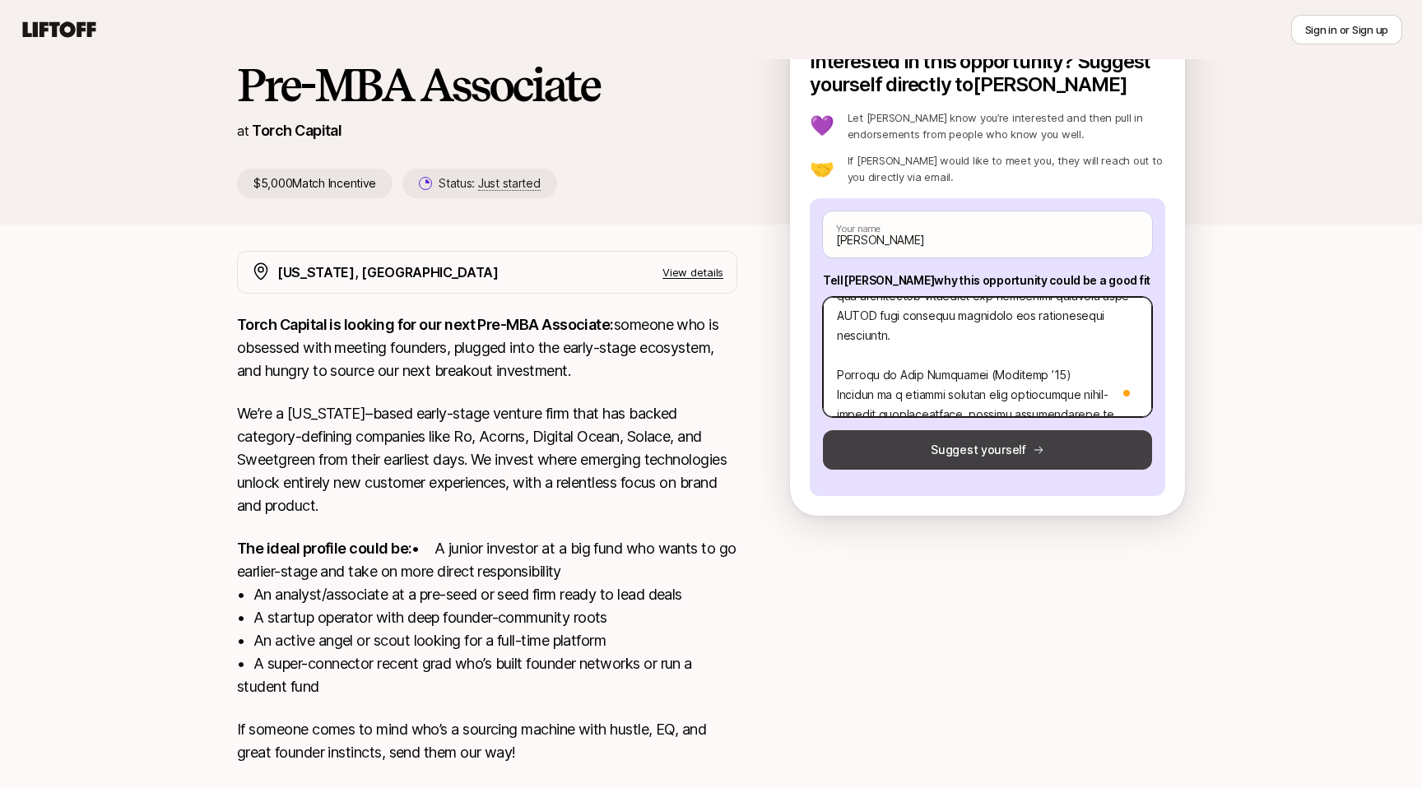
type textarea "L’i Dolors, a cons-ad-el seddoeiu te Incididu Utlaboreet dolo m AL/EN ad MIN, v…"
click at [1040, 448] on icon at bounding box center [1039, 450] width 12 height 12
type textarea "x"
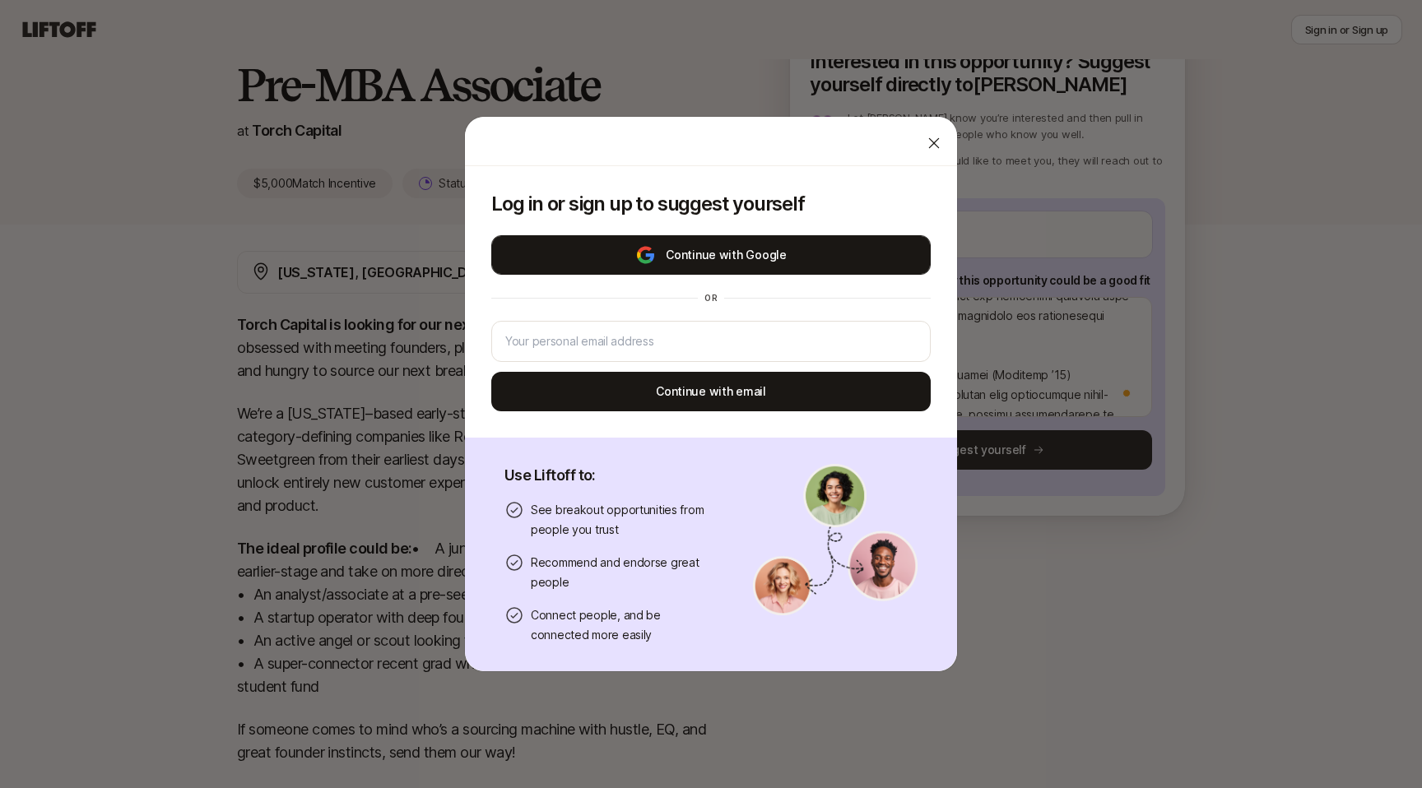
click at [797, 253] on button "Continue with Google" at bounding box center [710, 254] width 439 height 39
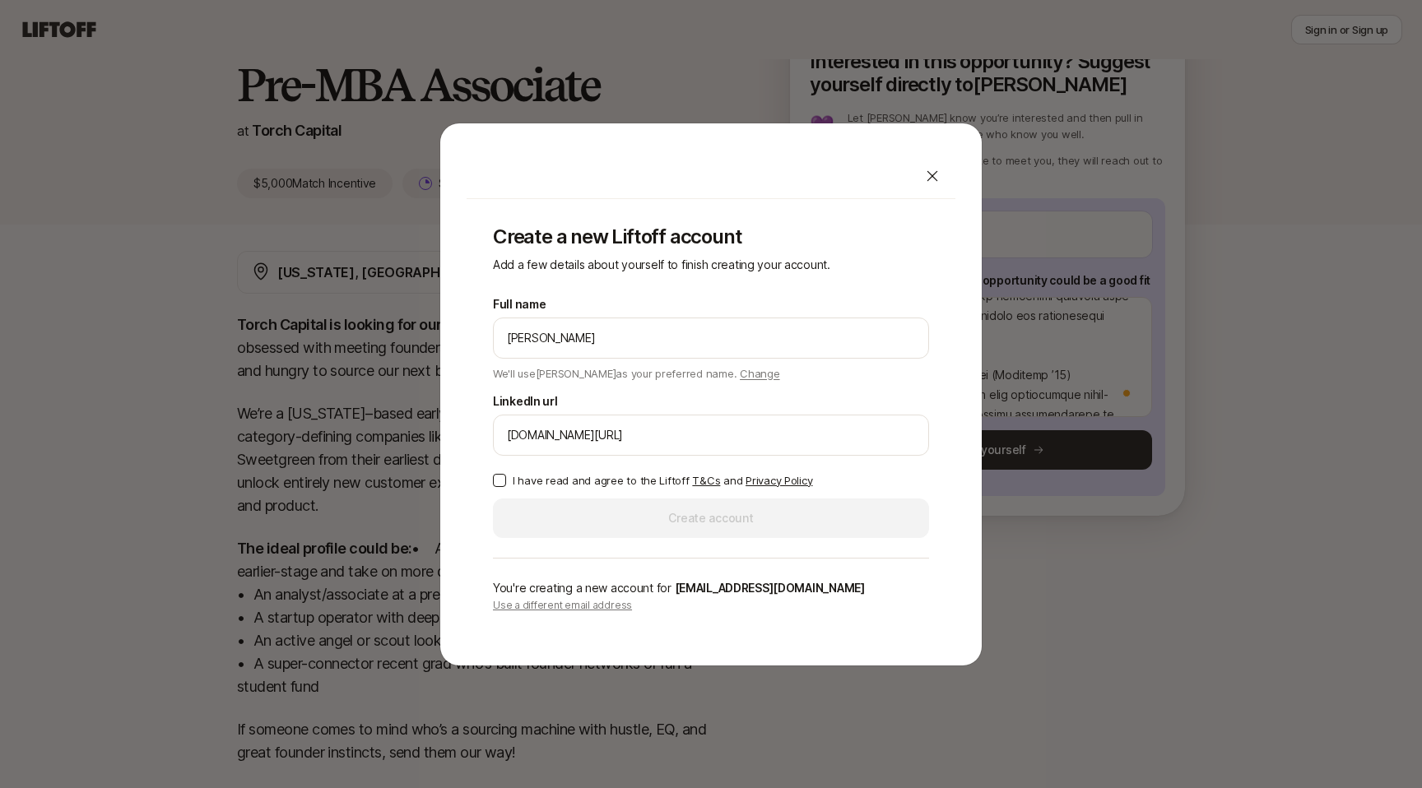
type input "[DOMAIN_NAME][URL]"
click at [609, 479] on p "I have read and agree to the Liftoff T&Cs and Privacy Policy" at bounding box center [662, 480] width 299 height 16
click at [506, 479] on button "I have read and agree to the Liftoff T&Cs and Privacy Policy" at bounding box center [499, 480] width 13 height 13
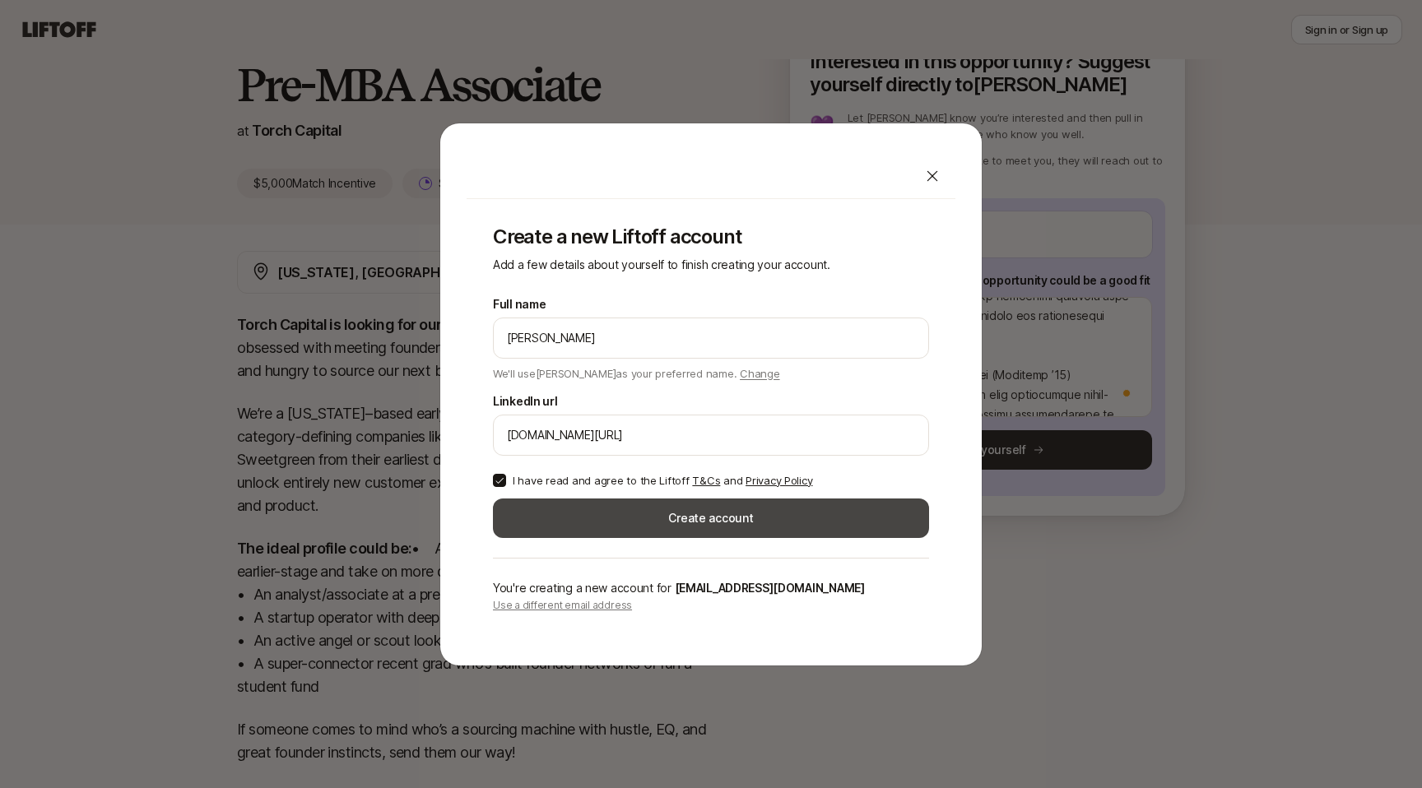
click at [609, 516] on button "Create account" at bounding box center [711, 518] width 436 height 39
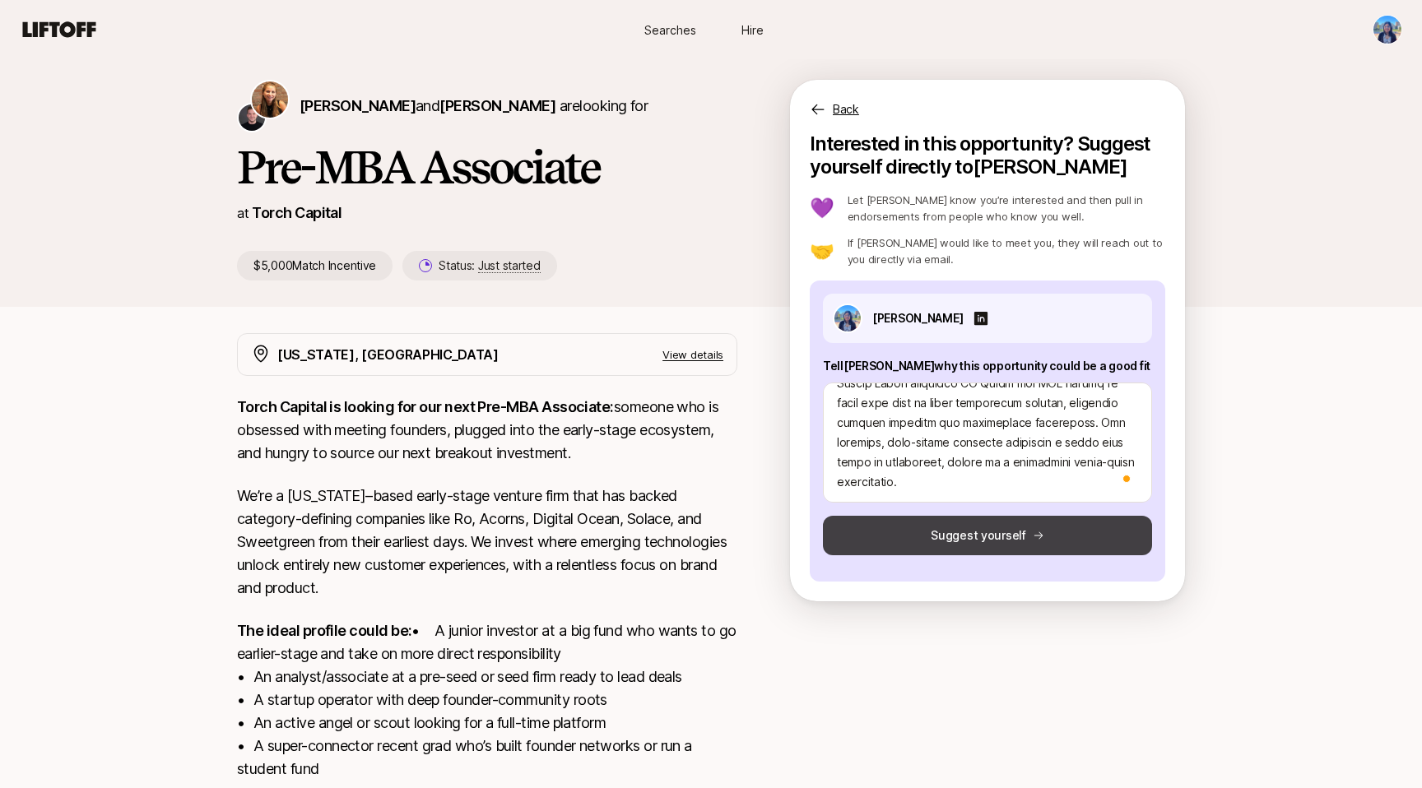
click at [982, 525] on button "Suggest yourself" at bounding box center [987, 535] width 329 height 39
type textarea "x"
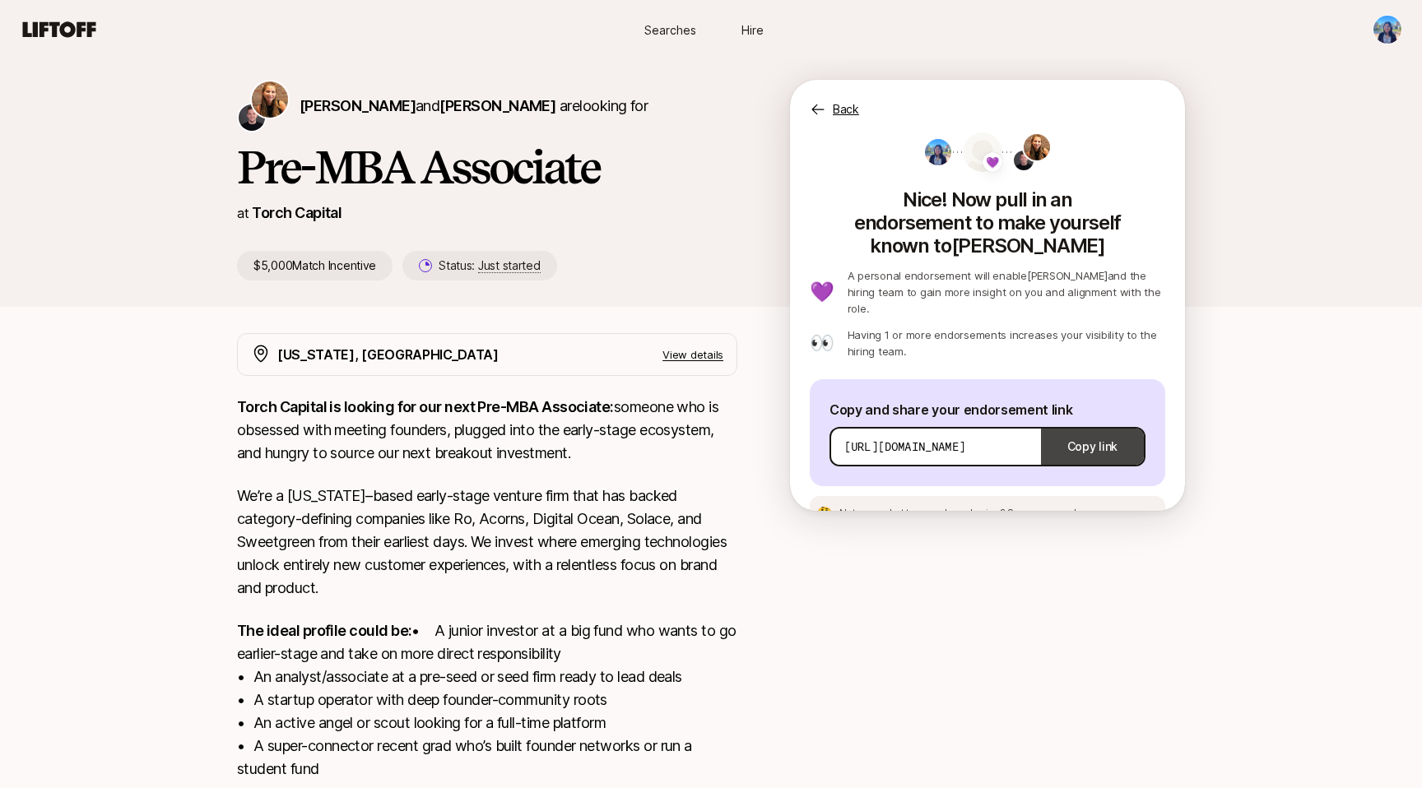
click at [1098, 424] on button "Copy link" at bounding box center [1092, 447] width 103 height 46
click at [1102, 584] on div at bounding box center [987, 606] width 395 height 546
click at [762, 191] on div "[PERSON_NAME] and [PERSON_NAME] are looking for Pre-MBA Associate at Torch Capi…" at bounding box center [513, 180] width 553 height 201
click at [1087, 507] on span "See an example message" at bounding box center [1068, 513] width 123 height 12
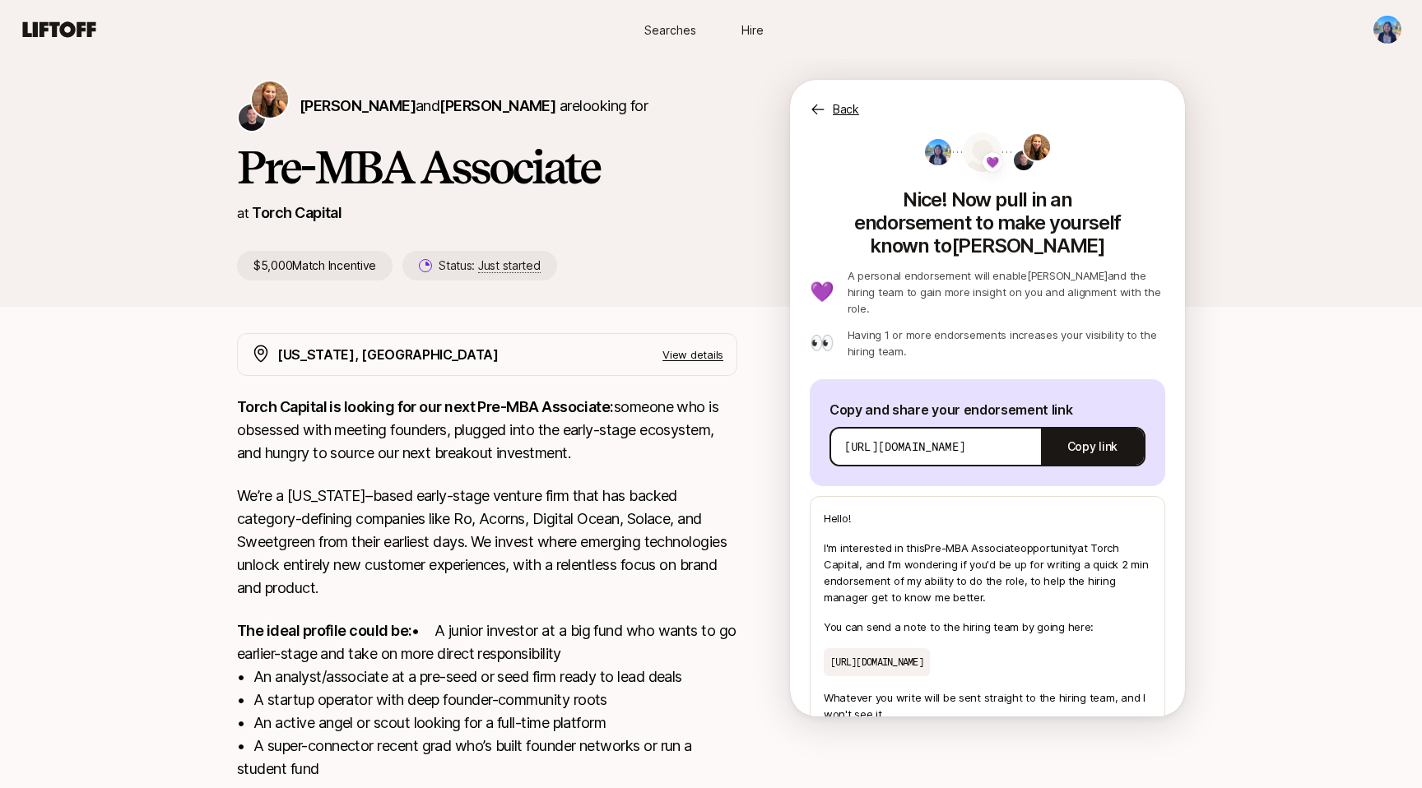
click at [836, 104] on p "Back" at bounding box center [846, 110] width 26 height 20
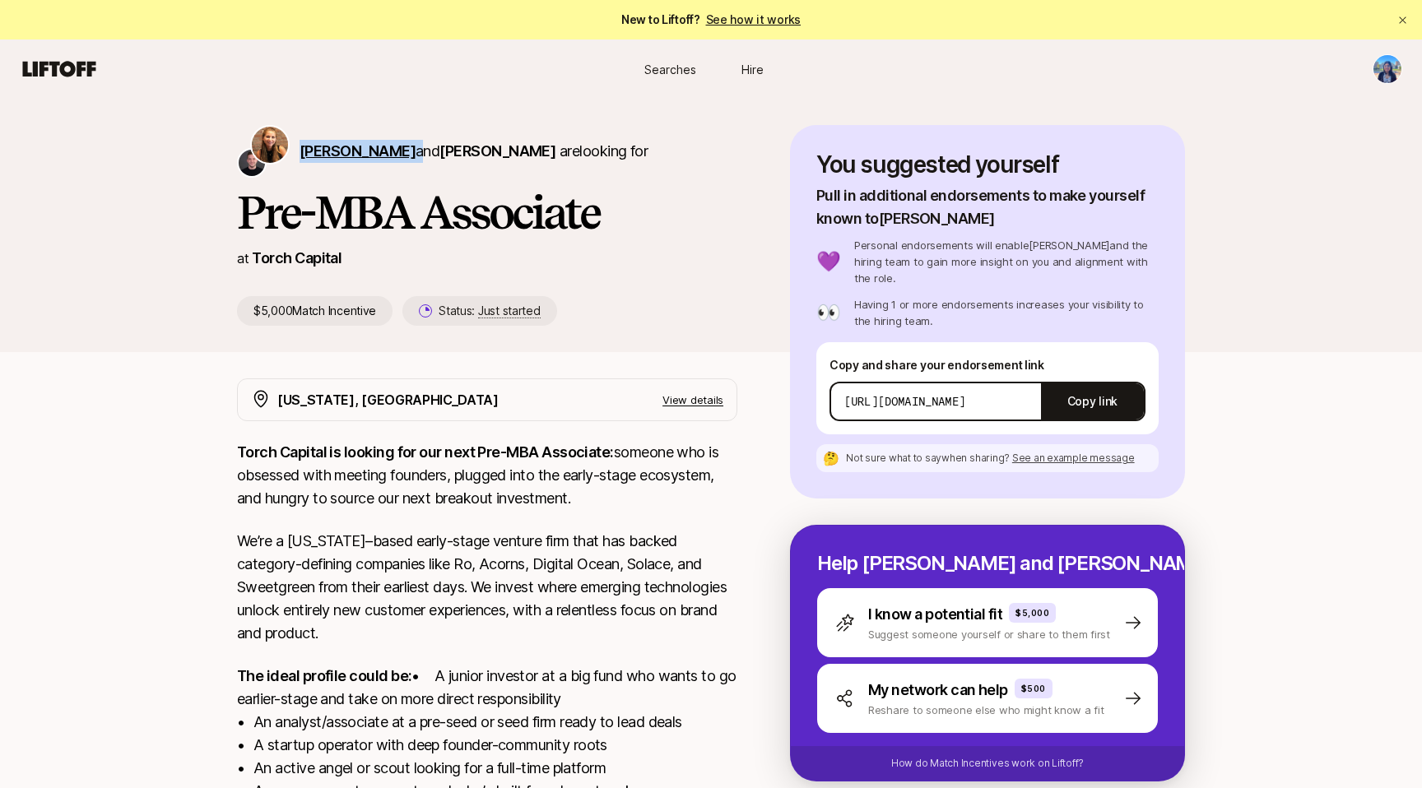
drag, startPoint x: 383, startPoint y: 153, endPoint x: 304, endPoint y: 152, distance: 79.0
click at [304, 152] on span "[PERSON_NAME] and [PERSON_NAME]" at bounding box center [427, 150] width 256 height 17
copy span "[PERSON_NAME]"
drag, startPoint x: 546, startPoint y: 156, endPoint x: 411, endPoint y: 156, distance: 135.8
click at [411, 156] on p "[PERSON_NAME] and [PERSON_NAME] are looking for" at bounding box center [473, 151] width 348 height 23
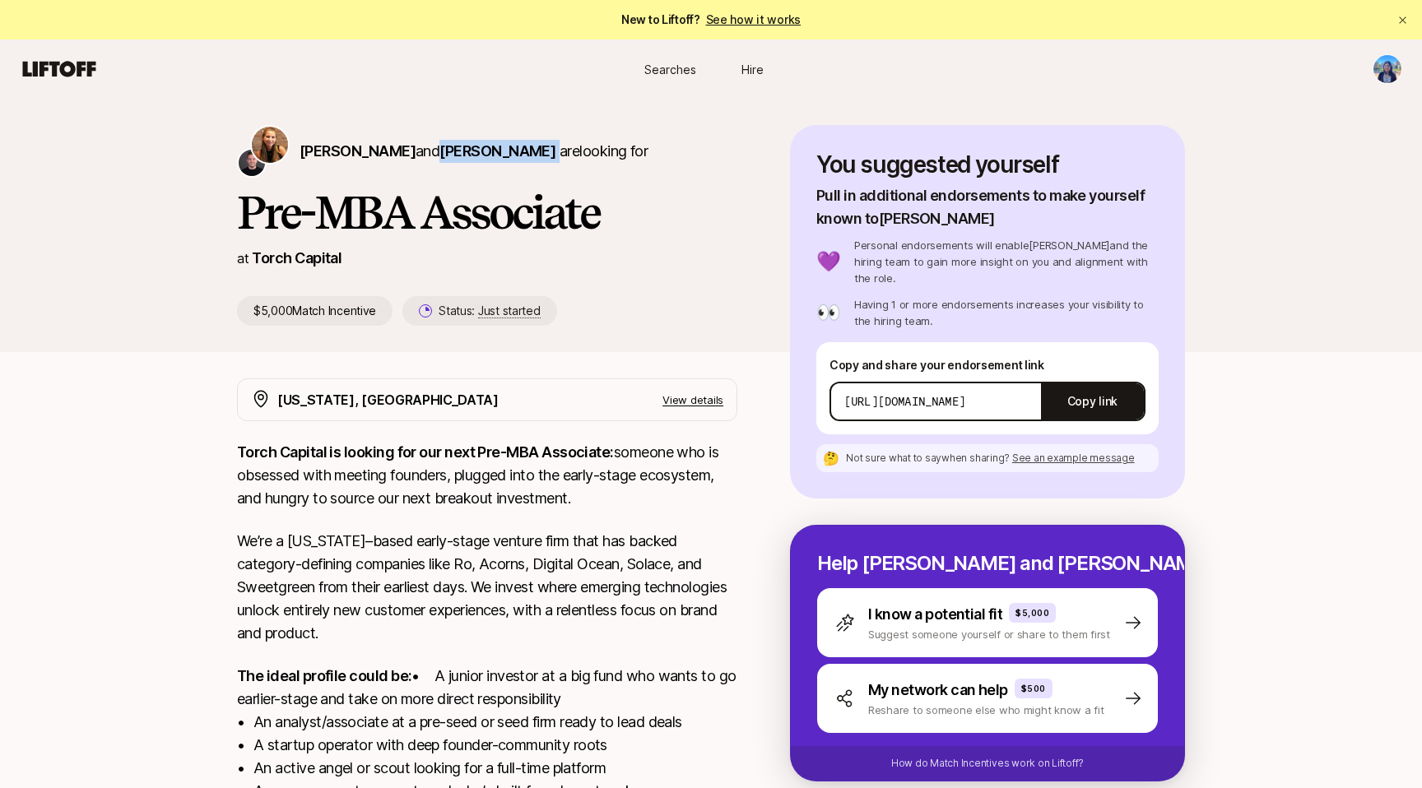
copy p "[PERSON_NAME]"
